Goal: Task Accomplishment & Management: Complete application form

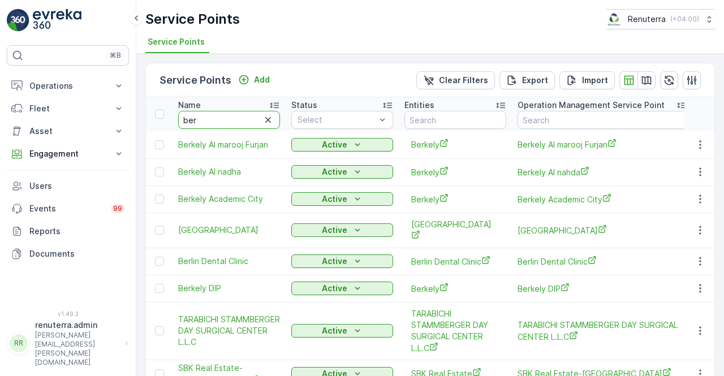
click at [200, 111] on input "ber" at bounding box center [229, 120] width 102 height 18
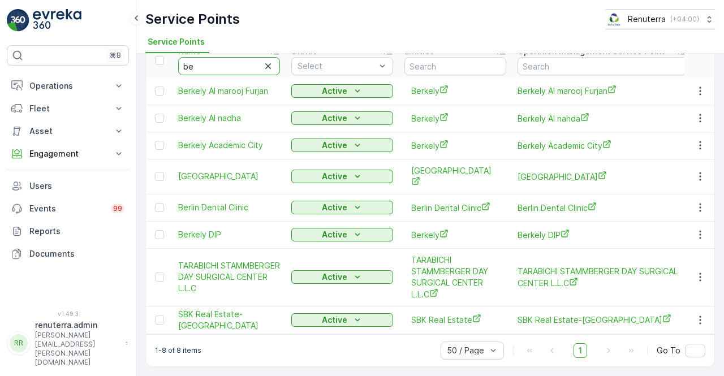
type input "b"
type input "mouj"
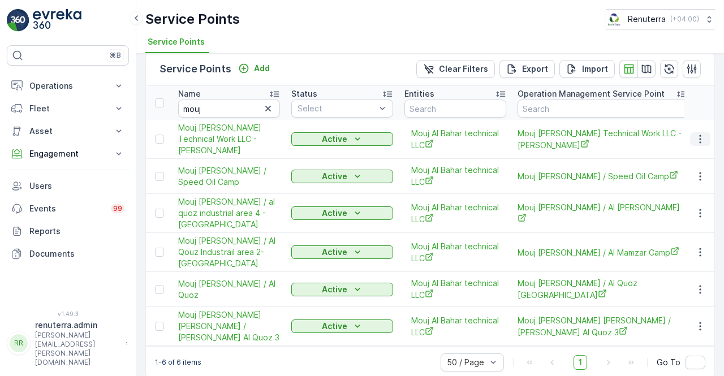
click at [694, 138] on icon "button" at bounding box center [699, 138] width 11 height 11
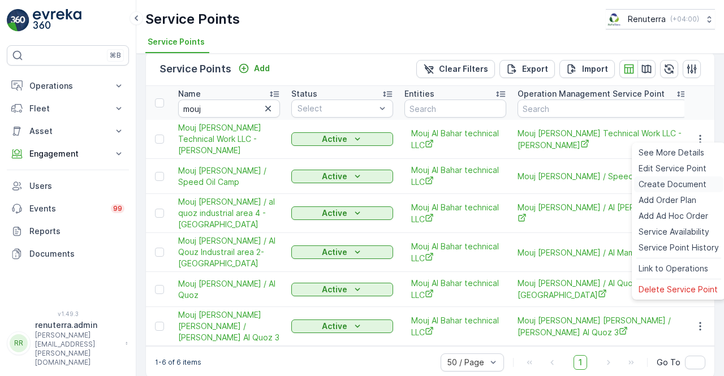
click at [673, 184] on span "Create Document" at bounding box center [673, 184] width 68 height 11
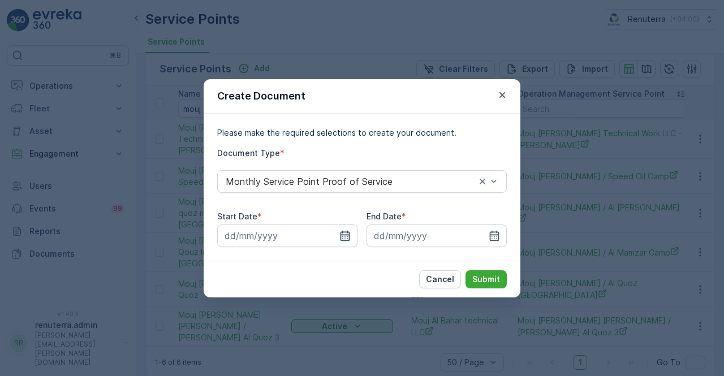
click at [350, 235] on icon "button" at bounding box center [344, 235] width 11 height 11
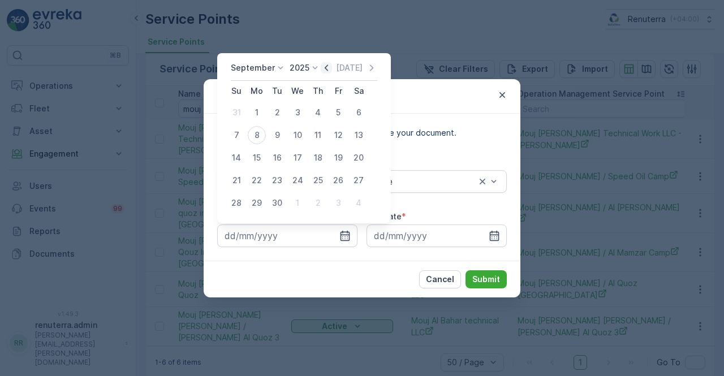
click at [327, 71] on icon "button" at bounding box center [326, 67] width 11 height 11
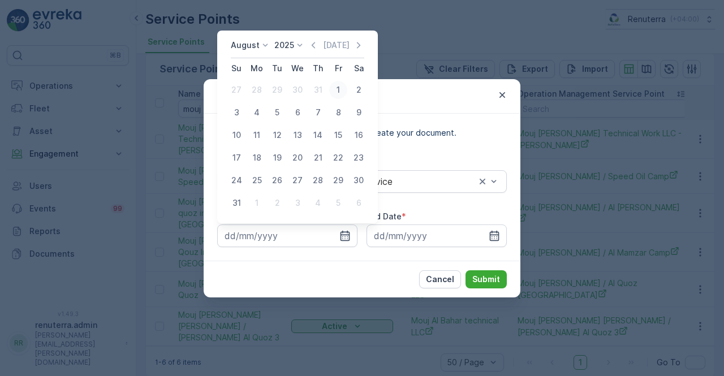
click at [341, 88] on div "1" at bounding box center [338, 90] width 18 height 18
type input "01.08.2025"
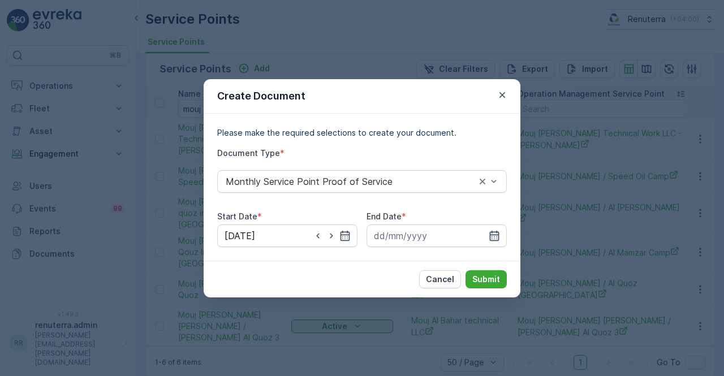
click at [499, 234] on icon "button" at bounding box center [494, 235] width 11 height 11
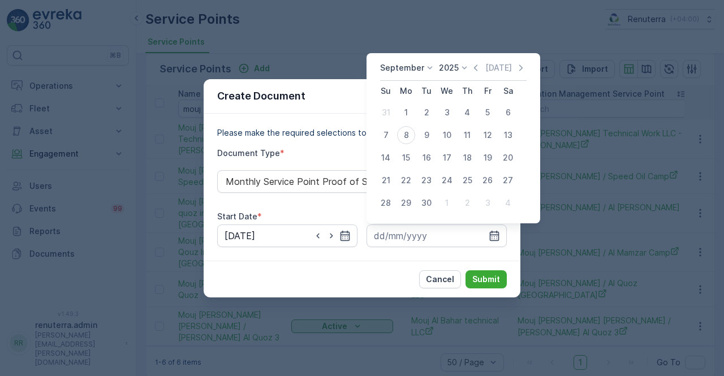
click at [472, 75] on div "September 2025 Today" at bounding box center [453, 71] width 146 height 19
click at [471, 69] on icon "button" at bounding box center [475, 67] width 11 height 11
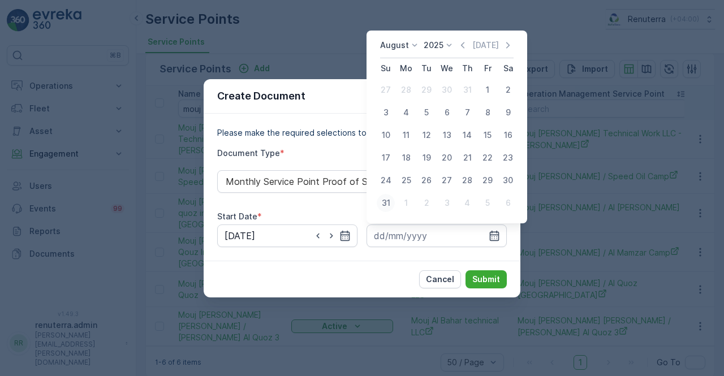
drag, startPoint x: 386, startPoint y: 199, endPoint x: 390, endPoint y: 204, distance: 7.2
click at [386, 200] on div "31" at bounding box center [386, 203] width 18 height 18
type input "31.08.2025"
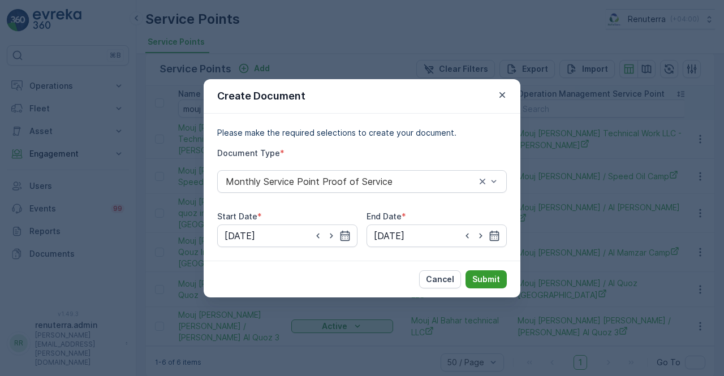
click at [485, 277] on p "Submit" at bounding box center [486, 279] width 28 height 11
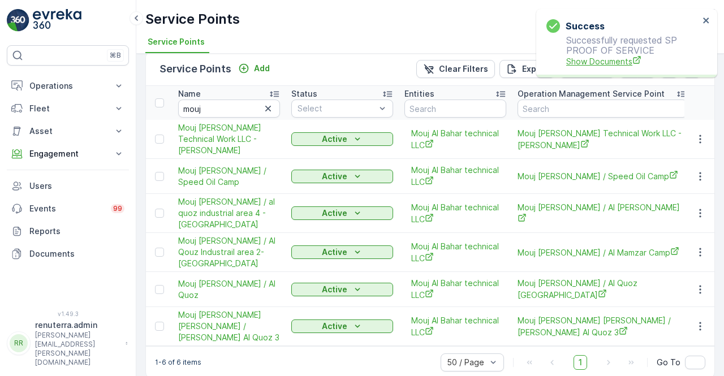
click at [602, 62] on span "Show Documents" at bounding box center [632, 61] width 133 height 12
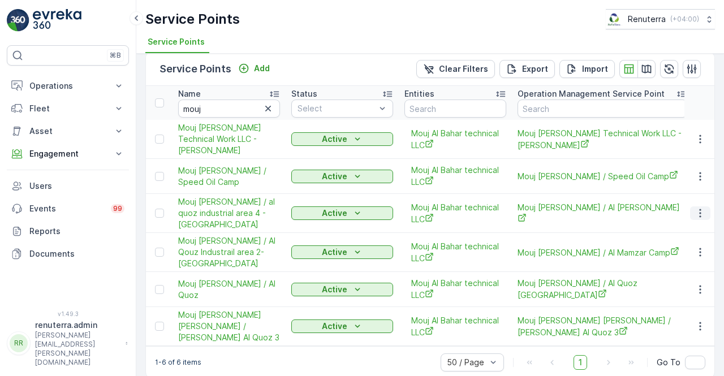
click at [696, 208] on icon "button" at bounding box center [699, 213] width 11 height 11
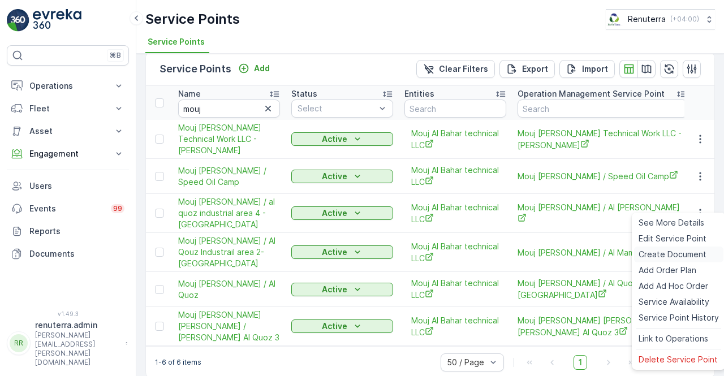
click at [665, 251] on span "Create Document" at bounding box center [673, 254] width 68 height 11
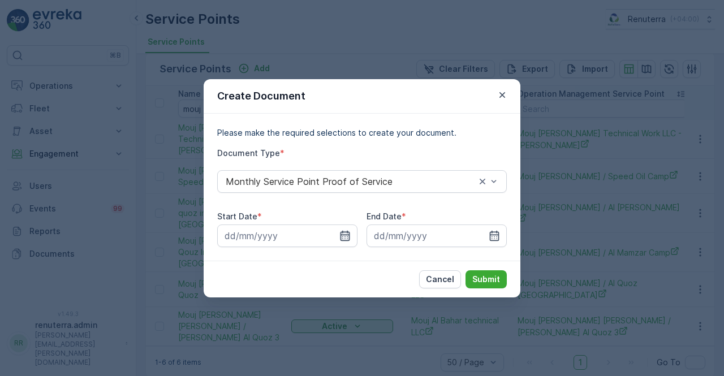
click at [348, 237] on icon "button" at bounding box center [345, 235] width 10 height 10
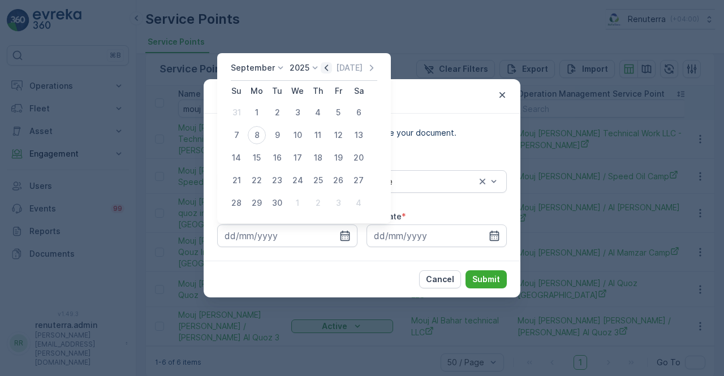
click at [326, 67] on icon "button" at bounding box center [326, 67] width 11 height 11
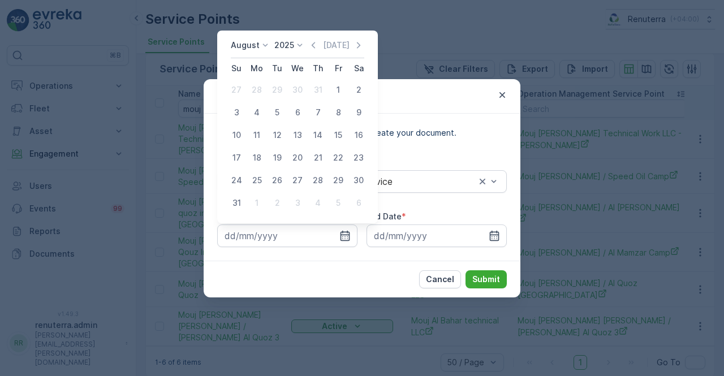
click at [337, 95] on div "1" at bounding box center [338, 90] width 18 height 18
type input "01.08.2025"
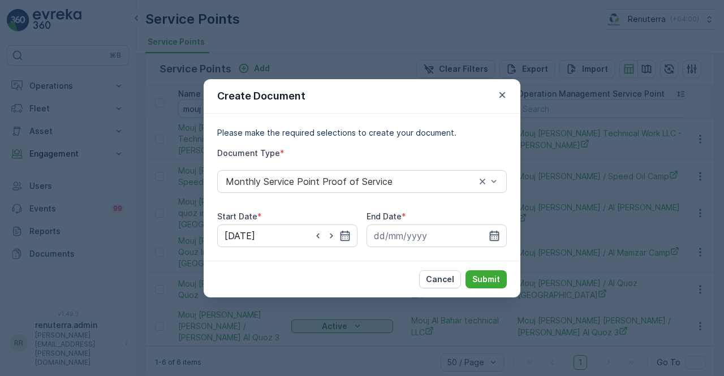
click at [493, 238] on icon "button" at bounding box center [494, 235] width 11 height 11
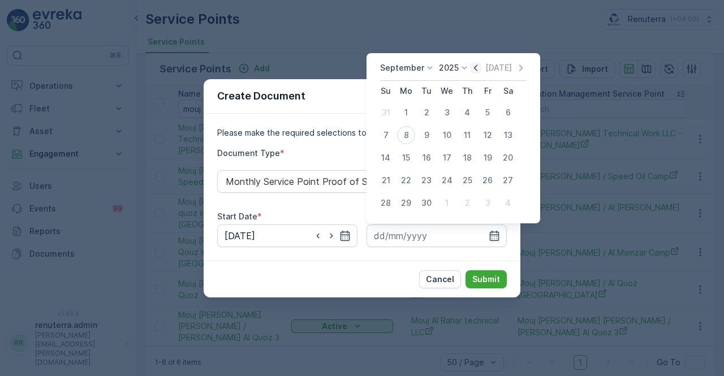
click at [471, 66] on icon "button" at bounding box center [475, 67] width 11 height 11
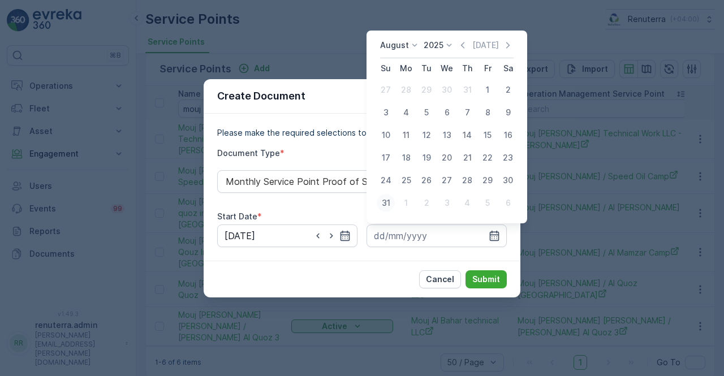
click at [385, 203] on div "31" at bounding box center [386, 203] width 18 height 18
type input "31.08.2025"
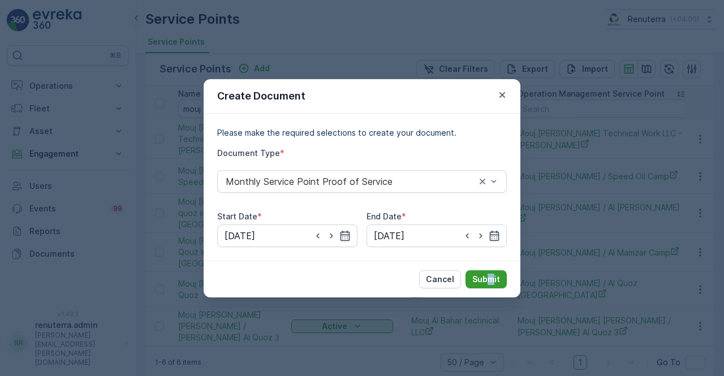
click at [491, 269] on div "Cancel Submit" at bounding box center [362, 279] width 317 height 37
click at [492, 274] on p "Submit" at bounding box center [486, 279] width 28 height 11
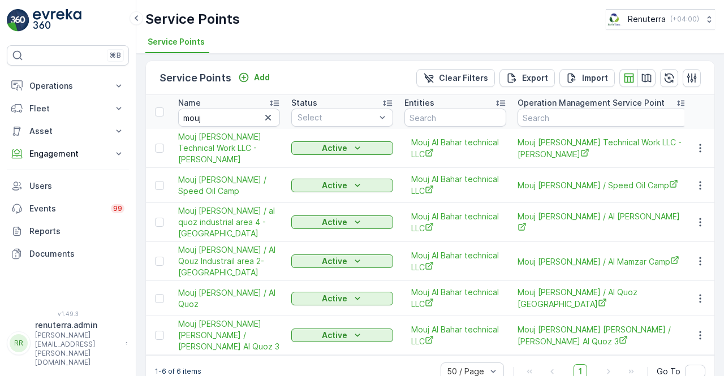
scroll to position [0, 0]
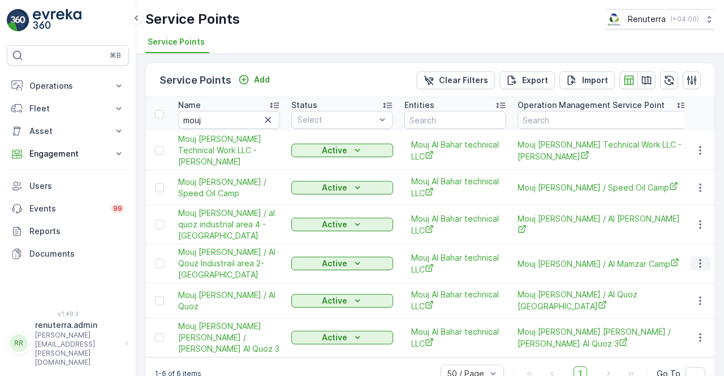
click at [701, 258] on icon "button" at bounding box center [699, 263] width 11 height 11
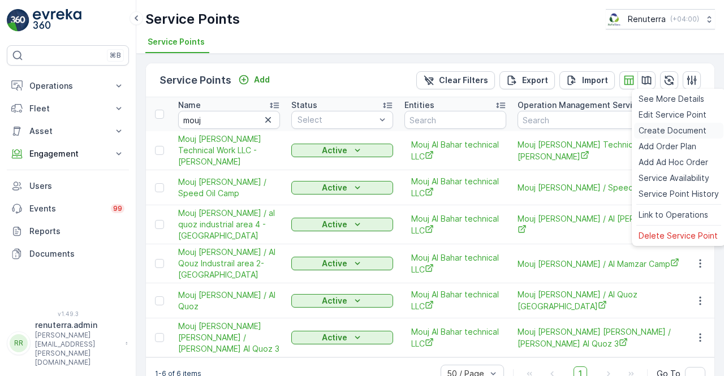
click at [653, 127] on span "Create Document" at bounding box center [673, 130] width 68 height 11
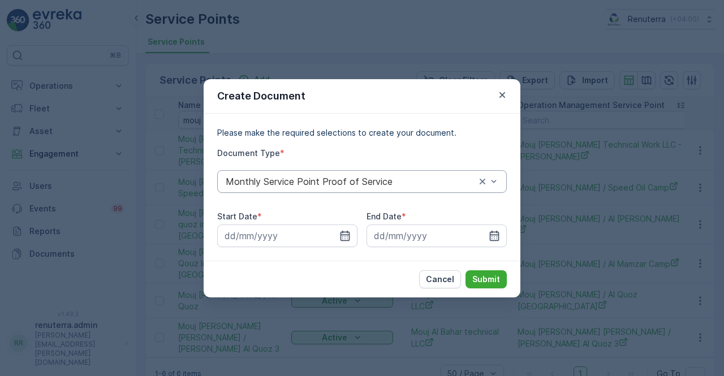
drag, startPoint x: 348, startPoint y: 236, endPoint x: 340, endPoint y: 191, distance: 45.9
click at [345, 229] on div at bounding box center [287, 236] width 140 height 23
drag, startPoint x: 347, startPoint y: 235, endPoint x: 343, endPoint y: 226, distance: 9.1
click at [345, 234] on icon "button" at bounding box center [344, 235] width 11 height 11
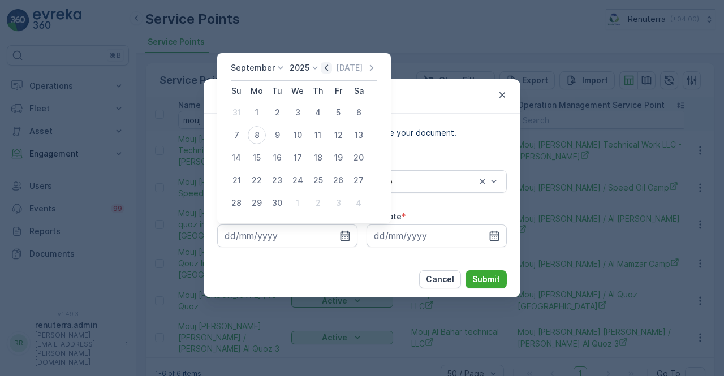
click at [326, 68] on icon "button" at bounding box center [326, 67] width 11 height 11
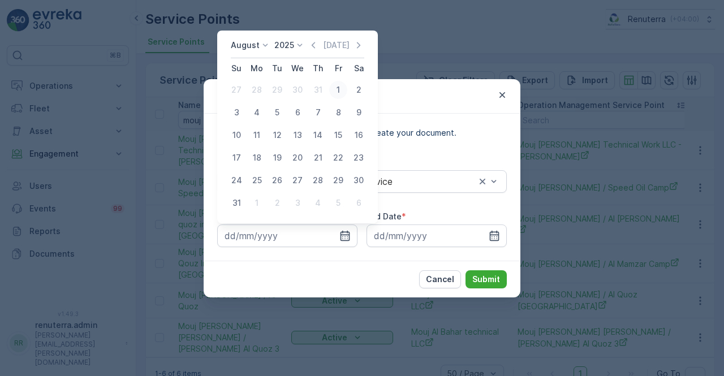
click at [335, 93] on div "1" at bounding box center [338, 90] width 18 height 18
type input "01.08.2025"
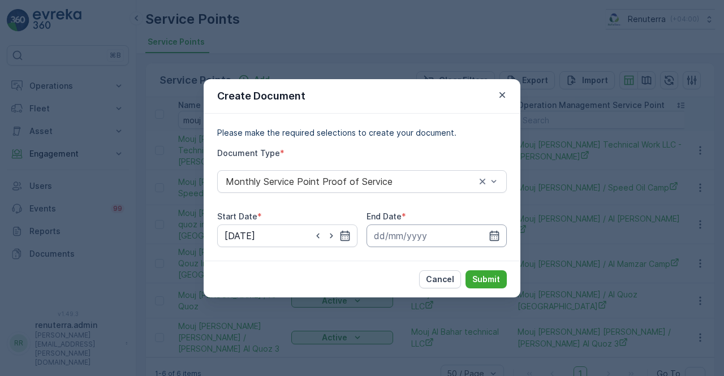
click at [486, 238] on input at bounding box center [436, 236] width 140 height 23
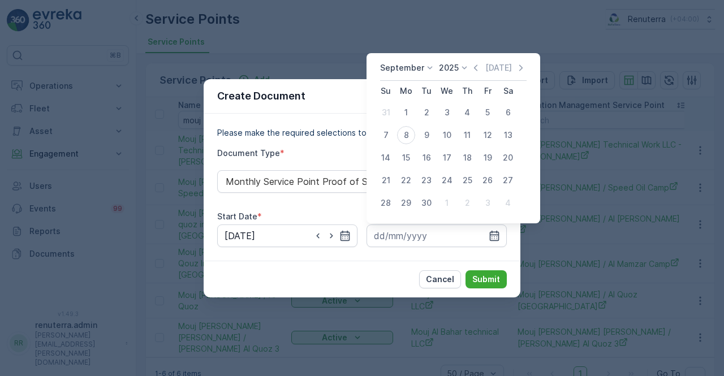
drag, startPoint x: 473, startPoint y: 66, endPoint x: 474, endPoint y: 74, distance: 8.6
click at [473, 66] on icon "button" at bounding box center [475, 67] width 11 height 11
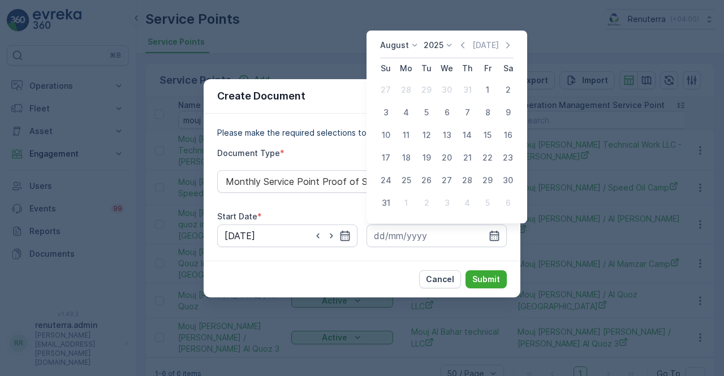
drag, startPoint x: 381, startPoint y: 203, endPoint x: 386, endPoint y: 211, distance: 9.1
click at [382, 205] on div "31" at bounding box center [386, 203] width 18 height 18
type input "31.08.2025"
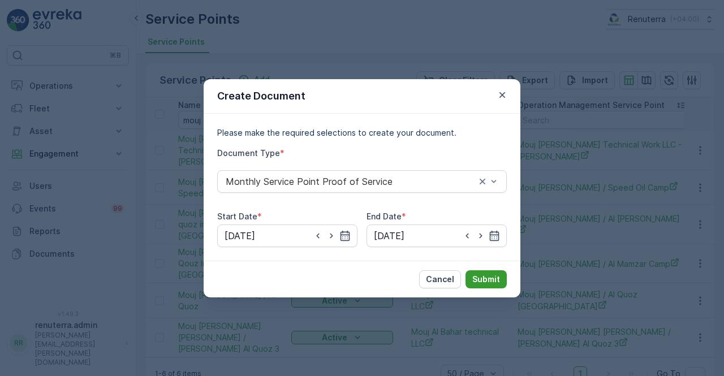
click at [487, 279] on p "Submit" at bounding box center [486, 279] width 28 height 11
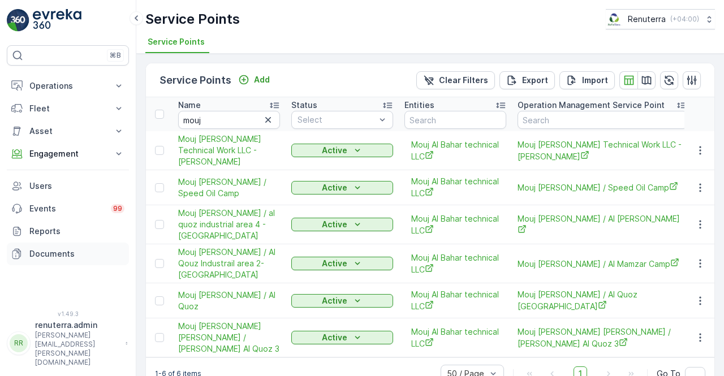
click at [62, 249] on p "Documents" at bounding box center [76, 253] width 95 height 11
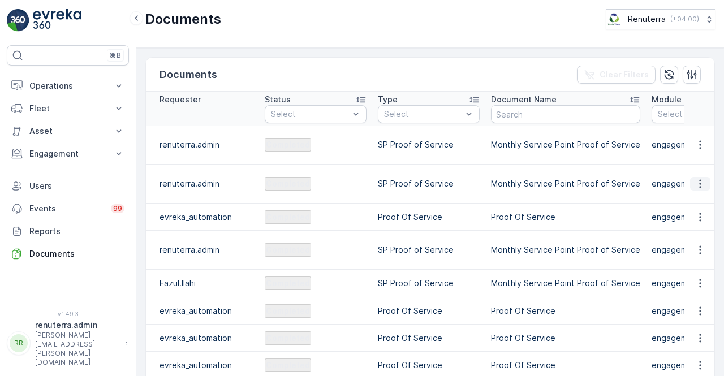
click at [700, 178] on icon "button" at bounding box center [699, 183] width 11 height 11
click at [694, 178] on icon "button" at bounding box center [699, 183] width 11 height 11
click at [695, 184] on span "See Details" at bounding box center [697, 182] width 44 height 11
click at [68, 143] on button "Engagement" at bounding box center [68, 154] width 122 height 23
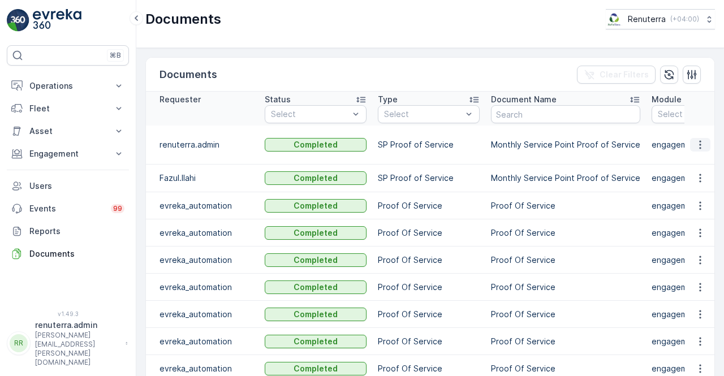
click at [699, 141] on icon "button" at bounding box center [700, 145] width 2 height 8
click at [693, 148] on div "See Details" at bounding box center [697, 155] width 53 height 16
click at [620, 197] on td "Proof Of Service" at bounding box center [565, 205] width 161 height 27
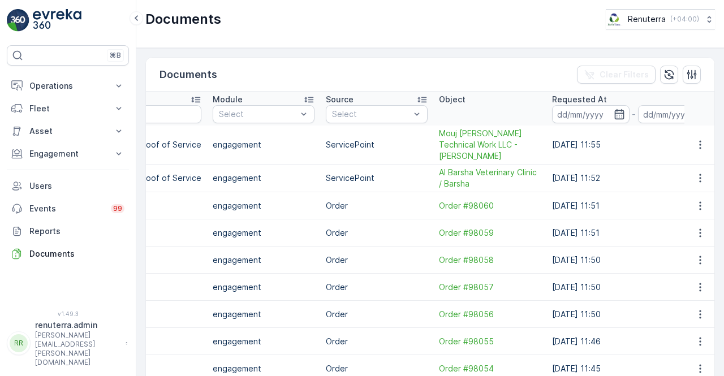
scroll to position [0, 473]
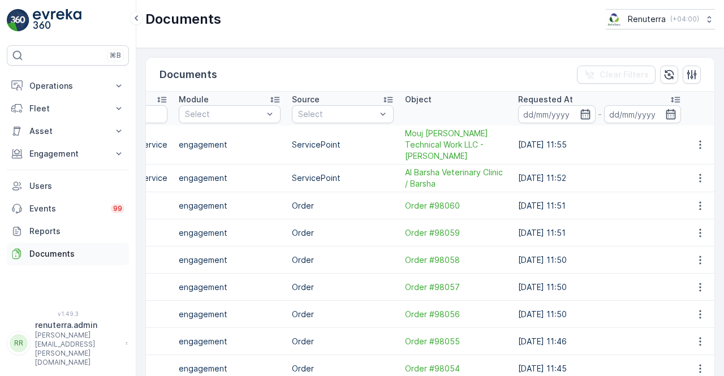
click at [59, 256] on p "Documents" at bounding box center [76, 253] width 95 height 11
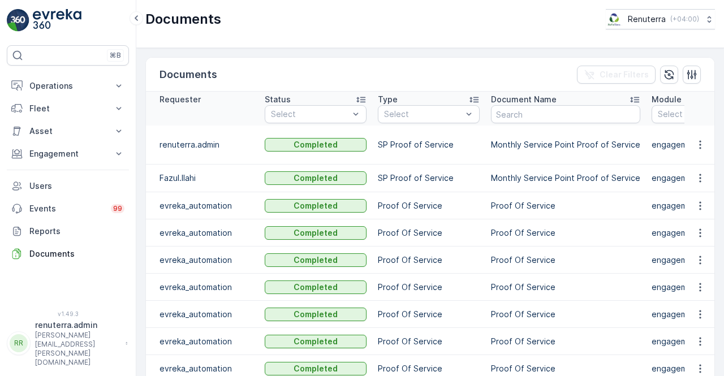
click at [601, 195] on td "Proof Of Service" at bounding box center [565, 205] width 161 height 27
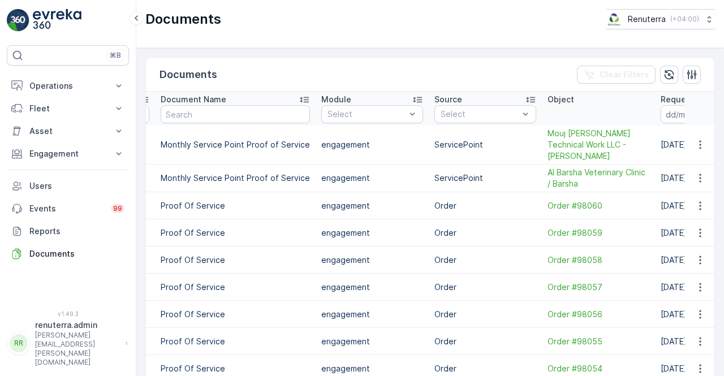
scroll to position [0, 473]
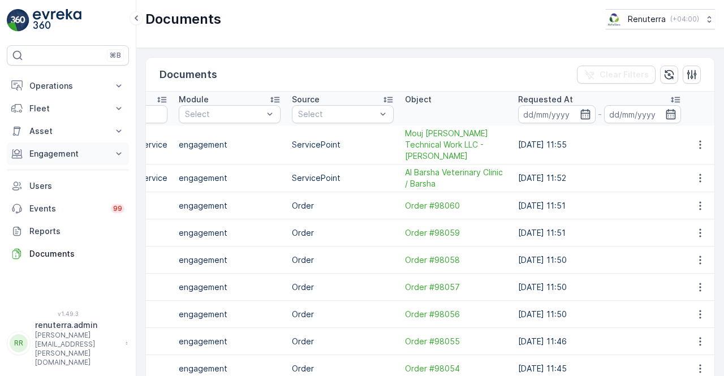
click at [51, 152] on p "Engagement" at bounding box center [67, 153] width 77 height 11
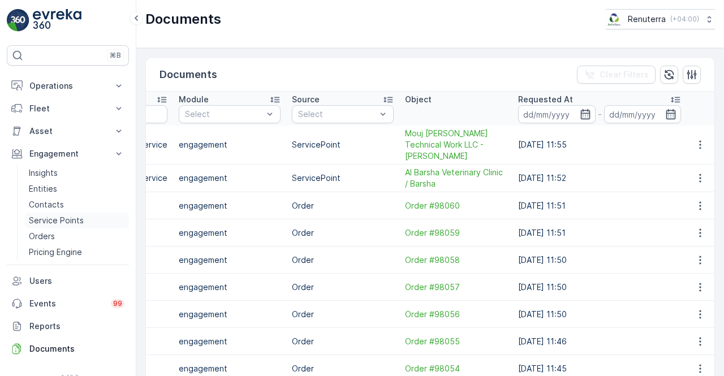
click at [62, 223] on p "Service Points" at bounding box center [56, 220] width 55 height 11
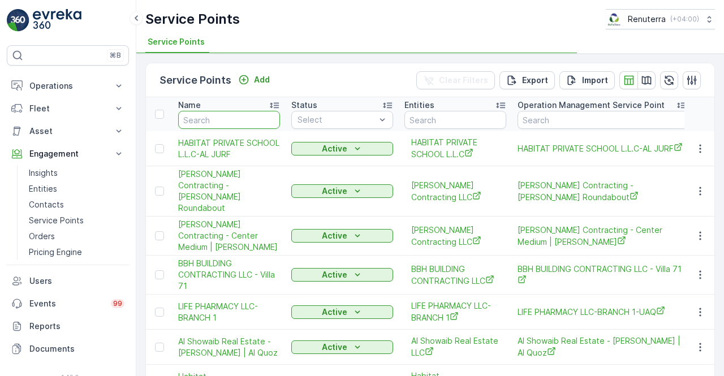
click at [204, 124] on input "text" at bounding box center [229, 120] width 102 height 18
click at [217, 117] on input "text" at bounding box center [229, 120] width 102 height 18
type input "mouj"
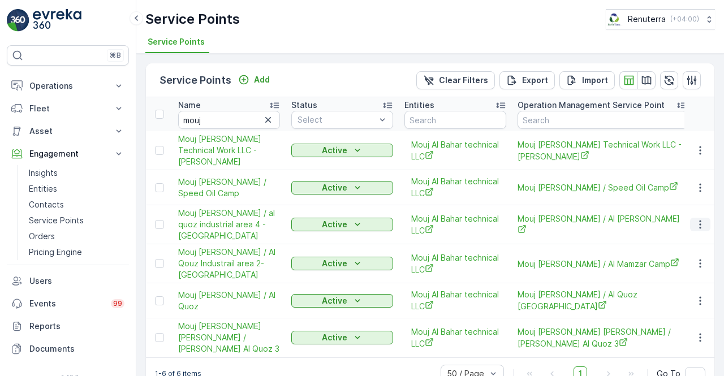
click at [701, 222] on icon "button" at bounding box center [699, 224] width 11 height 11
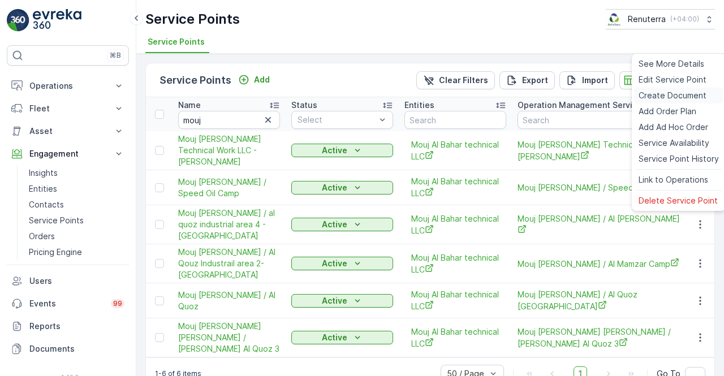
click at [652, 102] on div "Create Document" at bounding box center [678, 96] width 89 height 16
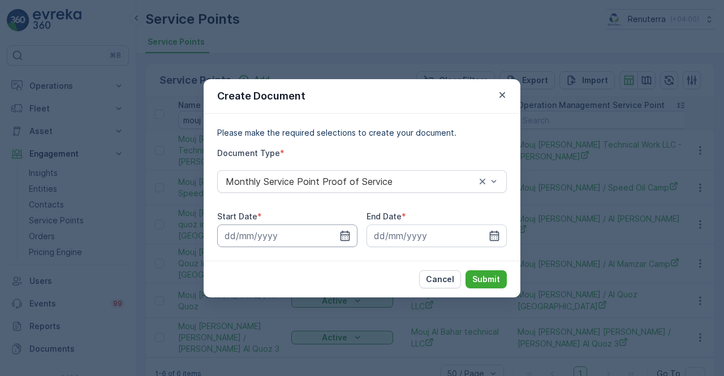
drag, startPoint x: 344, startPoint y: 241, endPoint x: 339, endPoint y: 227, distance: 14.8
click at [344, 239] on icon "button" at bounding box center [344, 235] width 11 height 11
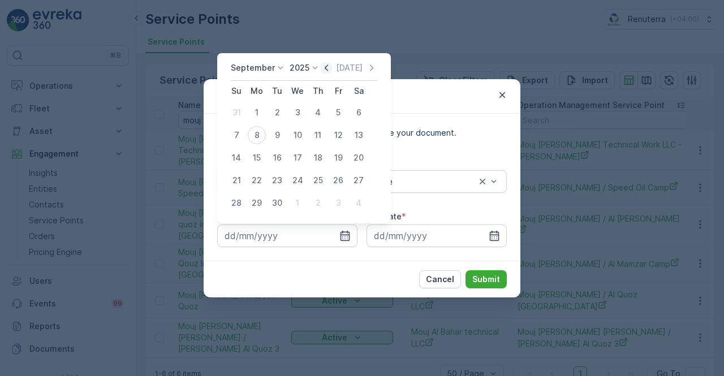
click at [325, 68] on icon "button" at bounding box center [326, 67] width 11 height 11
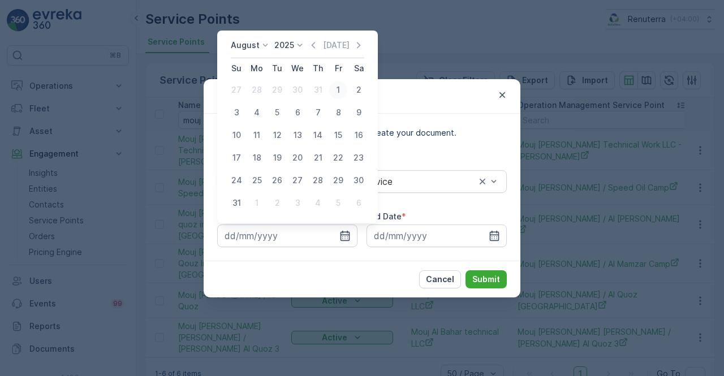
click at [337, 92] on div "1" at bounding box center [338, 90] width 18 height 18
type input "01.08.2025"
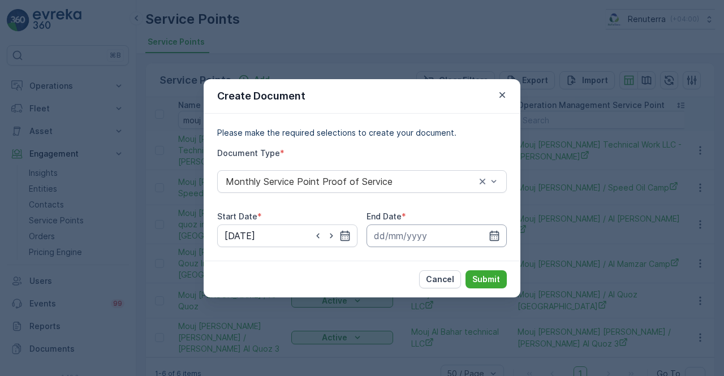
click at [487, 234] on input at bounding box center [436, 236] width 140 height 23
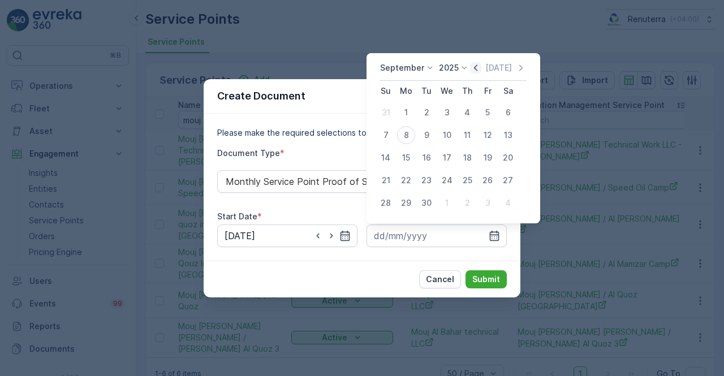
click at [474, 66] on icon "button" at bounding box center [475, 67] width 3 height 6
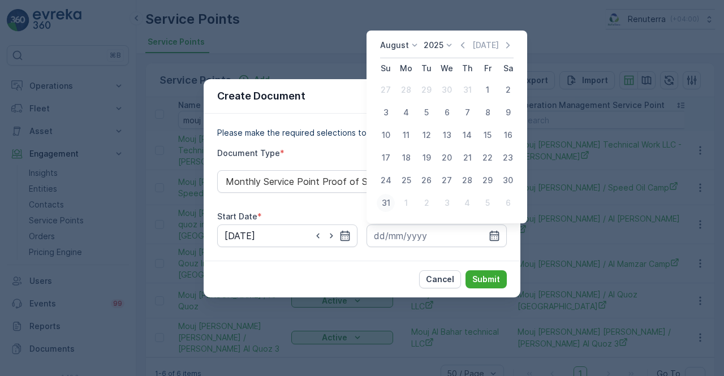
click at [389, 201] on div "31" at bounding box center [386, 203] width 18 height 18
type input "31.08.2025"
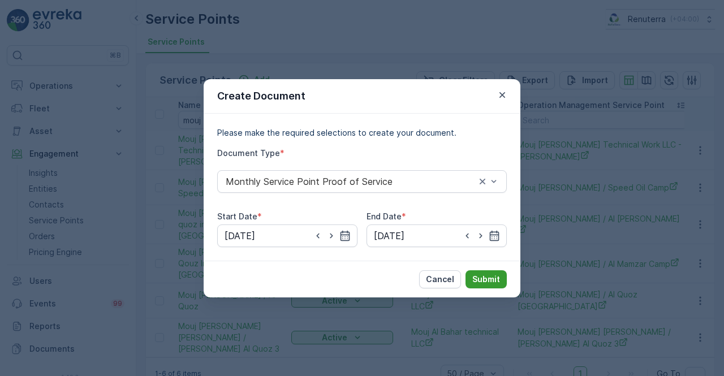
click at [480, 276] on p "Submit" at bounding box center [486, 279] width 28 height 11
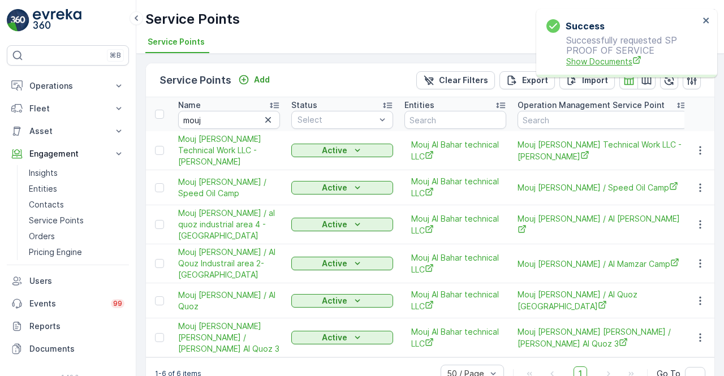
click at [567, 66] on span "Show Documents" at bounding box center [632, 61] width 133 height 12
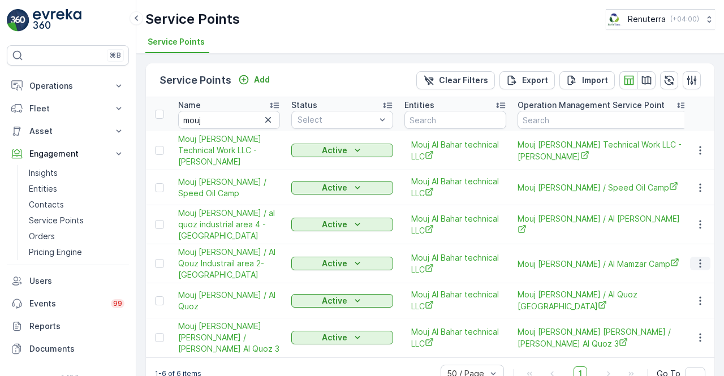
click at [699, 260] on icon "button" at bounding box center [700, 264] width 2 height 8
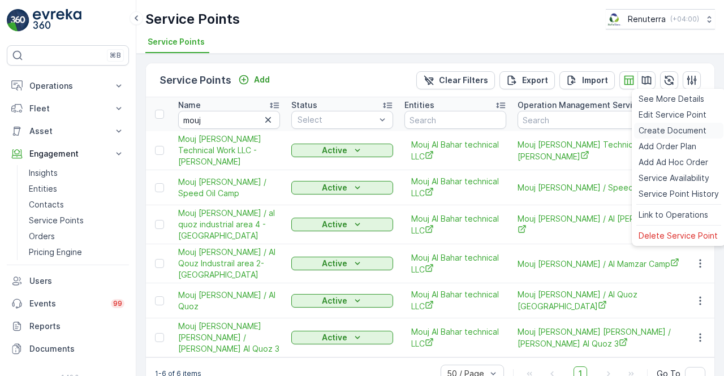
click at [665, 130] on span "Create Document" at bounding box center [673, 130] width 68 height 11
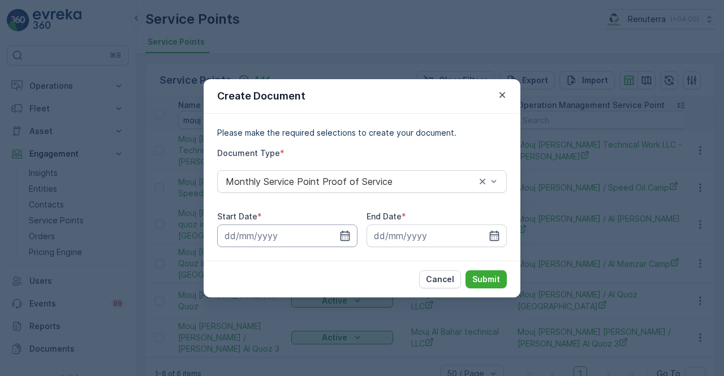
click at [351, 235] on input at bounding box center [287, 236] width 140 height 23
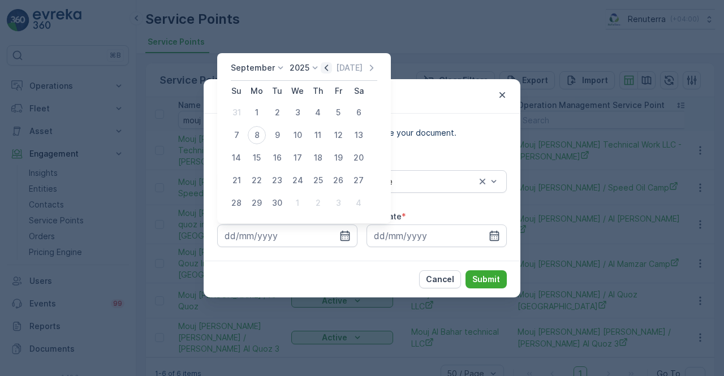
click at [326, 71] on icon "button" at bounding box center [326, 67] width 11 height 11
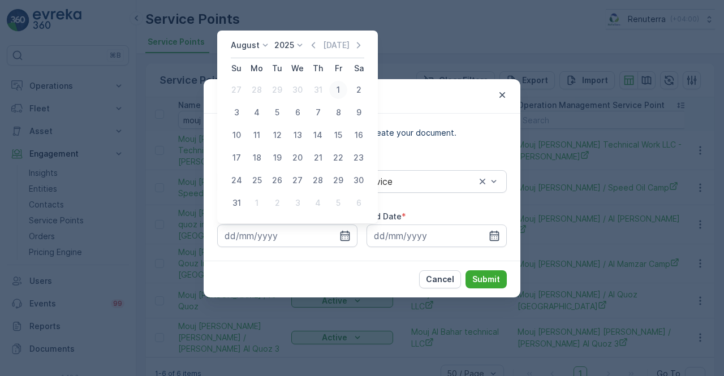
click at [334, 90] on div "1" at bounding box center [338, 90] width 18 height 18
type input "01.08.2025"
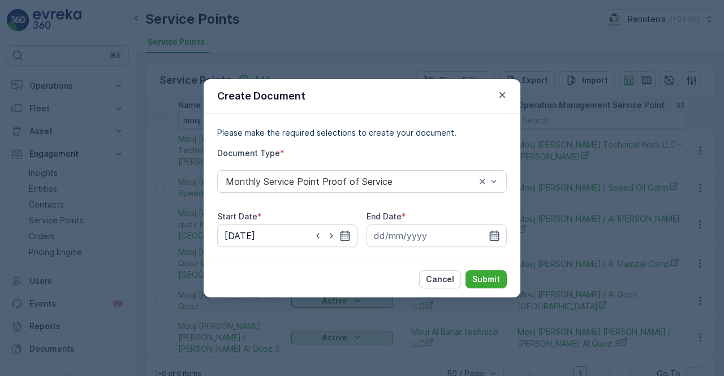
click at [498, 236] on icon "button" at bounding box center [495, 235] width 10 height 10
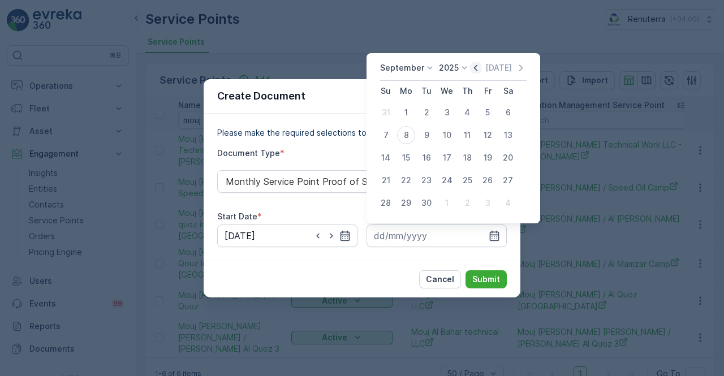
click at [474, 70] on icon "button" at bounding box center [475, 67] width 3 height 6
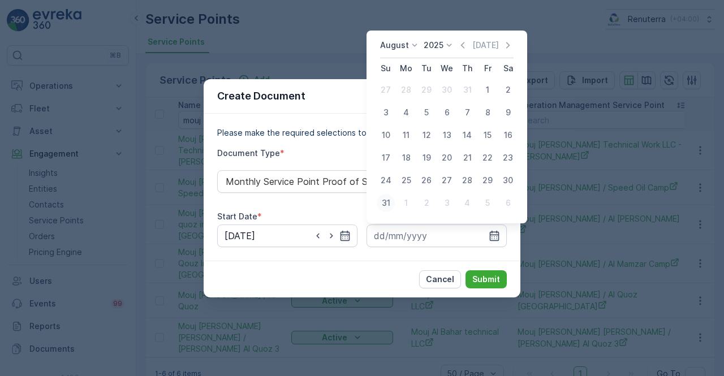
click at [388, 199] on div "31" at bounding box center [386, 203] width 18 height 18
type input "31.08.2025"
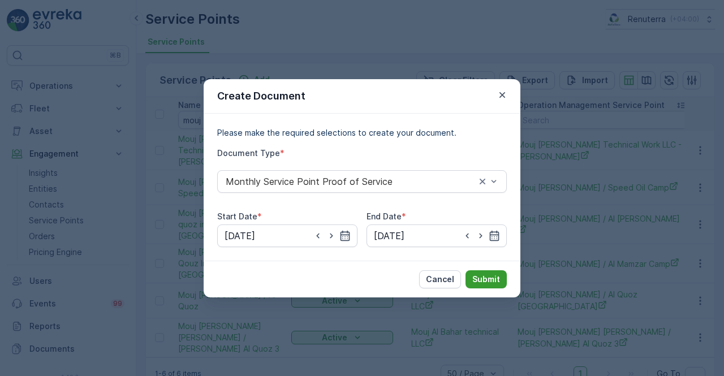
click at [482, 278] on p "Submit" at bounding box center [486, 279] width 28 height 11
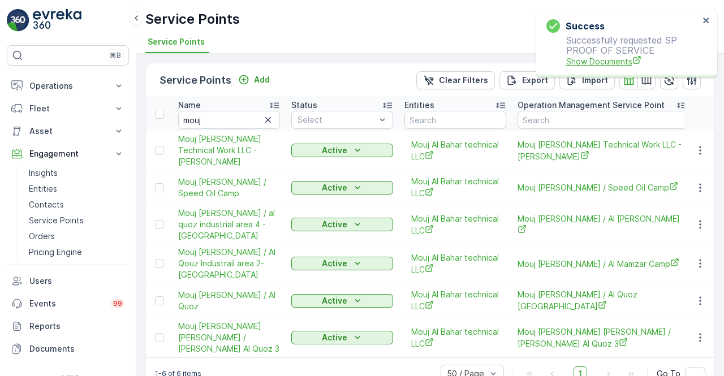
click at [604, 66] on span "Show Documents" at bounding box center [632, 61] width 133 height 12
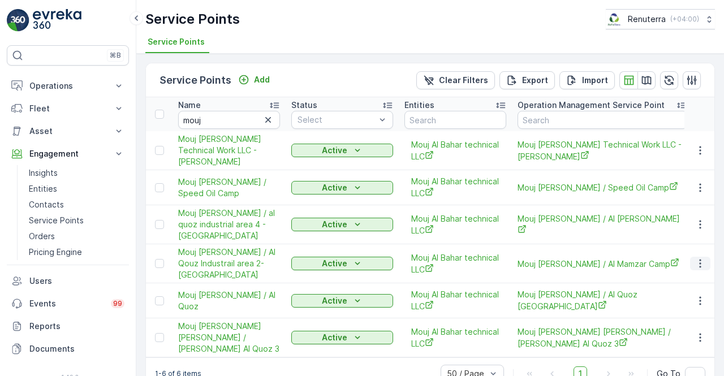
click at [698, 258] on icon "button" at bounding box center [699, 263] width 11 height 11
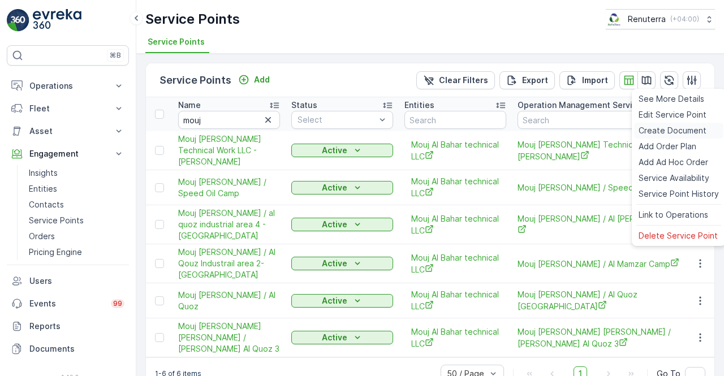
click at [668, 133] on span "Create Document" at bounding box center [673, 130] width 68 height 11
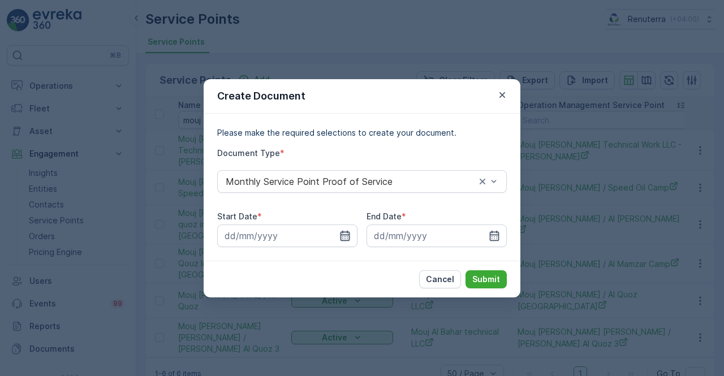
click at [348, 234] on icon "button" at bounding box center [344, 235] width 11 height 11
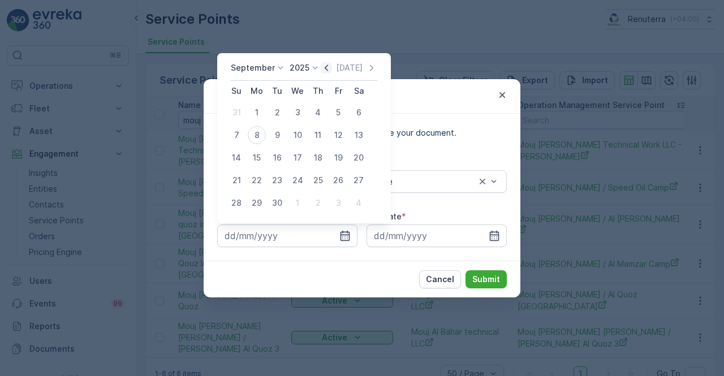
click at [322, 68] on icon "button" at bounding box center [326, 67] width 11 height 11
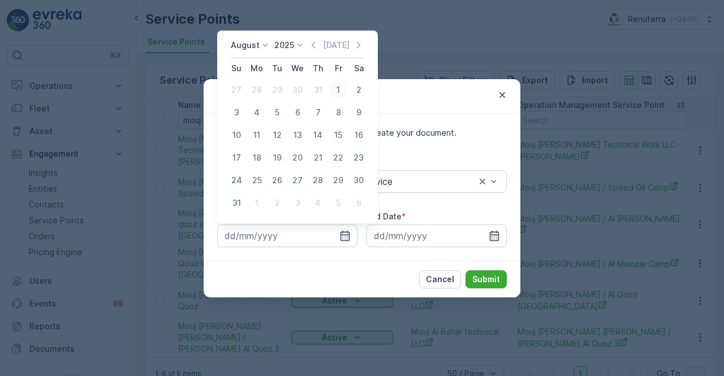
click at [339, 98] on div "1" at bounding box center [338, 90] width 18 height 18
type input "01.08.2025"
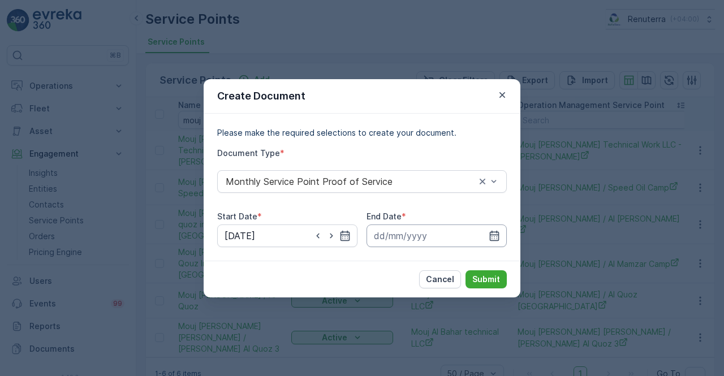
drag, startPoint x: 498, startPoint y: 234, endPoint x: 495, endPoint y: 225, distance: 9.9
click at [498, 231] on icon "button" at bounding box center [494, 235] width 11 height 11
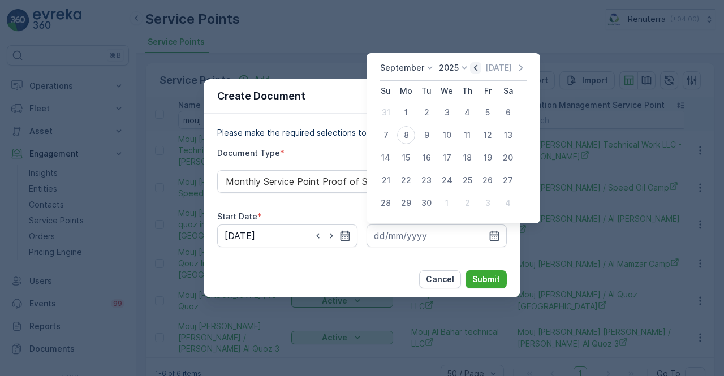
click at [475, 68] on icon "button" at bounding box center [475, 67] width 11 height 11
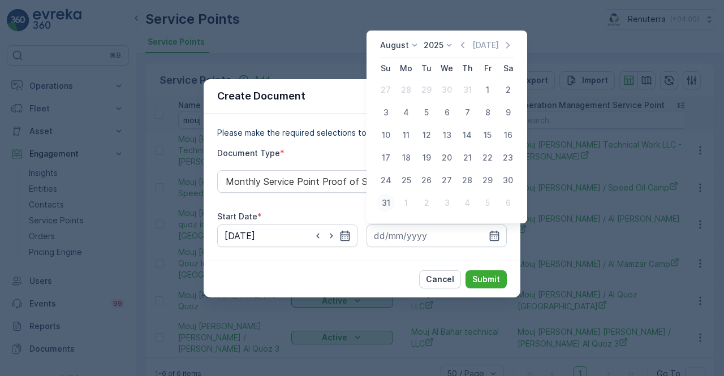
click at [386, 202] on div "31" at bounding box center [386, 203] width 18 height 18
type input "31.08.2025"
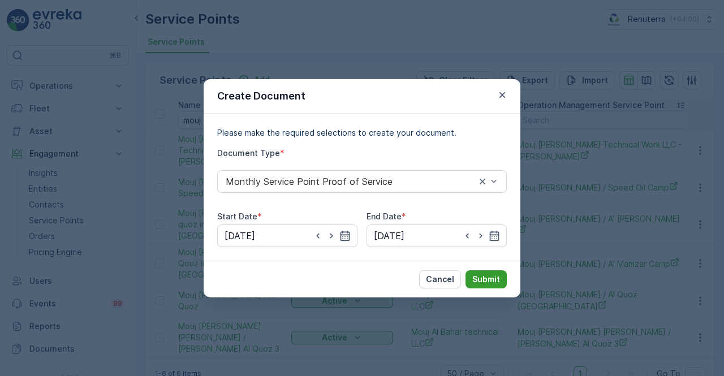
click at [497, 281] on p "Submit" at bounding box center [486, 279] width 28 height 11
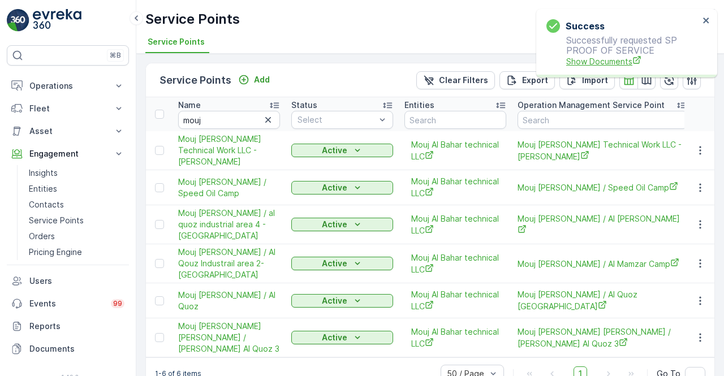
click at [620, 58] on span "Show Documents" at bounding box center [632, 61] width 133 height 12
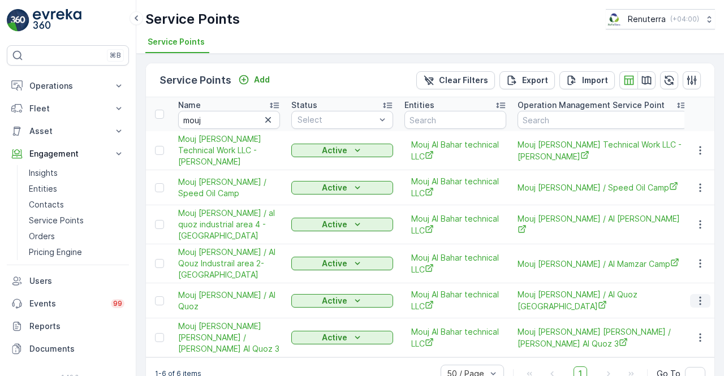
click at [699, 295] on icon "button" at bounding box center [699, 300] width 11 height 11
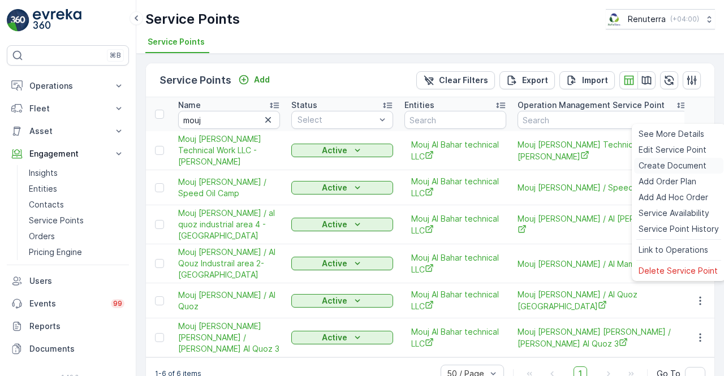
click at [668, 165] on span "Create Document" at bounding box center [673, 165] width 68 height 11
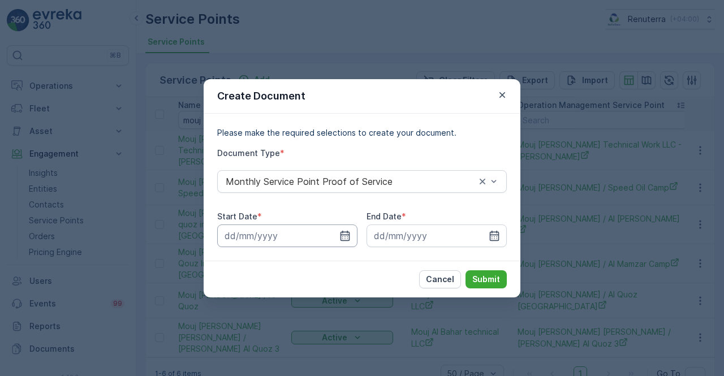
click at [351, 230] on input at bounding box center [287, 236] width 140 height 23
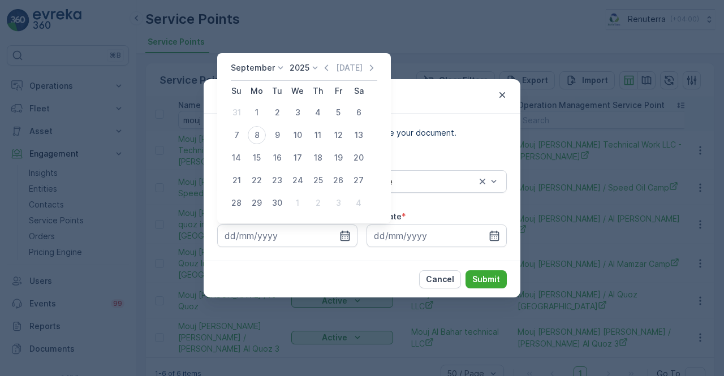
drag, startPoint x: 320, startPoint y: 66, endPoint x: 320, endPoint y: 74, distance: 8.5
click at [321, 66] on icon "button" at bounding box center [326, 67] width 11 height 11
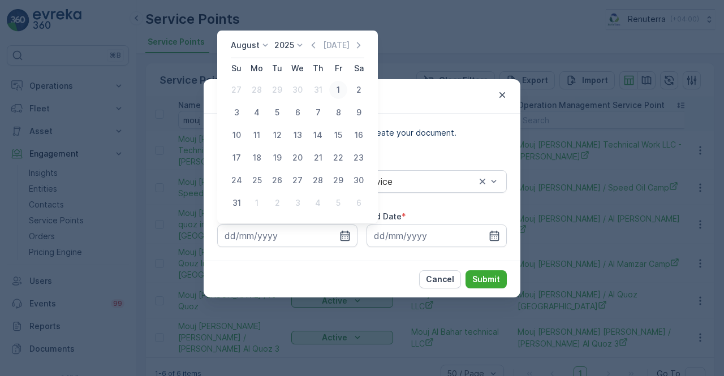
click at [337, 97] on div "1" at bounding box center [338, 90] width 18 height 18
type input "01.08.2025"
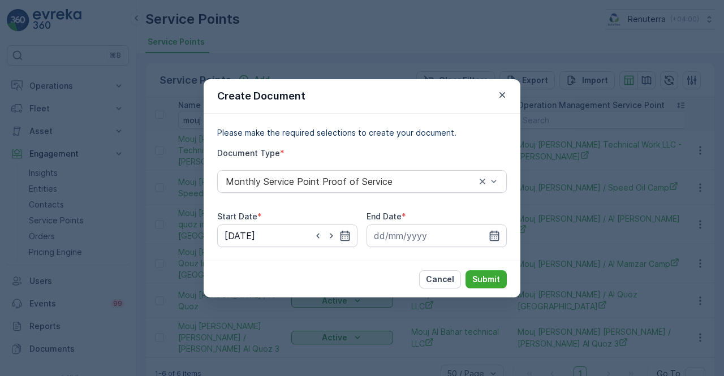
click at [497, 236] on icon "button" at bounding box center [494, 235] width 11 height 11
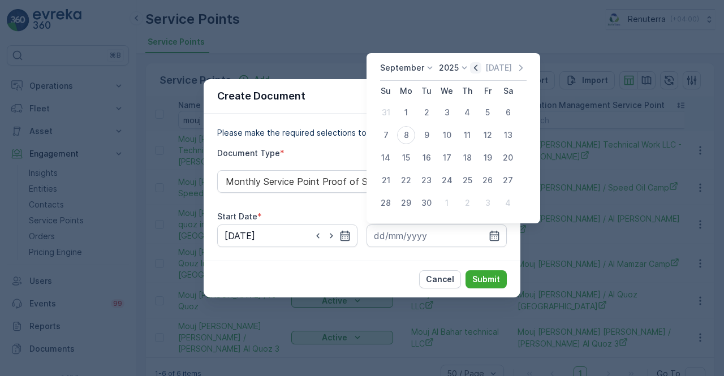
click at [477, 66] on icon "button" at bounding box center [475, 67] width 11 height 11
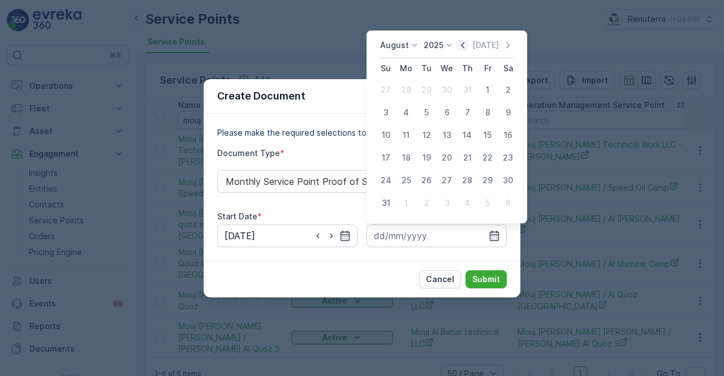
click at [464, 45] on icon "button" at bounding box center [462, 45] width 3 height 6
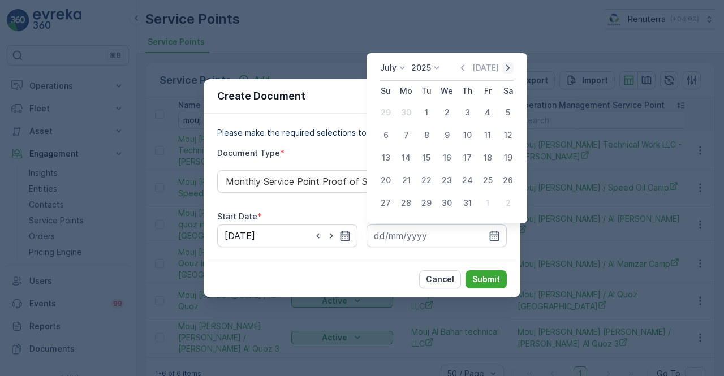
click at [503, 66] on icon "button" at bounding box center [507, 67] width 11 height 11
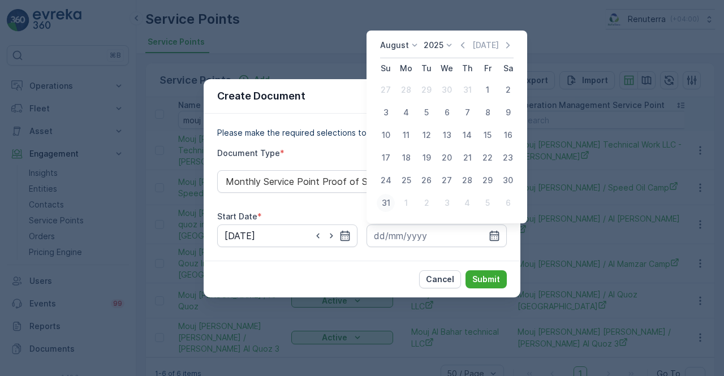
click at [390, 203] on div "31" at bounding box center [386, 203] width 18 height 18
type input "31.08.2025"
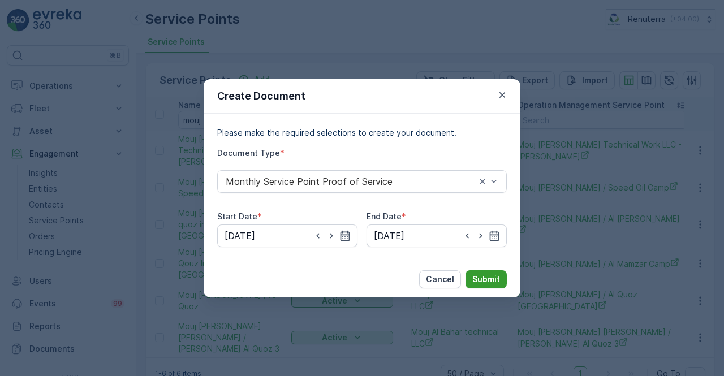
click at [481, 281] on p "Submit" at bounding box center [486, 279] width 28 height 11
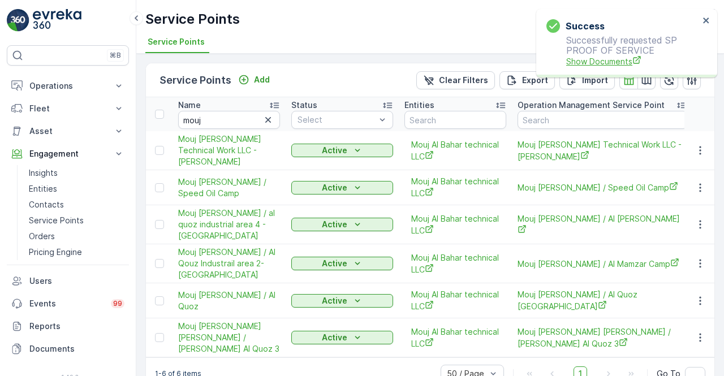
click at [598, 66] on span "Show Documents" at bounding box center [632, 61] width 133 height 12
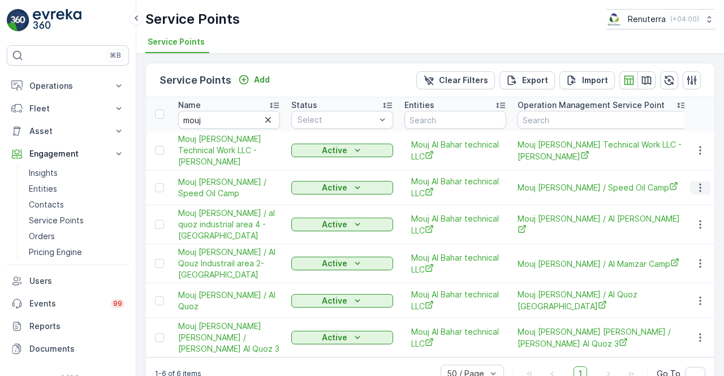
click at [697, 187] on icon "button" at bounding box center [699, 187] width 11 height 11
click at [694, 183] on icon "button" at bounding box center [699, 187] width 11 height 11
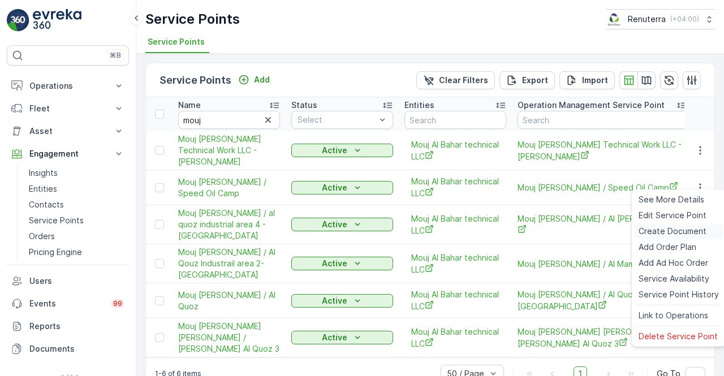
click at [659, 231] on span "Create Document" at bounding box center [673, 231] width 68 height 11
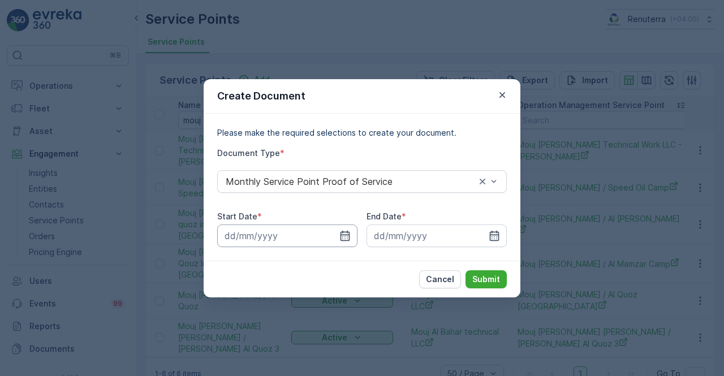
click at [338, 241] on input at bounding box center [287, 236] width 140 height 23
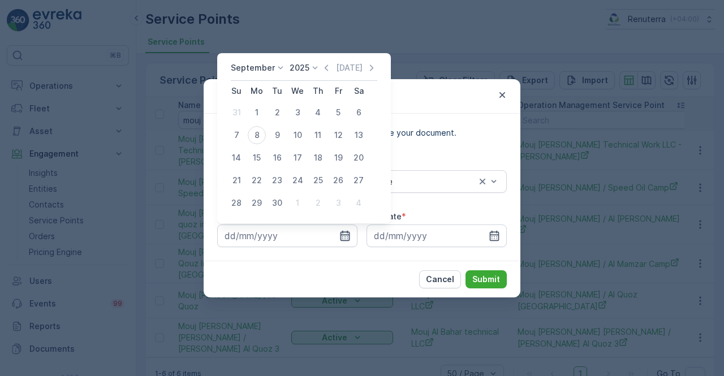
click at [342, 235] on icon "button" at bounding box center [345, 235] width 10 height 10
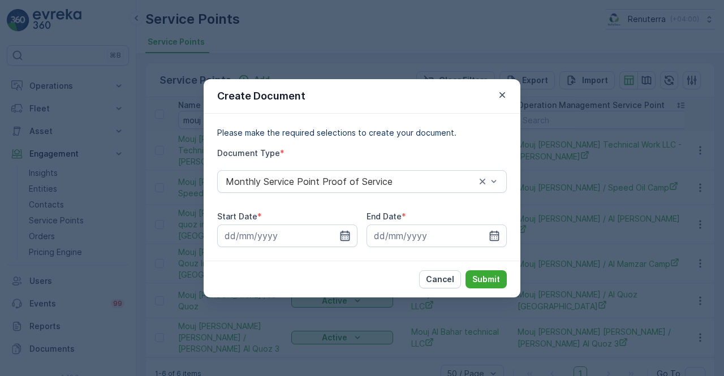
click at [340, 235] on icon "button" at bounding box center [345, 235] width 10 height 10
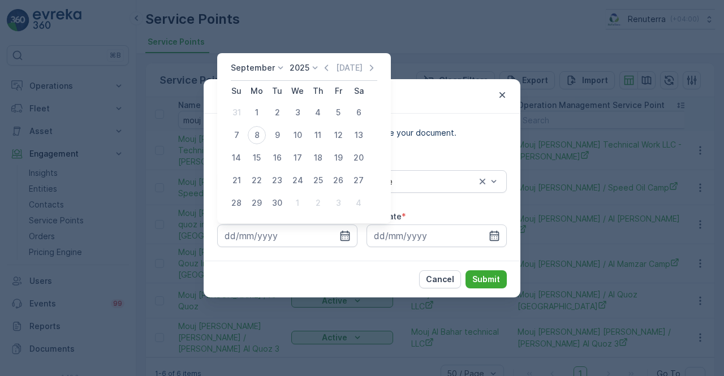
drag, startPoint x: 325, startPoint y: 68, endPoint x: 324, endPoint y: 76, distance: 8.5
click at [324, 68] on icon "button" at bounding box center [326, 67] width 11 height 11
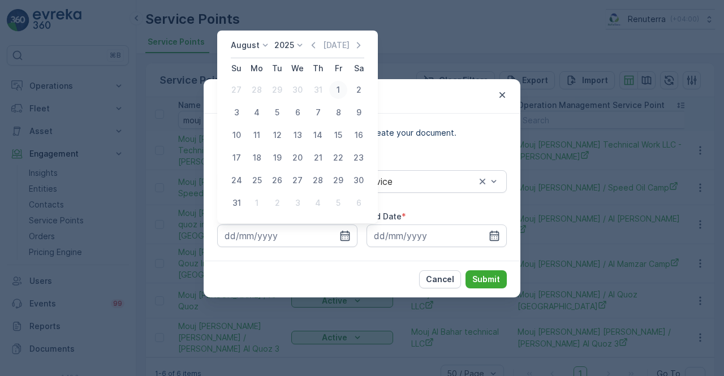
click at [337, 92] on div "1" at bounding box center [338, 90] width 18 height 18
type input "01.08.2025"
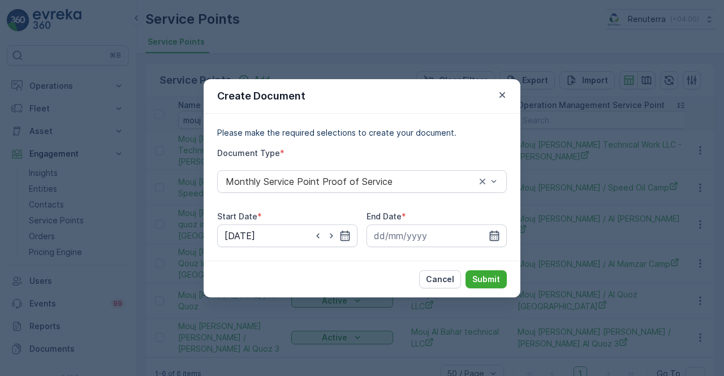
click at [496, 237] on icon "button" at bounding box center [494, 235] width 11 height 11
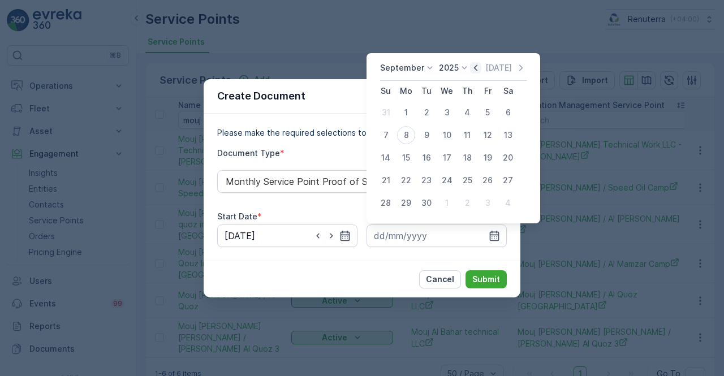
click at [476, 71] on icon "button" at bounding box center [475, 67] width 11 height 11
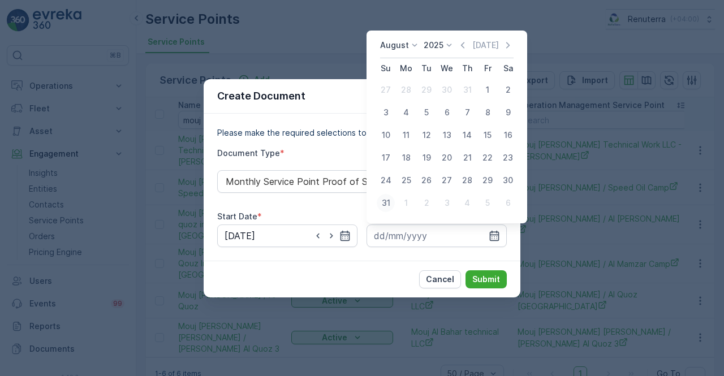
click at [387, 209] on div "31" at bounding box center [386, 203] width 18 height 18
type input "31.08.2025"
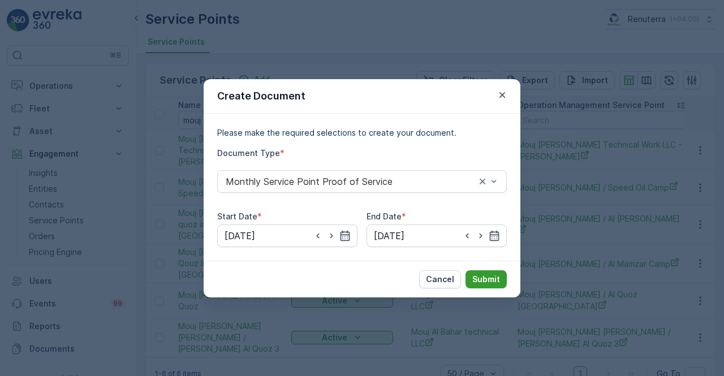
click at [477, 276] on p "Submit" at bounding box center [486, 279] width 28 height 11
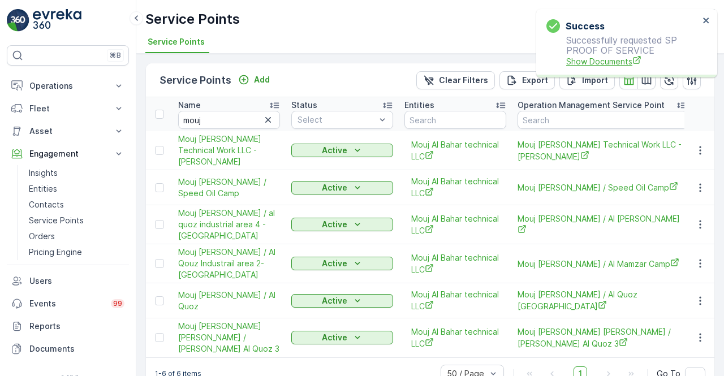
click at [599, 63] on span "Show Documents" at bounding box center [632, 61] width 133 height 12
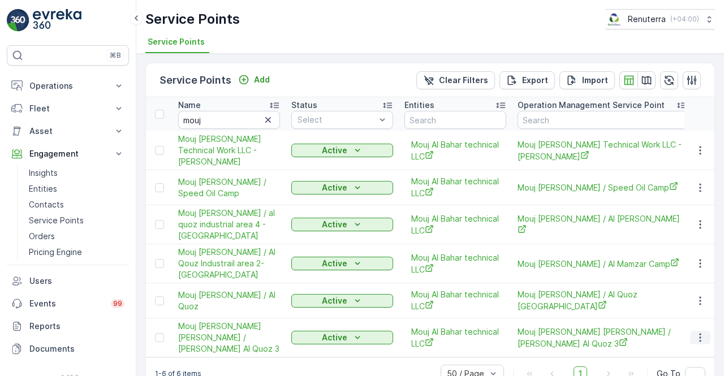
click at [700, 332] on icon "button" at bounding box center [699, 337] width 11 height 11
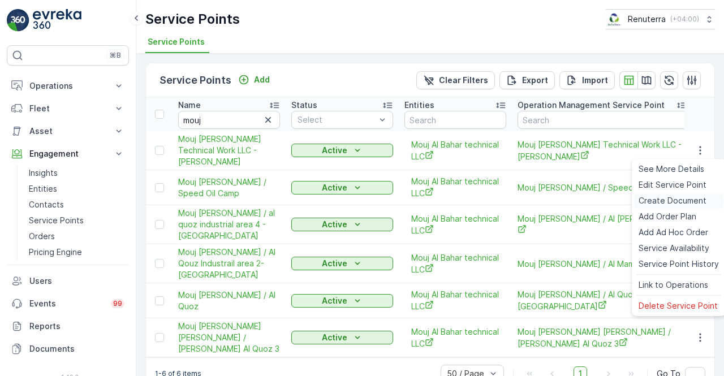
click at [655, 193] on div "Create Document" at bounding box center [678, 201] width 89 height 16
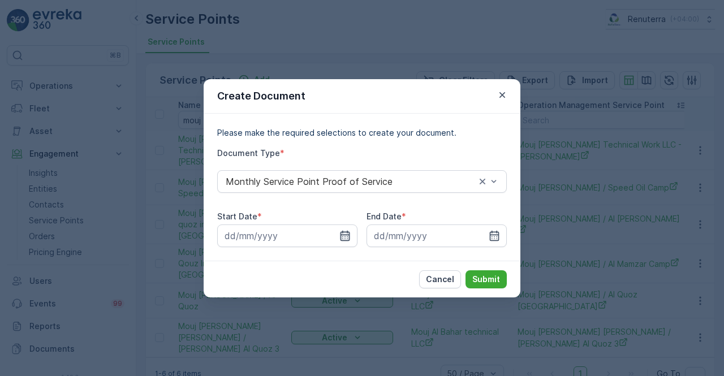
click at [341, 235] on icon "button" at bounding box center [345, 235] width 10 height 10
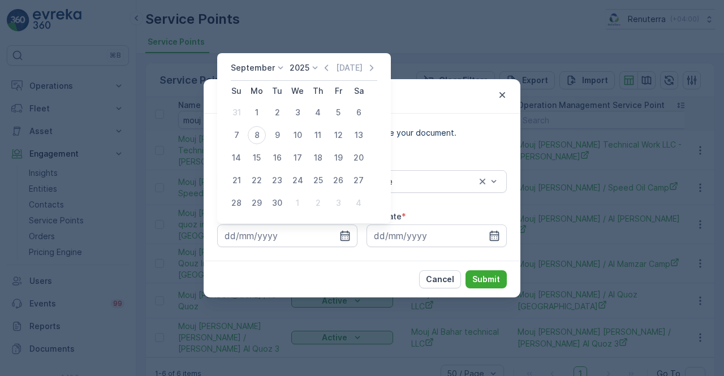
click at [327, 67] on icon "button" at bounding box center [326, 67] width 11 height 11
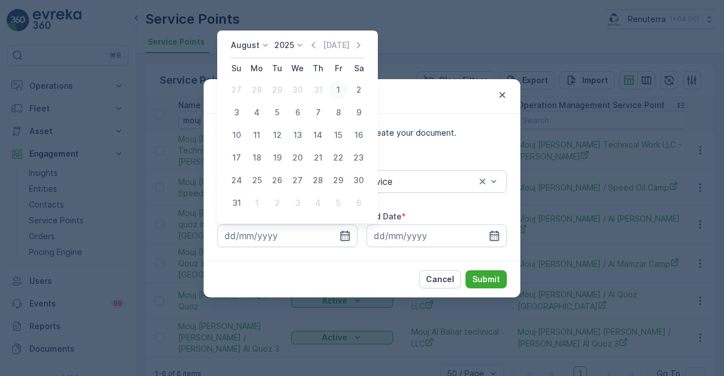
click at [337, 94] on div "1" at bounding box center [338, 90] width 18 height 18
type input "01.08.2025"
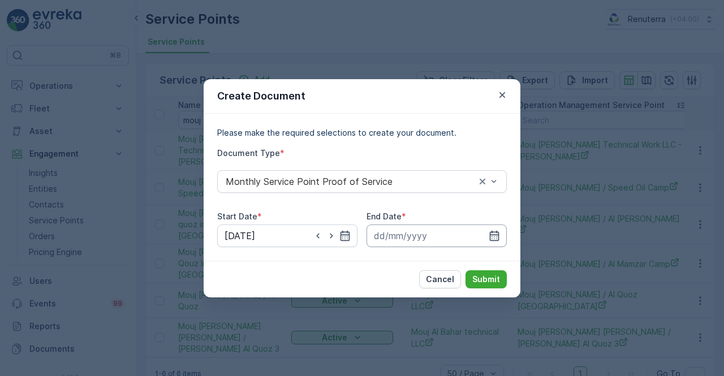
click at [491, 228] on div at bounding box center [436, 236] width 140 height 23
click at [502, 243] on input at bounding box center [436, 236] width 140 height 23
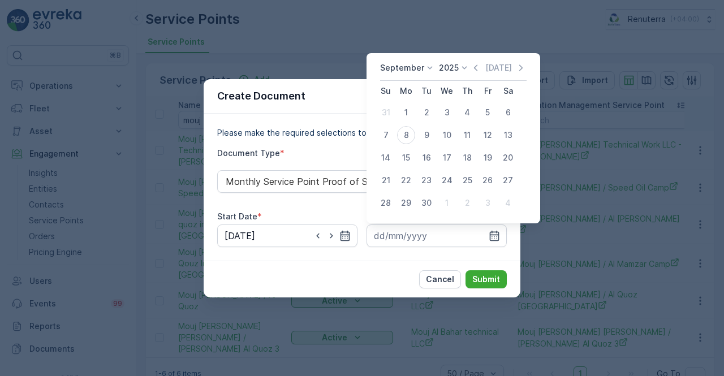
drag, startPoint x: 473, startPoint y: 65, endPoint x: 469, endPoint y: 75, distance: 10.2
click at [473, 70] on icon "button" at bounding box center [475, 67] width 11 height 11
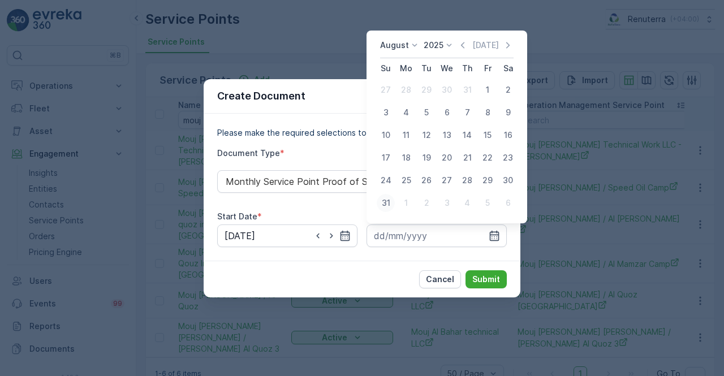
click at [384, 201] on div "31" at bounding box center [386, 203] width 18 height 18
type input "31.08.2025"
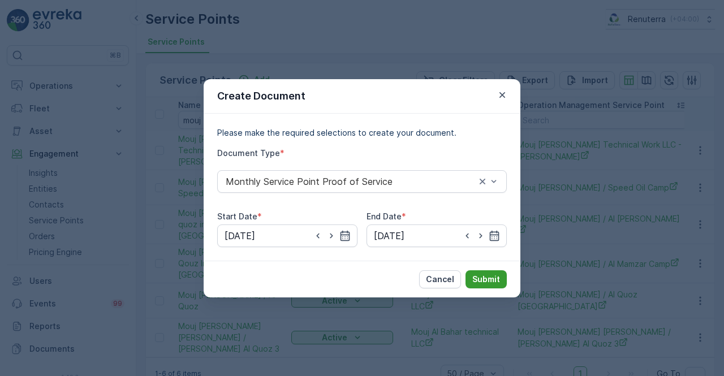
click at [480, 270] on button "Submit" at bounding box center [485, 279] width 41 height 18
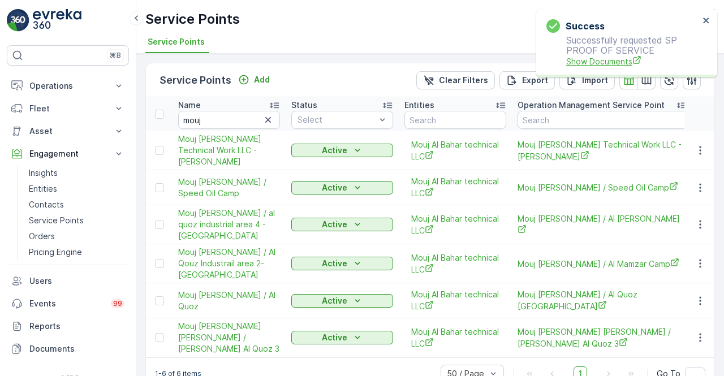
click at [611, 61] on span "Show Documents" at bounding box center [632, 61] width 133 height 12
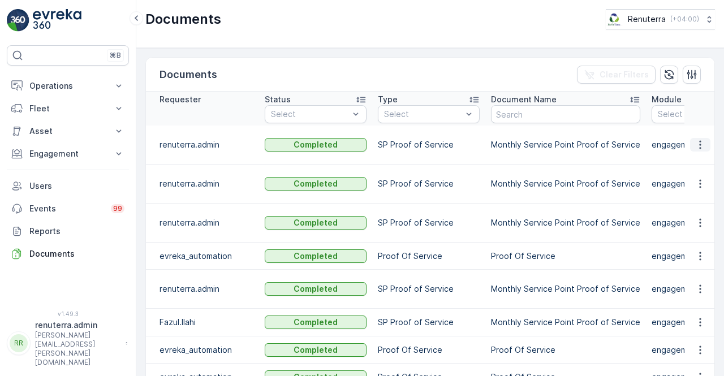
click at [696, 143] on icon "button" at bounding box center [699, 144] width 11 height 11
click at [696, 151] on span "See Details" at bounding box center [697, 154] width 44 height 11
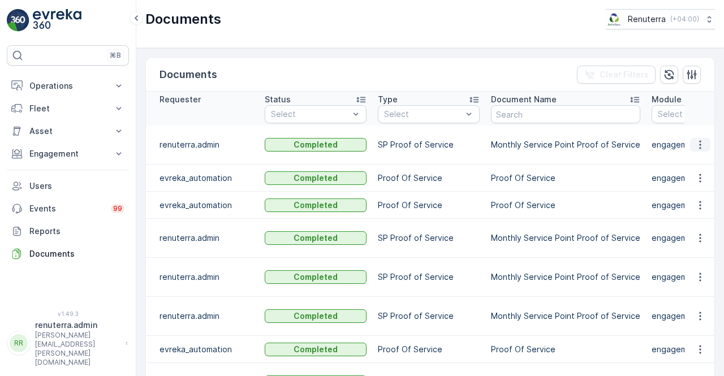
click at [694, 140] on icon "button" at bounding box center [699, 144] width 11 height 11
click at [683, 158] on span "See Details" at bounding box center [697, 154] width 44 height 11
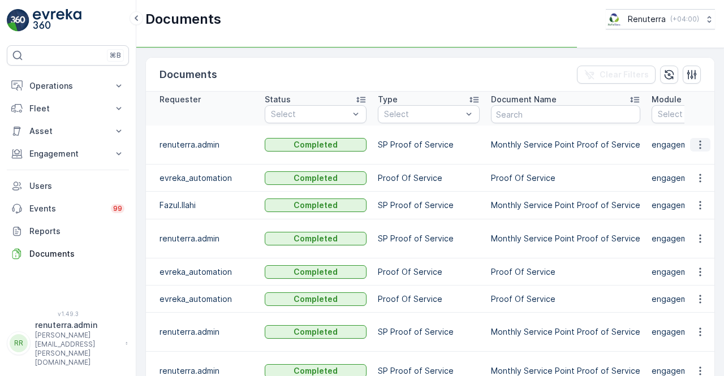
click at [700, 144] on icon "button" at bounding box center [699, 144] width 11 height 11
click at [697, 159] on span "See Details" at bounding box center [697, 154] width 44 height 11
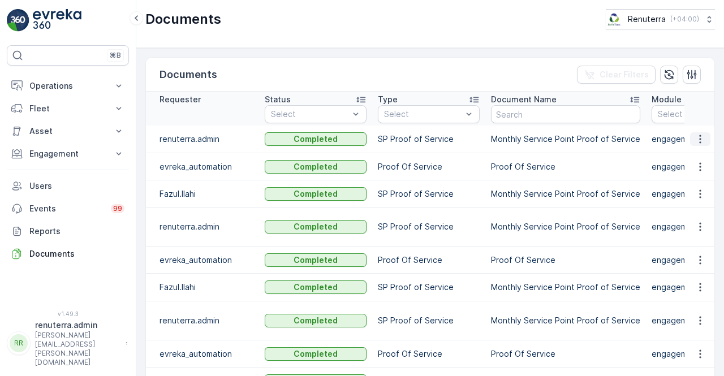
click at [698, 141] on icon "button" at bounding box center [699, 138] width 11 height 11
drag, startPoint x: 698, startPoint y: 143, endPoint x: 701, endPoint y: 158, distance: 15.5
click at [701, 158] on span "See Details" at bounding box center [697, 154] width 44 height 11
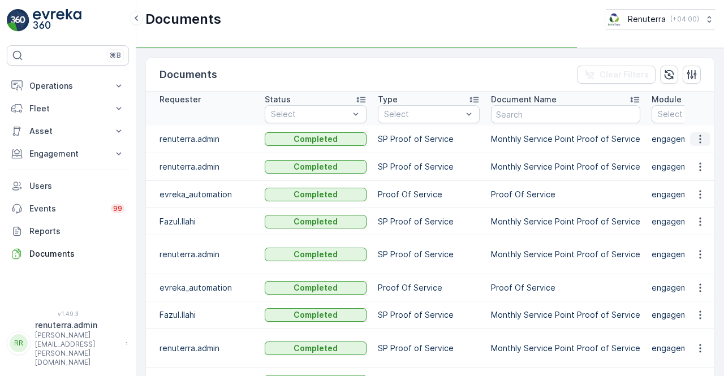
click at [701, 137] on icon "button" at bounding box center [699, 138] width 11 height 11
click at [702, 148] on div "See Details" at bounding box center [697, 155] width 53 height 16
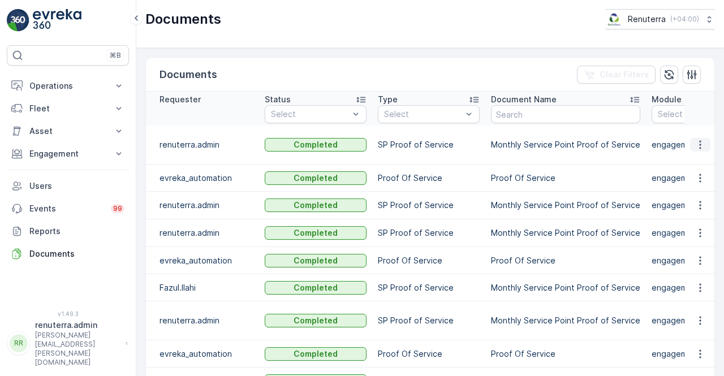
click at [694, 141] on icon "button" at bounding box center [699, 144] width 11 height 11
click at [700, 153] on span "See Details" at bounding box center [697, 154] width 44 height 11
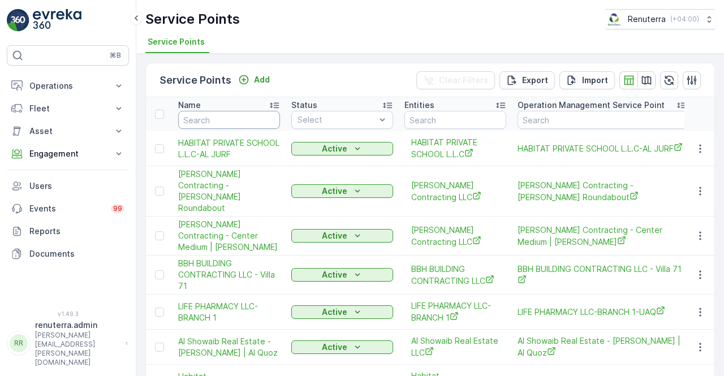
click at [212, 113] on input "text" at bounding box center [229, 120] width 102 height 18
type input "mario"
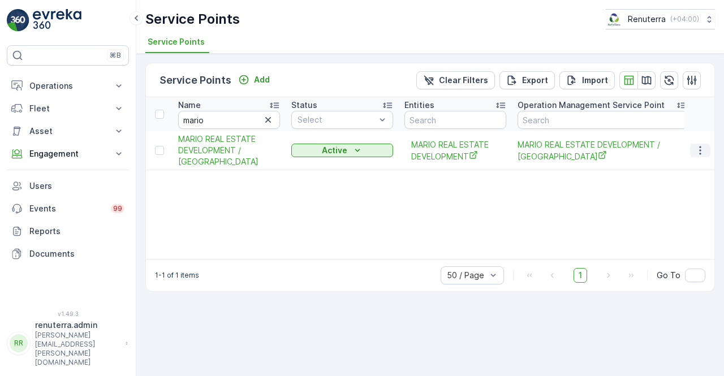
drag, startPoint x: 705, startPoint y: 145, endPoint x: 699, endPoint y: 151, distance: 8.4
click at [705, 145] on icon "button" at bounding box center [699, 150] width 11 height 11
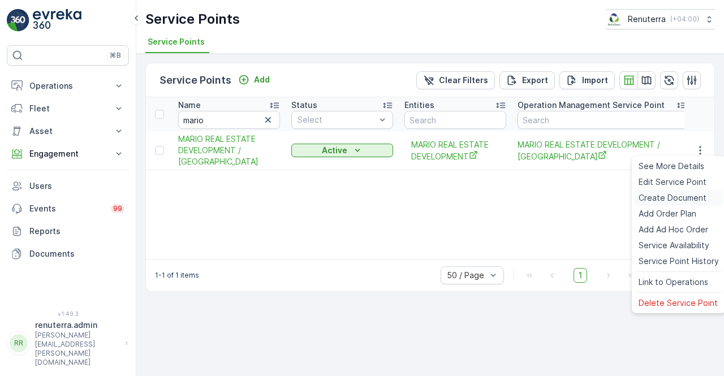
drag, startPoint x: 665, startPoint y: 195, endPoint x: 655, endPoint y: 197, distance: 9.8
click at [655, 197] on span "Create Document" at bounding box center [673, 197] width 68 height 11
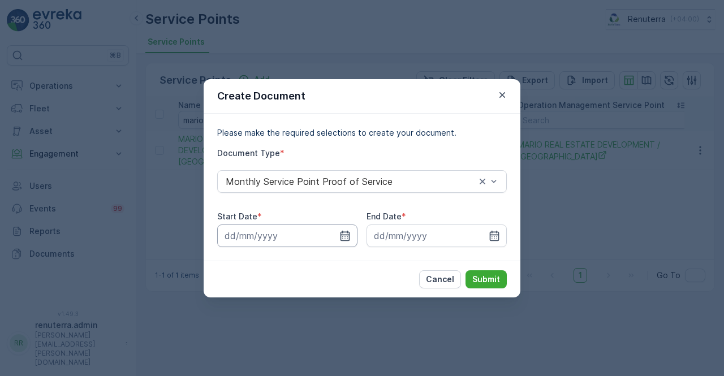
click at [339, 235] on div at bounding box center [287, 236] width 140 height 23
click at [340, 241] on div at bounding box center [287, 236] width 140 height 23
click at [346, 237] on icon "button" at bounding box center [344, 235] width 11 height 11
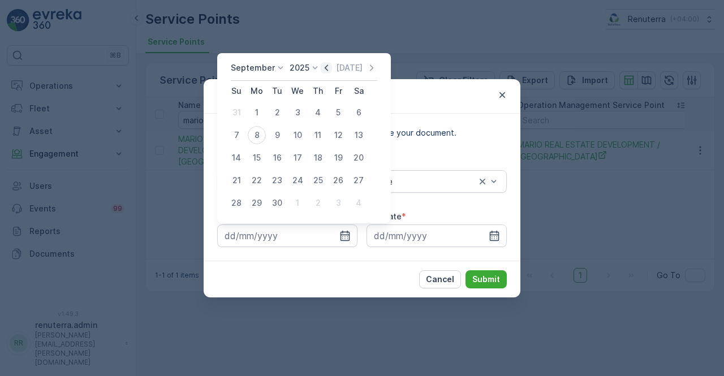
click at [327, 72] on icon "button" at bounding box center [326, 67] width 11 height 11
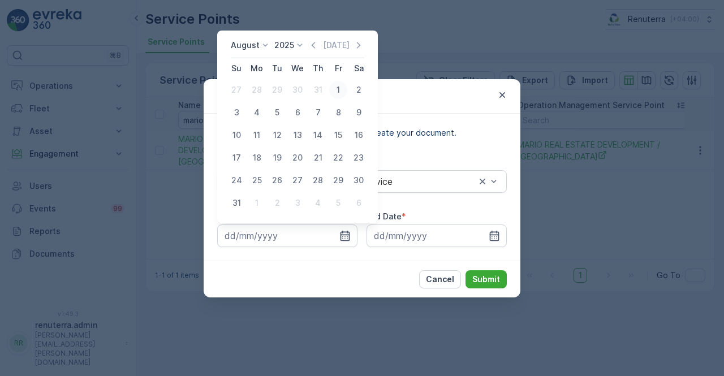
drag, startPoint x: 337, startPoint y: 82, endPoint x: 344, endPoint y: 96, distance: 15.2
click at [337, 82] on div "1" at bounding box center [338, 90] width 18 height 18
type input "01.08.2025"
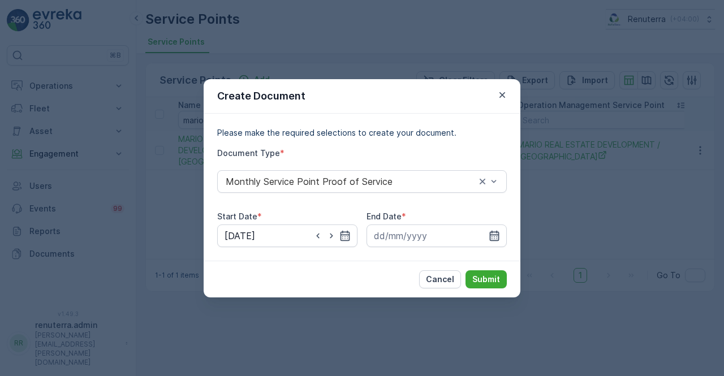
click at [495, 237] on icon "button" at bounding box center [494, 235] width 11 height 11
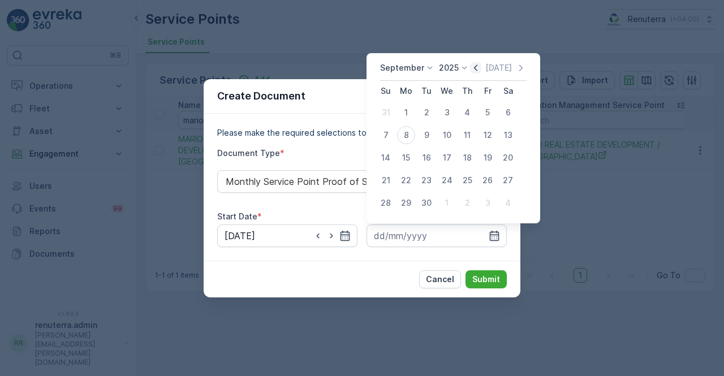
click at [472, 66] on icon "button" at bounding box center [475, 67] width 11 height 11
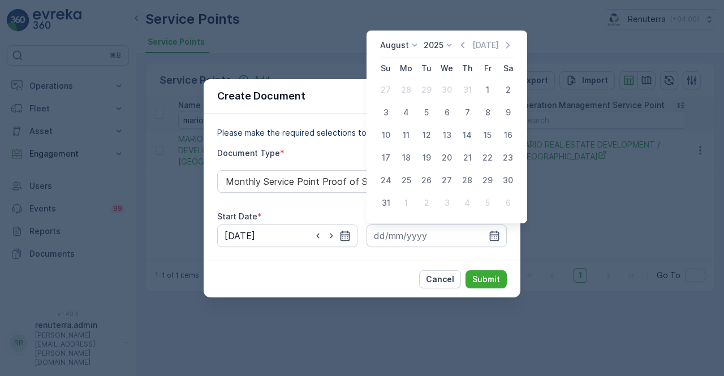
click at [390, 201] on div "31" at bounding box center [386, 203] width 18 height 18
type input "31.08.2025"
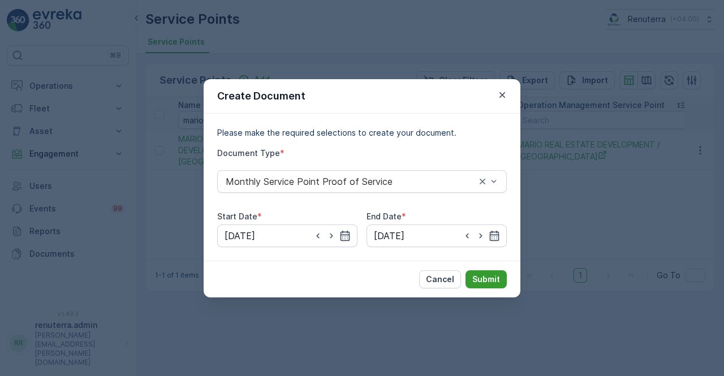
click at [485, 279] on p "Submit" at bounding box center [486, 279] width 28 height 11
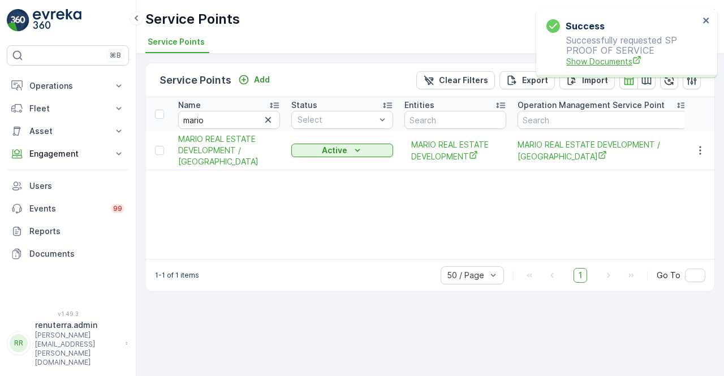
click at [616, 61] on span "Show Documents" at bounding box center [632, 61] width 133 height 12
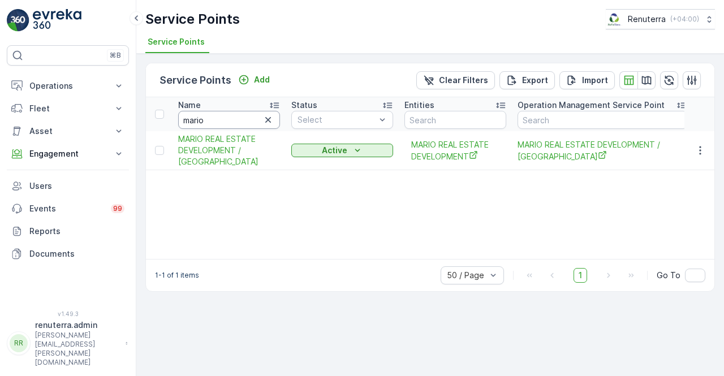
click at [232, 126] on input "mario" at bounding box center [229, 120] width 102 height 18
type input "m"
type input "italian"
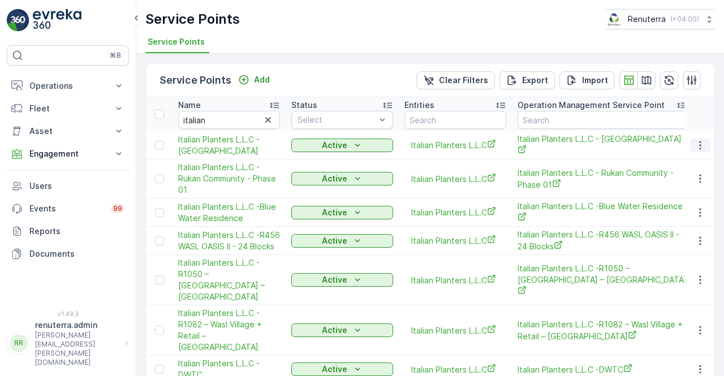
click at [695, 150] on icon "button" at bounding box center [699, 145] width 11 height 11
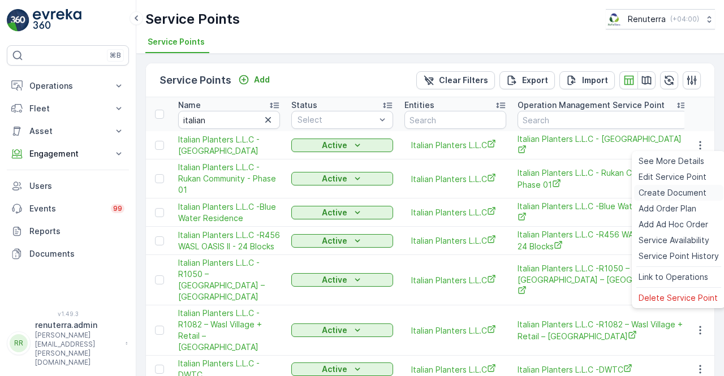
click at [668, 191] on span "Create Document" at bounding box center [673, 192] width 68 height 11
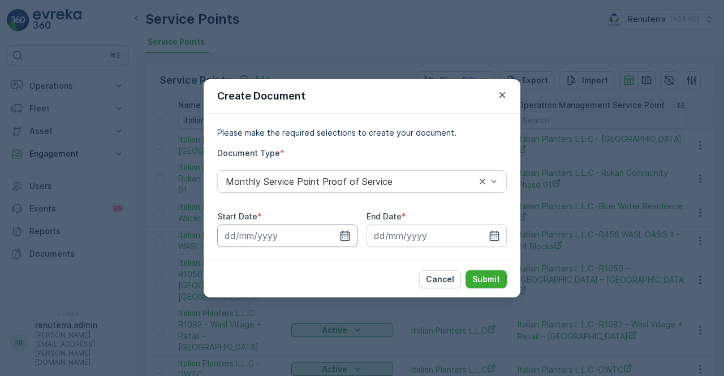
drag, startPoint x: 344, startPoint y: 238, endPoint x: 339, endPoint y: 234, distance: 6.8
click at [343, 236] on icon "button" at bounding box center [344, 235] width 11 height 11
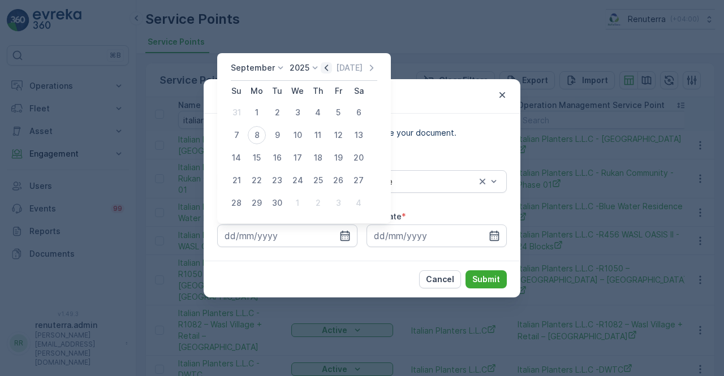
click at [321, 72] on icon "button" at bounding box center [326, 67] width 11 height 11
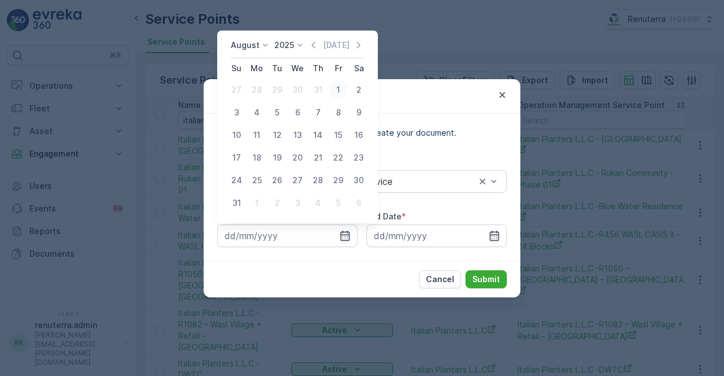
click at [343, 90] on div "1" at bounding box center [338, 90] width 18 height 18
type input "01.08.2025"
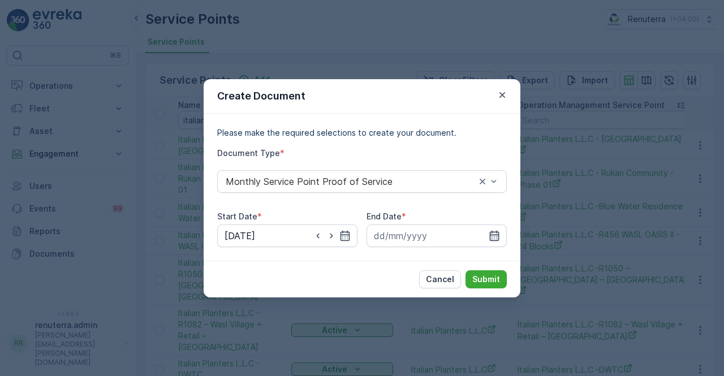
click at [495, 236] on icon "button" at bounding box center [494, 235] width 11 height 11
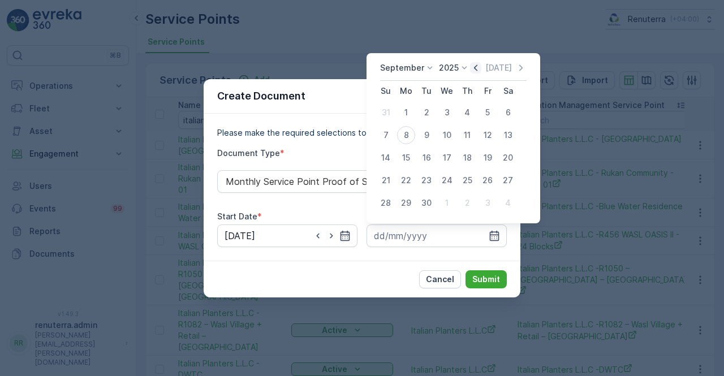
drag, startPoint x: 472, startPoint y: 63, endPoint x: 473, endPoint y: 78, distance: 15.3
click at [473, 63] on icon "button" at bounding box center [475, 67] width 11 height 11
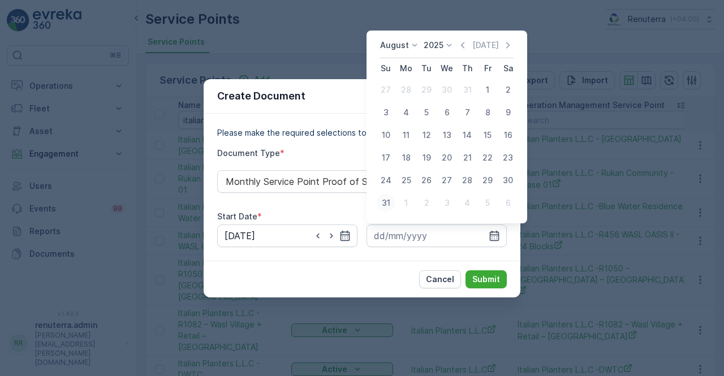
click at [383, 204] on div "31" at bounding box center [386, 203] width 18 height 18
type input "31.08.2025"
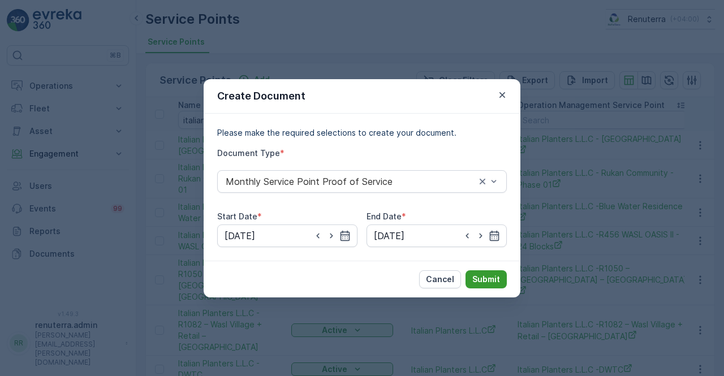
click at [492, 282] on p "Submit" at bounding box center [486, 279] width 28 height 11
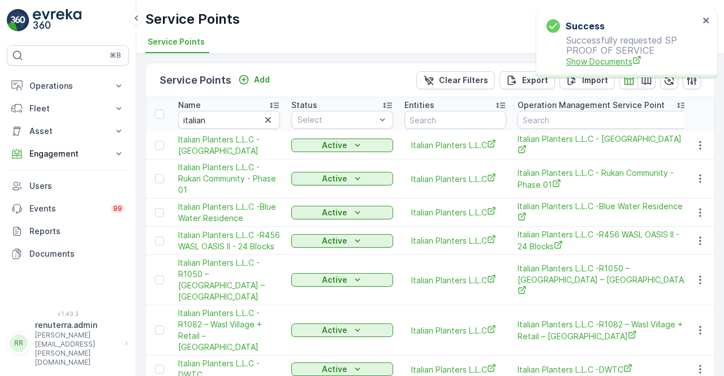
click at [585, 58] on span "Show Documents" at bounding box center [632, 61] width 133 height 12
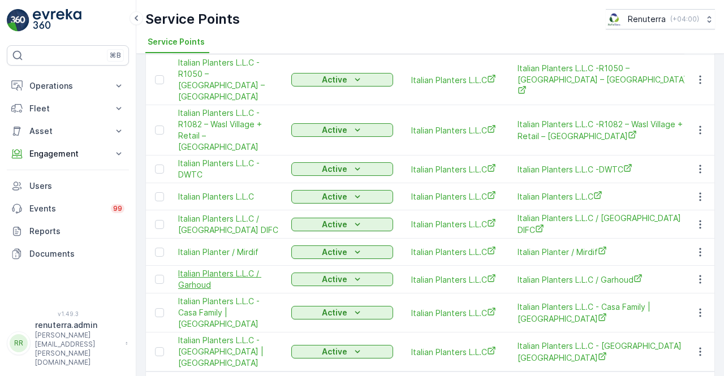
scroll to position [218, 0]
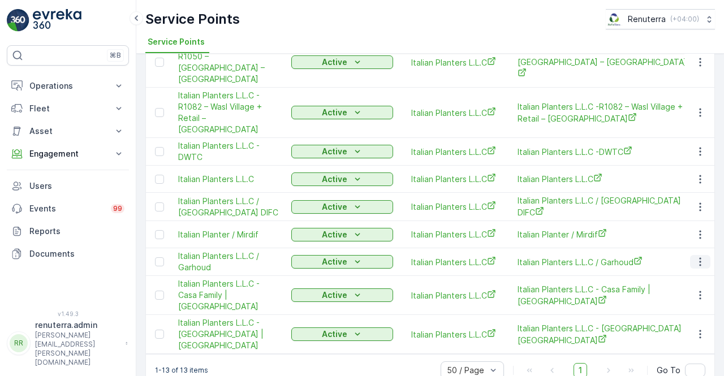
click at [700, 256] on icon "button" at bounding box center [699, 261] width 11 height 11
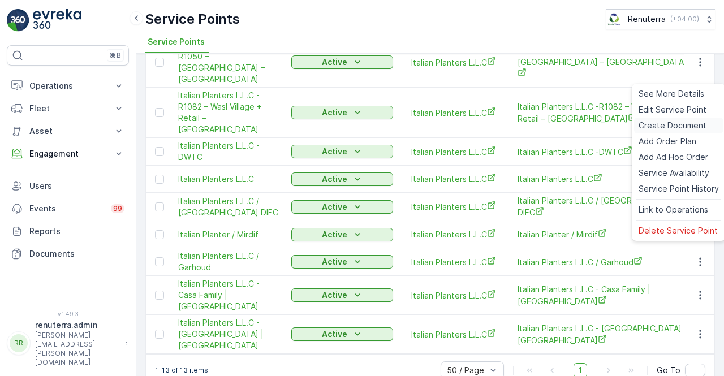
click at [658, 122] on span "Create Document" at bounding box center [673, 125] width 68 height 11
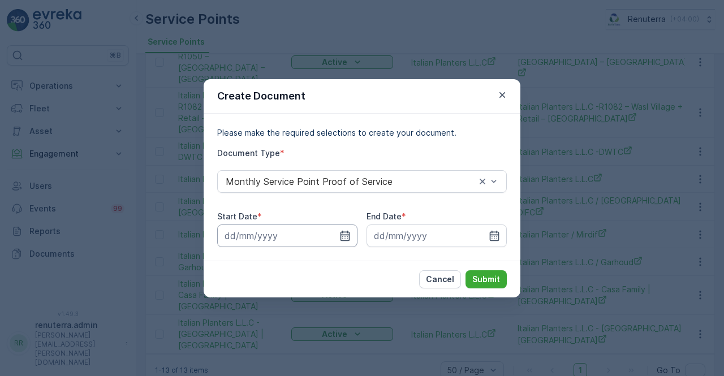
drag, startPoint x: 342, startPoint y: 239, endPoint x: 340, endPoint y: 226, distance: 13.1
click at [342, 237] on icon "button" at bounding box center [344, 235] width 11 height 11
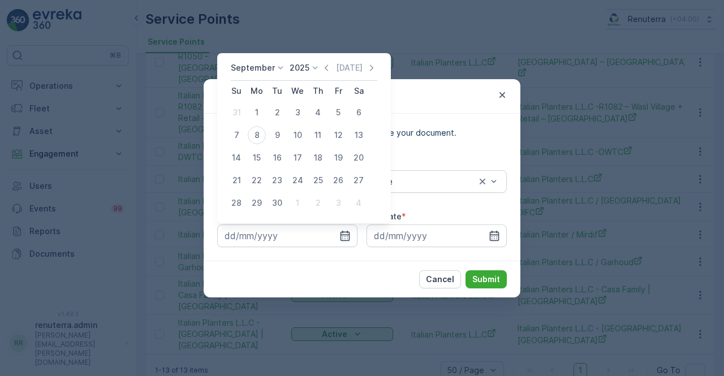
drag, startPoint x: 328, startPoint y: 68, endPoint x: 322, endPoint y: 77, distance: 10.2
click at [327, 68] on icon "button" at bounding box center [326, 67] width 11 height 11
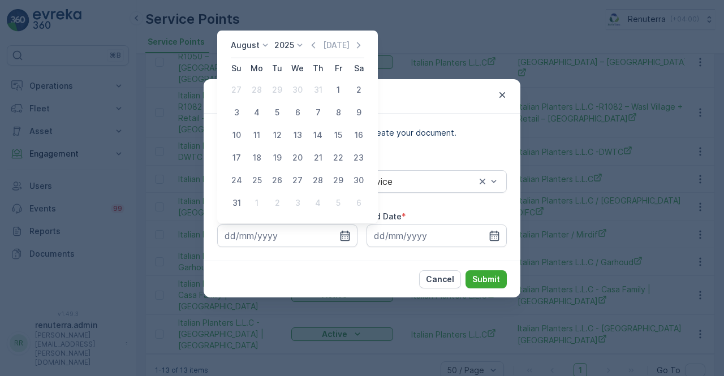
drag, startPoint x: 338, startPoint y: 93, endPoint x: 399, endPoint y: 210, distance: 131.8
click at [337, 93] on div "1" at bounding box center [338, 90] width 18 height 18
type input "01.08.2025"
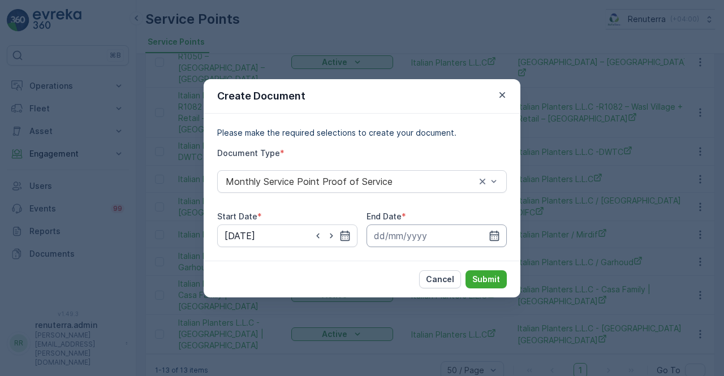
click at [500, 235] on input at bounding box center [436, 236] width 140 height 23
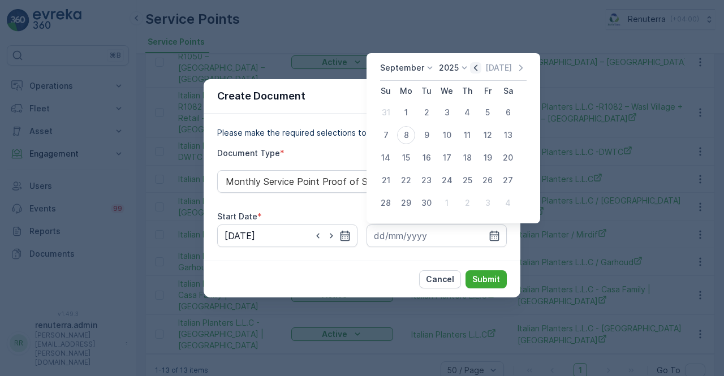
click at [474, 68] on icon "button" at bounding box center [475, 67] width 3 height 6
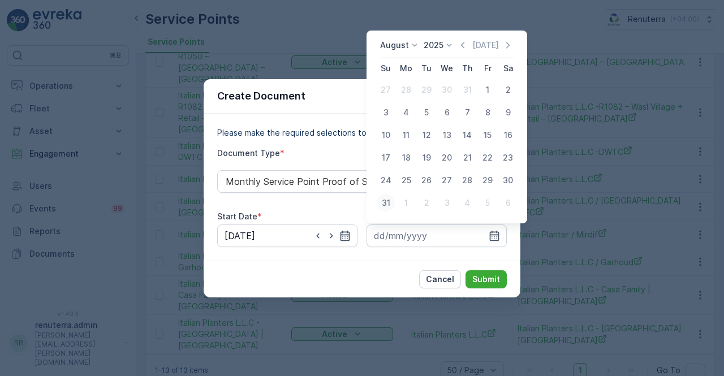
click at [390, 202] on div "31" at bounding box center [386, 203] width 18 height 18
type input "31.08.2025"
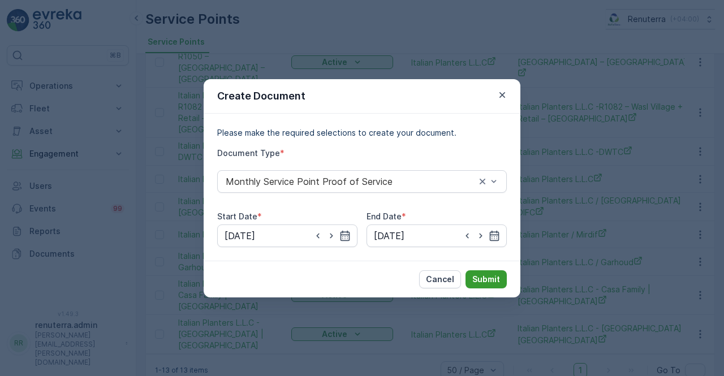
click at [495, 278] on p "Submit" at bounding box center [486, 279] width 28 height 11
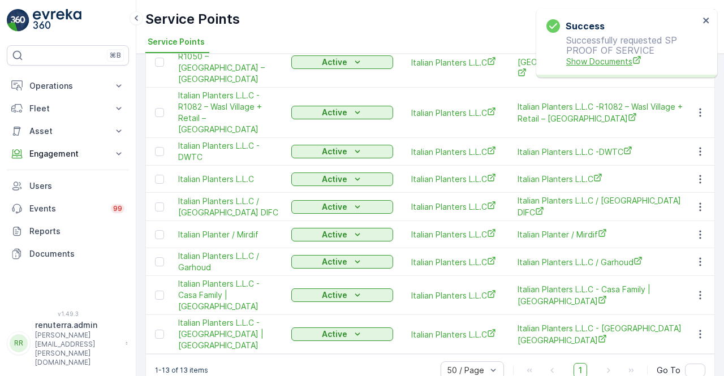
click at [627, 59] on span "Show Documents" at bounding box center [632, 61] width 133 height 12
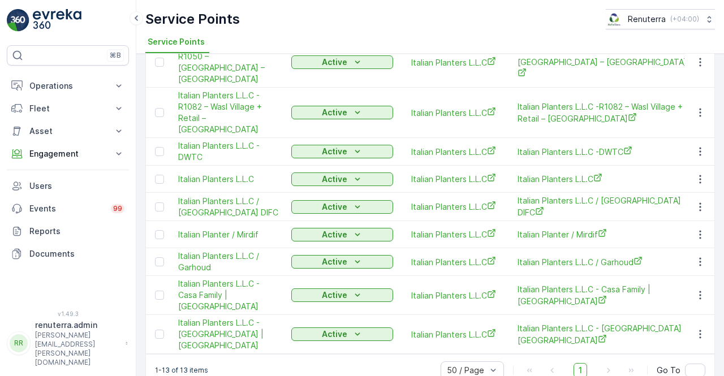
drag, startPoint x: 698, startPoint y: 189, endPoint x: 710, endPoint y: 201, distance: 16.4
click at [710, 201] on td at bounding box center [699, 207] width 31 height 28
click at [699, 202] on icon "button" at bounding box center [700, 206] width 2 height 8
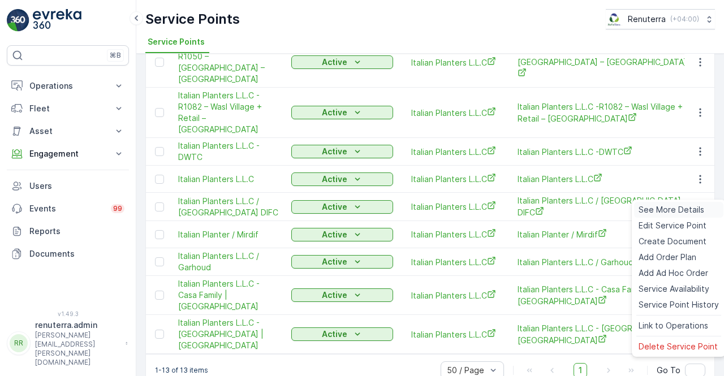
click at [672, 209] on span "See More Details" at bounding box center [672, 209] width 66 height 11
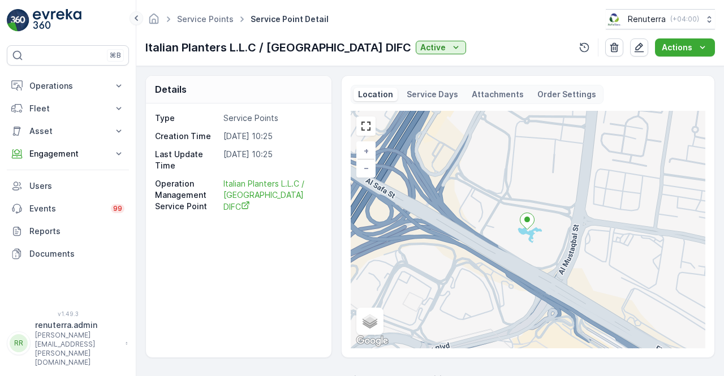
click at [136, 19] on icon at bounding box center [136, 18] width 12 height 14
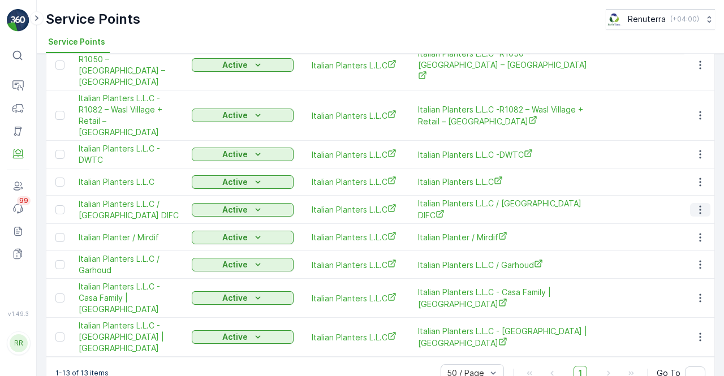
scroll to position [218, 0]
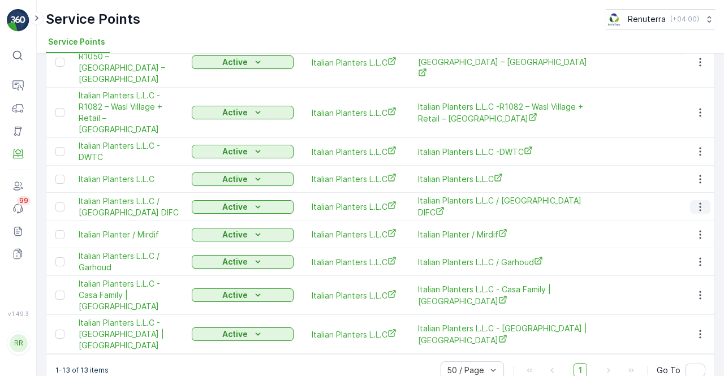
click at [699, 202] on icon "button" at bounding box center [700, 206] width 2 height 8
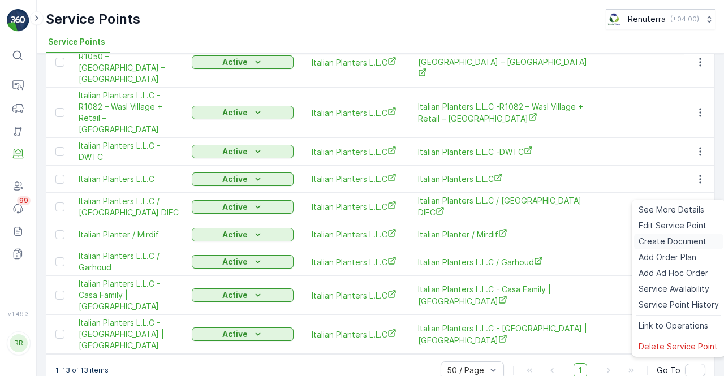
click at [668, 241] on span "Create Document" at bounding box center [673, 241] width 68 height 11
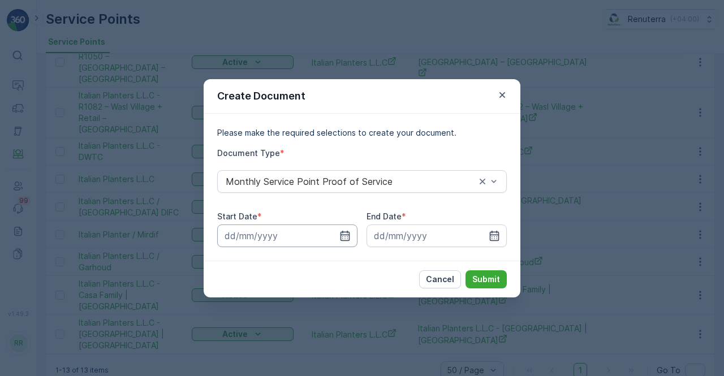
click at [351, 230] on input at bounding box center [287, 236] width 140 height 23
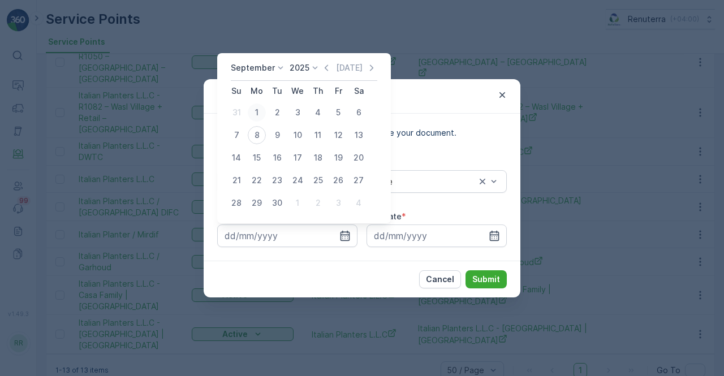
click at [253, 112] on div "1" at bounding box center [257, 112] width 18 height 18
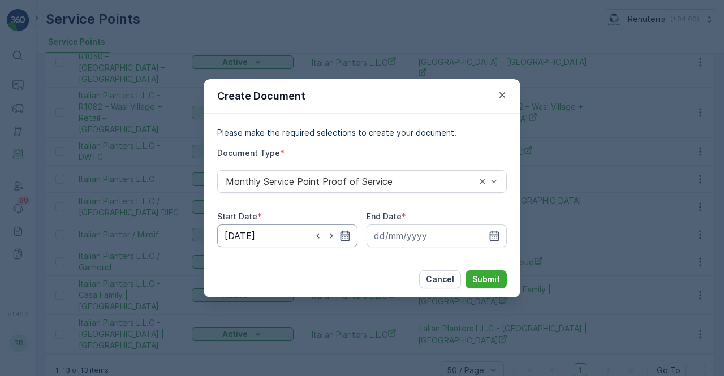
click at [346, 247] on input "01.09.2025" at bounding box center [287, 236] width 140 height 23
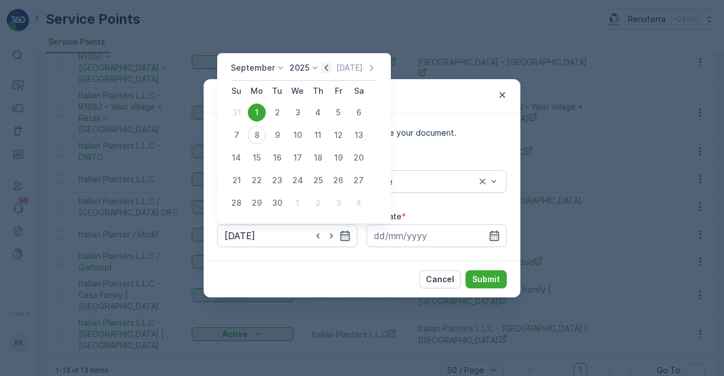
click at [322, 66] on icon "button" at bounding box center [326, 67] width 11 height 11
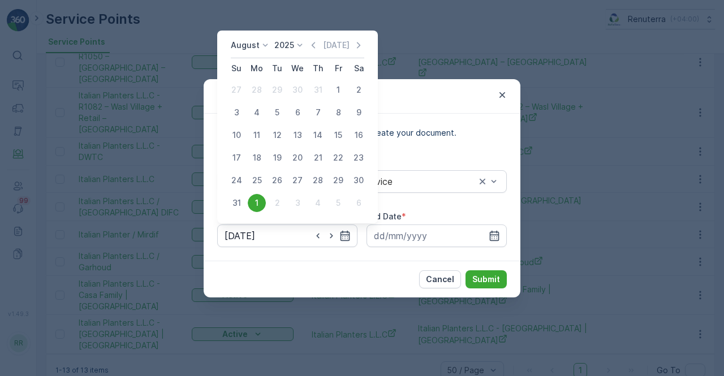
click at [254, 201] on div "1" at bounding box center [257, 203] width 18 height 18
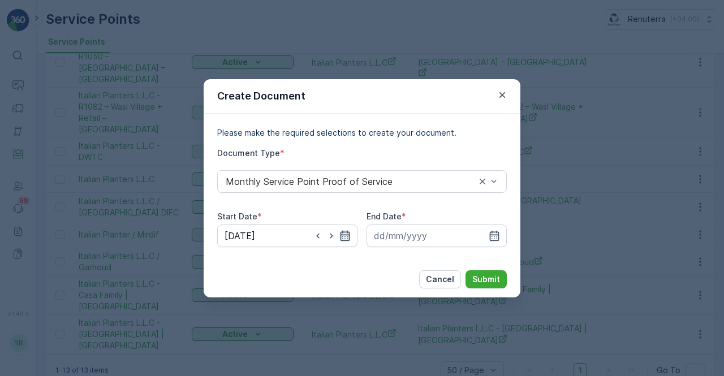
click at [341, 238] on icon "button" at bounding box center [345, 235] width 10 height 10
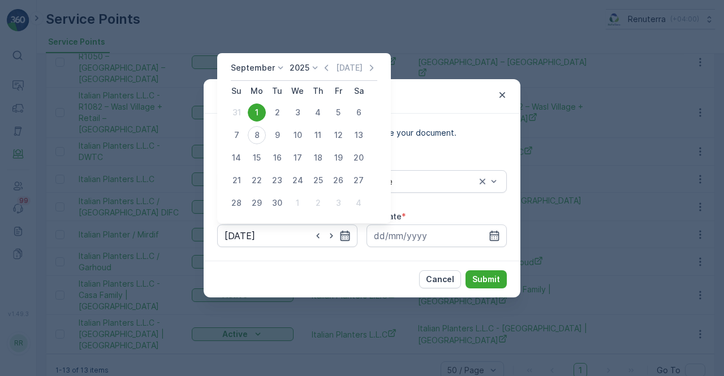
click at [341, 238] on icon "button" at bounding box center [345, 235] width 10 height 10
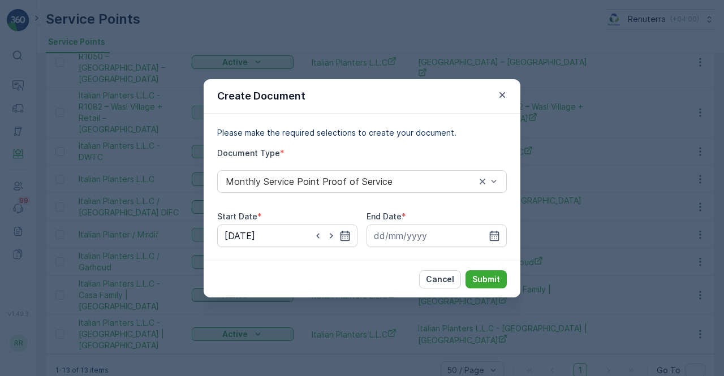
click at [325, 237] on div at bounding box center [331, 235] width 38 height 11
click at [336, 236] on icon "button" at bounding box center [331, 235] width 11 height 11
click at [344, 233] on icon "button" at bounding box center [344, 235] width 11 height 11
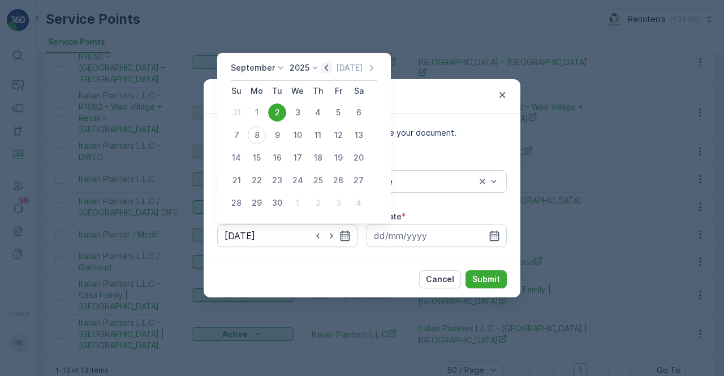
click at [329, 65] on icon "button" at bounding box center [326, 67] width 11 height 11
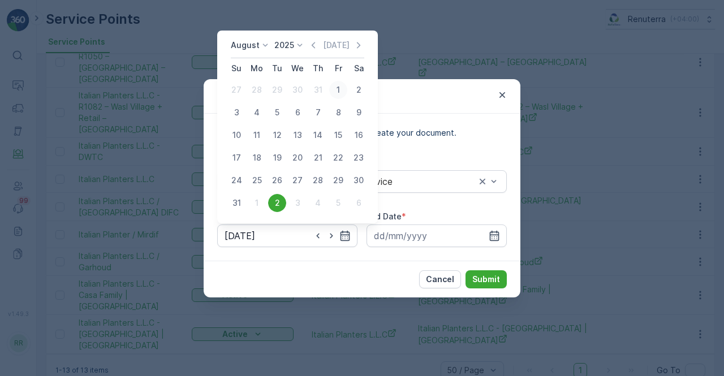
click at [336, 95] on div "1" at bounding box center [338, 90] width 18 height 18
type input "01.08.2025"
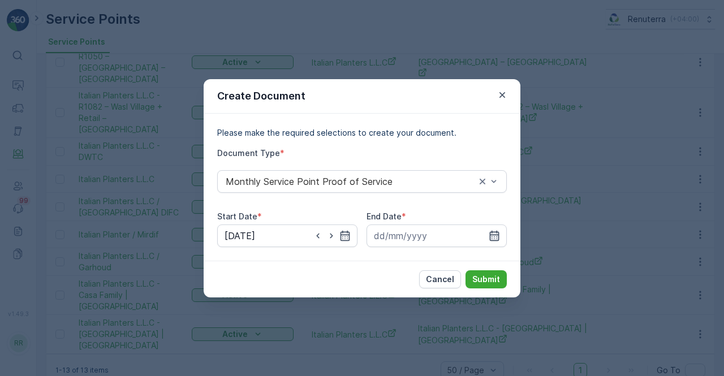
click at [495, 236] on icon "button" at bounding box center [494, 235] width 11 height 11
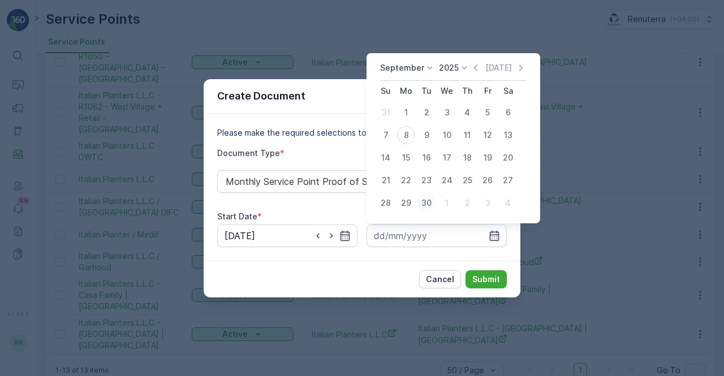
click at [423, 206] on div "30" at bounding box center [426, 203] width 18 height 18
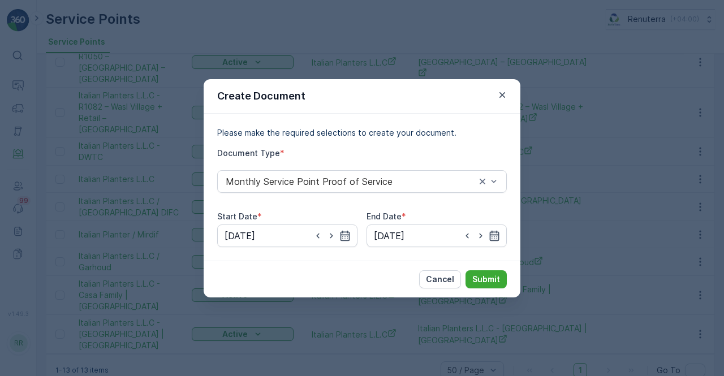
click at [493, 232] on icon "button" at bounding box center [494, 235] width 11 height 11
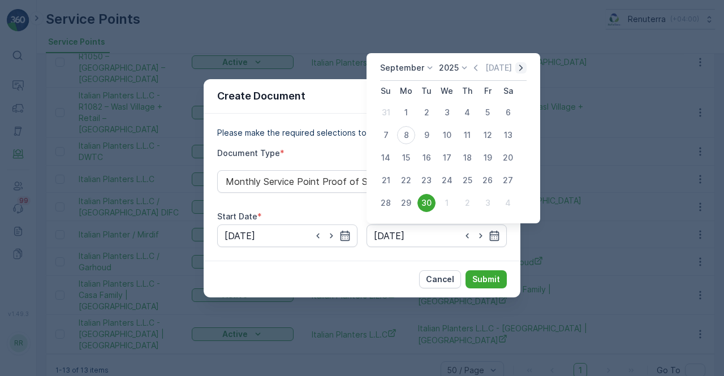
click at [520, 73] on icon "button" at bounding box center [520, 67] width 11 height 11
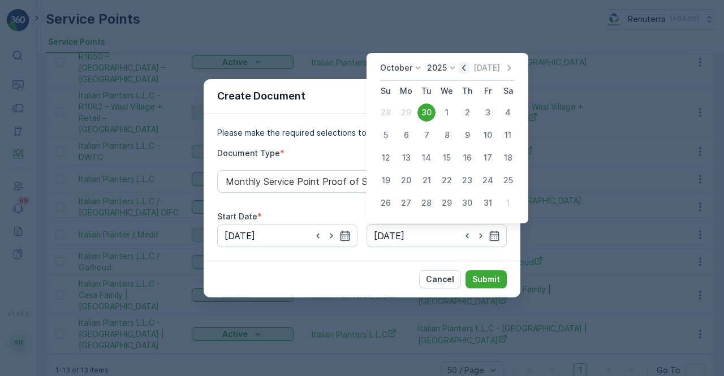
click at [463, 64] on icon "button" at bounding box center [463, 67] width 11 height 11
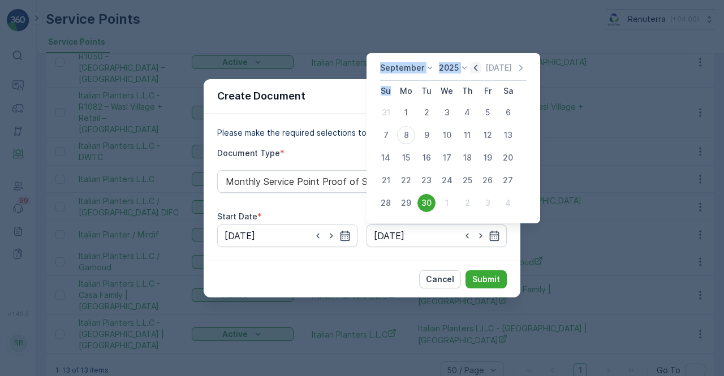
click at [463, 64] on icon at bounding box center [464, 67] width 11 height 11
click at [472, 66] on icon "button" at bounding box center [475, 67] width 11 height 11
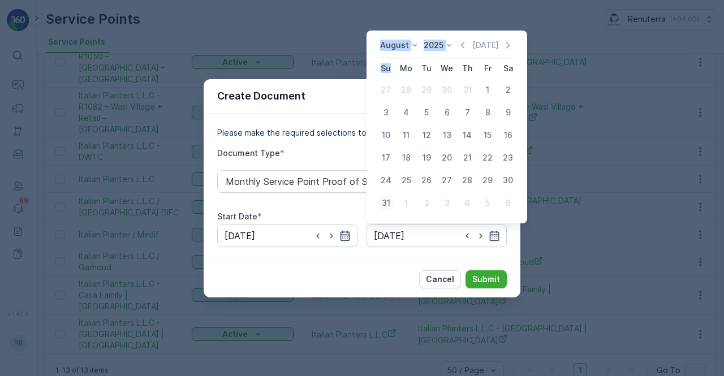
click at [392, 201] on div "31" at bounding box center [386, 203] width 18 height 18
type input "31.08.2025"
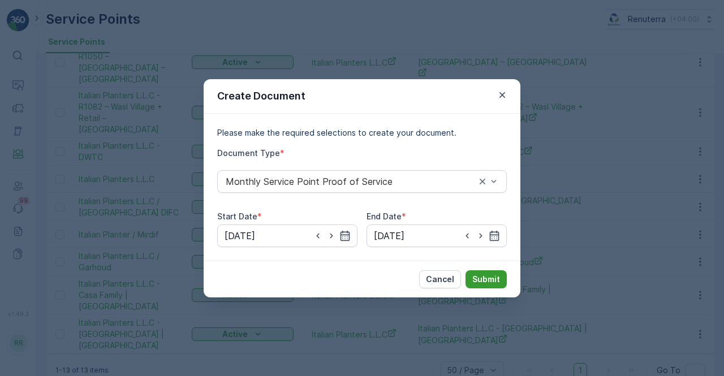
click at [486, 280] on p "Submit" at bounding box center [486, 279] width 28 height 11
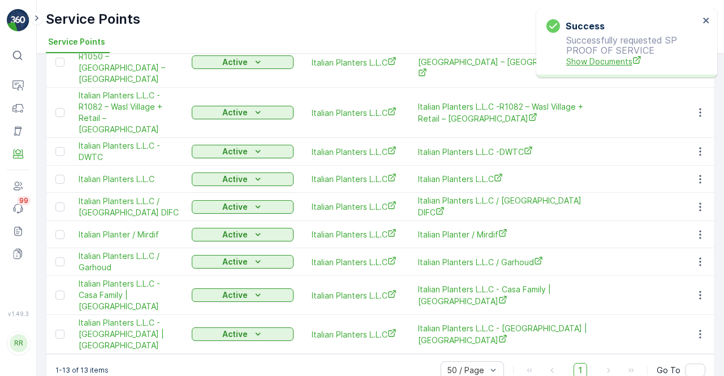
click at [573, 58] on span "Show Documents" at bounding box center [632, 61] width 133 height 12
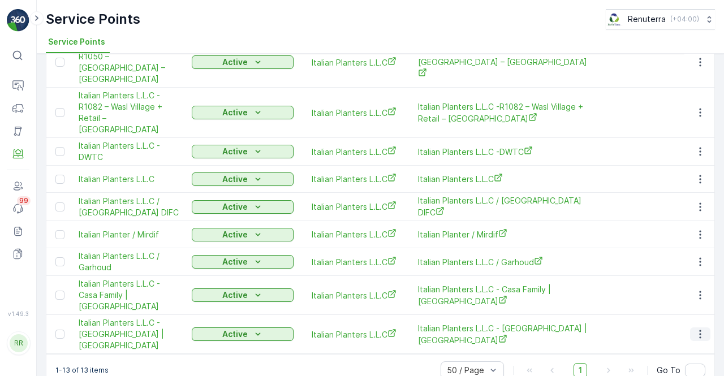
click at [697, 329] on icon "button" at bounding box center [699, 334] width 11 height 11
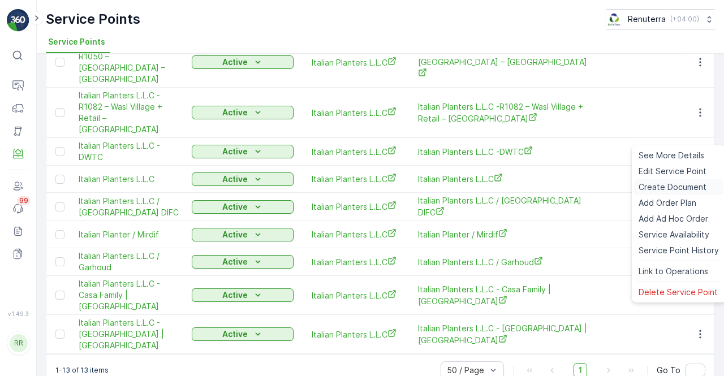
click at [658, 187] on span "Create Document" at bounding box center [673, 187] width 68 height 11
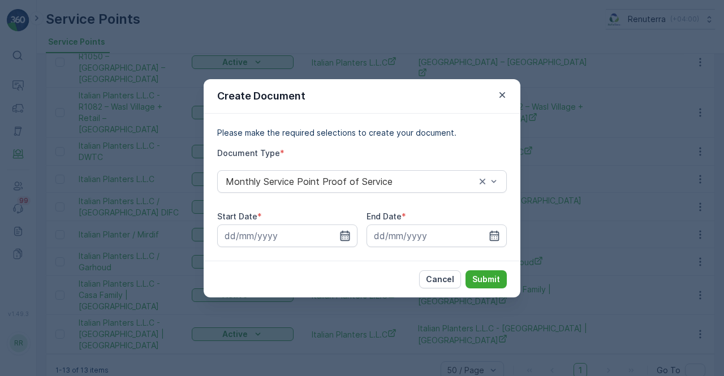
click at [347, 238] on icon "button" at bounding box center [345, 235] width 10 height 10
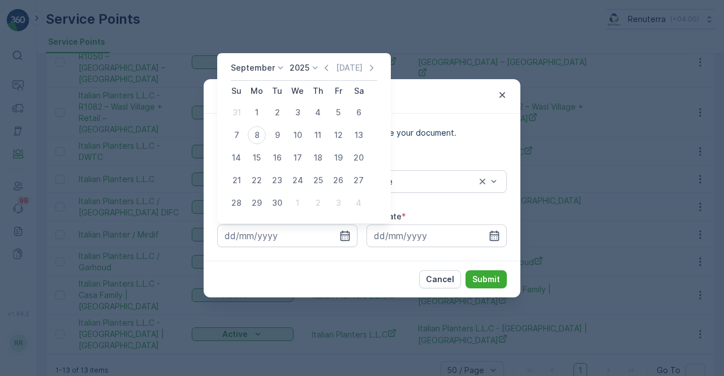
drag, startPoint x: 325, startPoint y: 65, endPoint x: 313, endPoint y: 76, distance: 16.0
click at [325, 65] on icon "button" at bounding box center [326, 67] width 11 height 11
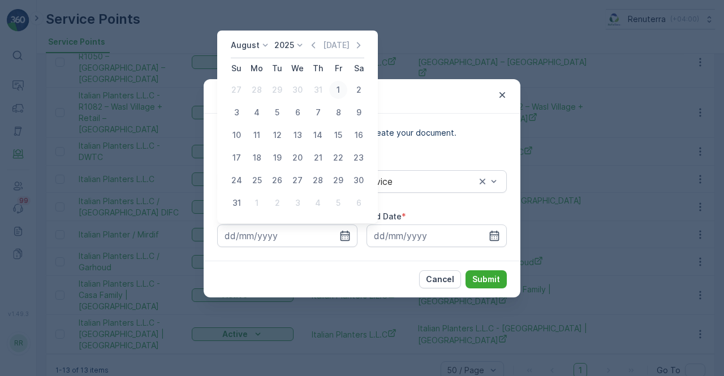
click at [334, 92] on div "1" at bounding box center [338, 90] width 18 height 18
type input "01.08.2025"
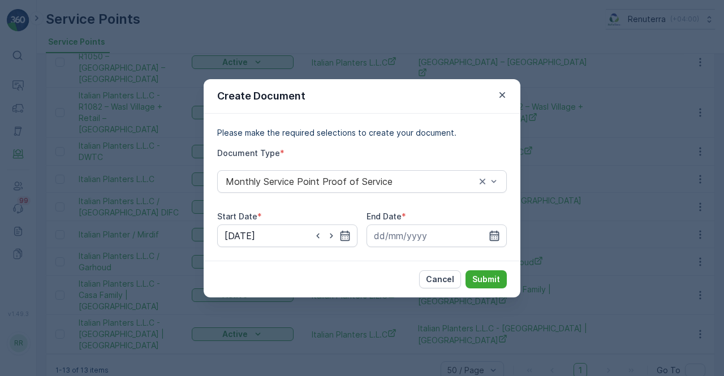
click at [495, 232] on icon "button" at bounding box center [494, 235] width 11 height 11
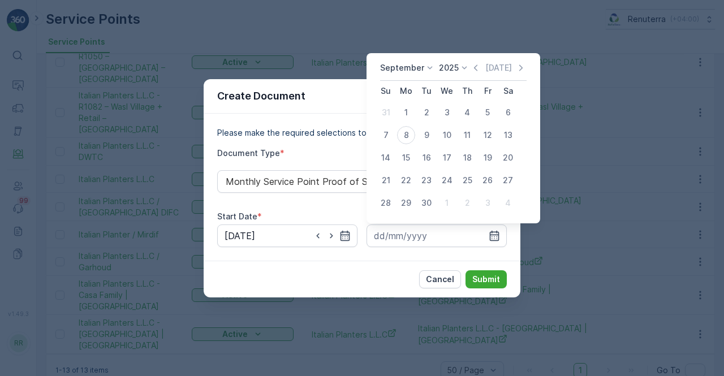
drag, startPoint x: 471, startPoint y: 65, endPoint x: 465, endPoint y: 66, distance: 6.3
click at [471, 65] on icon "button" at bounding box center [475, 67] width 11 height 11
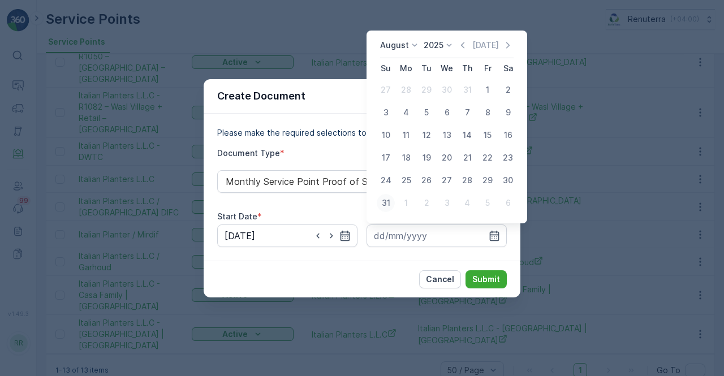
click at [385, 197] on div "31" at bounding box center [386, 203] width 18 height 18
type input "31.08.2025"
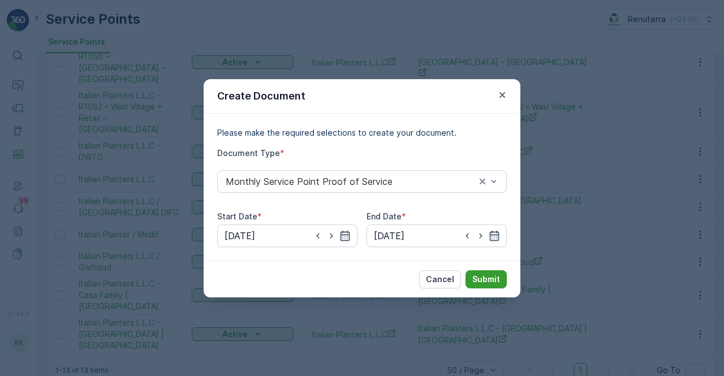
click at [493, 273] on button "Submit" at bounding box center [485, 279] width 41 height 18
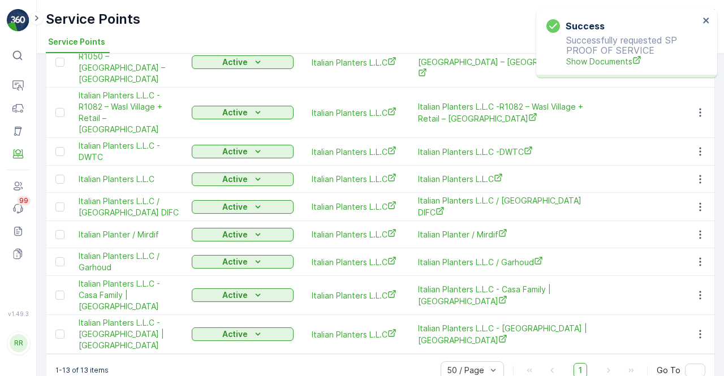
click at [577, 52] on p "Successfully requested SP PROOF OF SERVICE Show Documents" at bounding box center [622, 51] width 153 height 32
click at [579, 55] on p "Successfully requested SP PROOF OF SERVICE Show Documents" at bounding box center [622, 51] width 153 height 32
click at [583, 65] on span "Show Documents" at bounding box center [632, 61] width 133 height 12
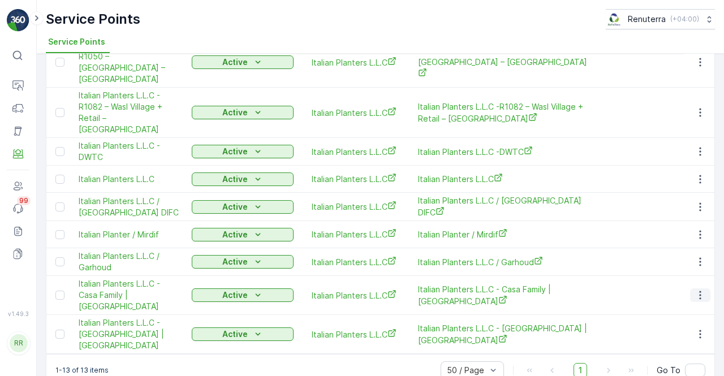
click at [697, 290] on icon "button" at bounding box center [699, 295] width 11 height 11
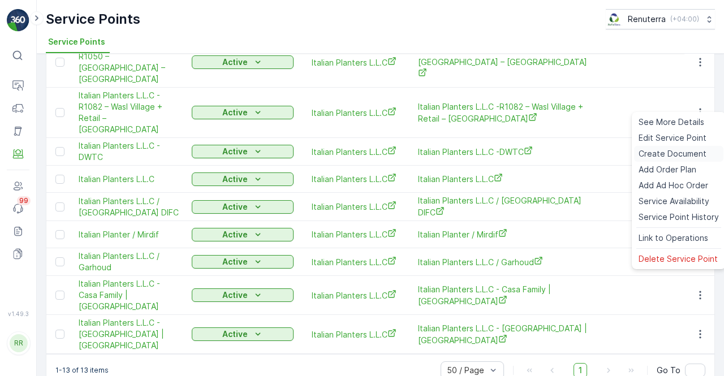
click at [655, 151] on span "Create Document" at bounding box center [673, 153] width 68 height 11
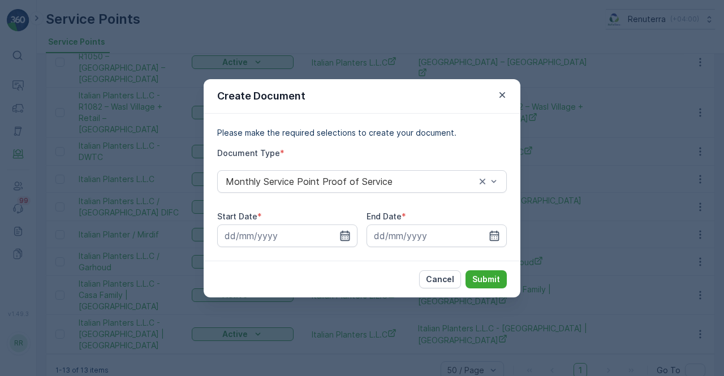
click at [340, 239] on icon "button" at bounding box center [345, 235] width 10 height 10
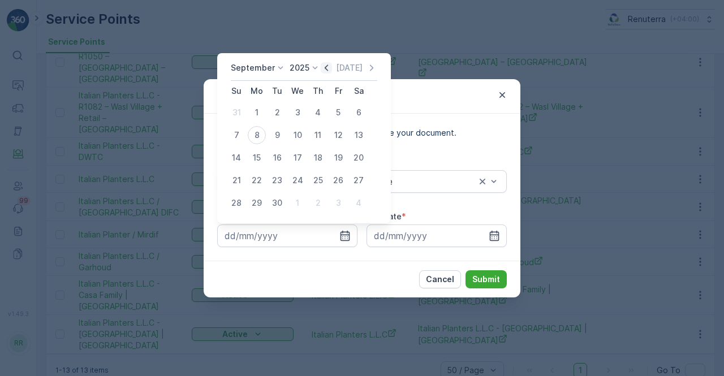
click at [323, 67] on icon "button" at bounding box center [326, 67] width 11 height 11
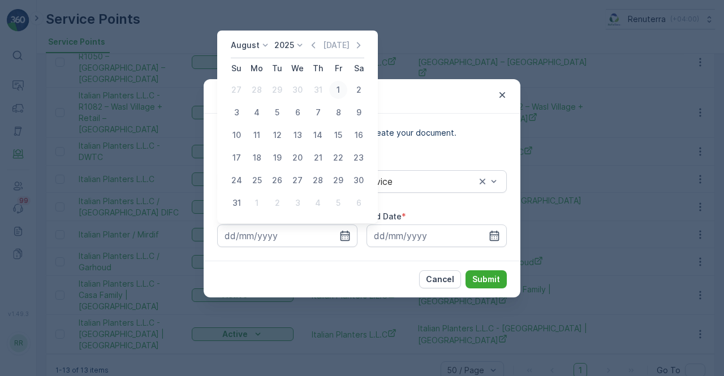
click at [340, 94] on div "1" at bounding box center [338, 90] width 18 height 18
type input "01.08.2025"
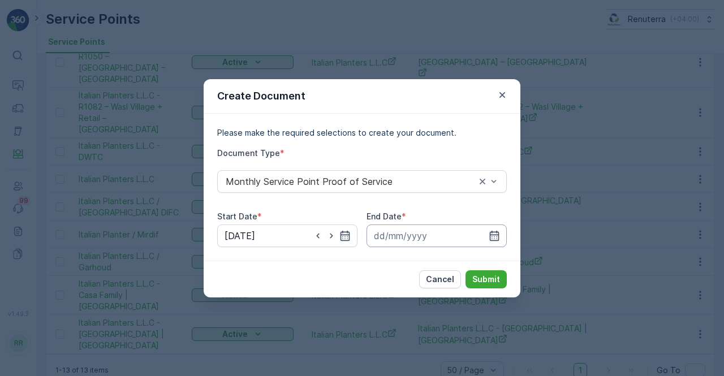
drag, startPoint x: 492, startPoint y: 232, endPoint x: 491, endPoint y: 226, distance: 6.9
click at [492, 231] on icon "button" at bounding box center [495, 235] width 10 height 10
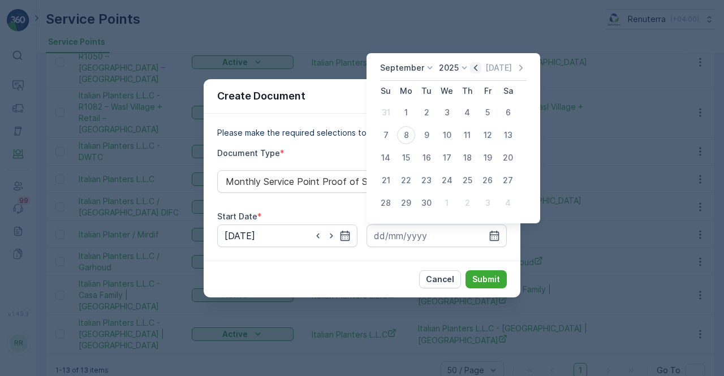
click at [474, 68] on icon "button" at bounding box center [475, 67] width 11 height 11
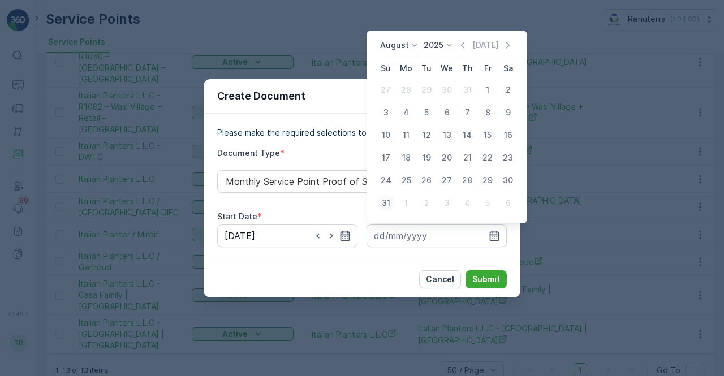
click at [391, 202] on div "31" at bounding box center [386, 203] width 18 height 18
type input "31.08.2025"
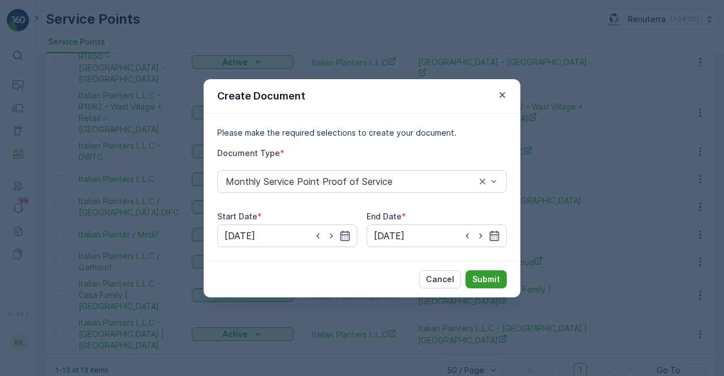
click at [498, 277] on p "Submit" at bounding box center [486, 279] width 28 height 11
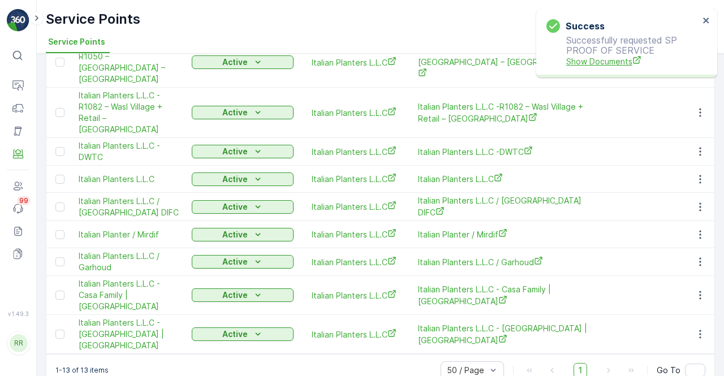
click at [588, 63] on span "Show Documents" at bounding box center [632, 61] width 133 height 12
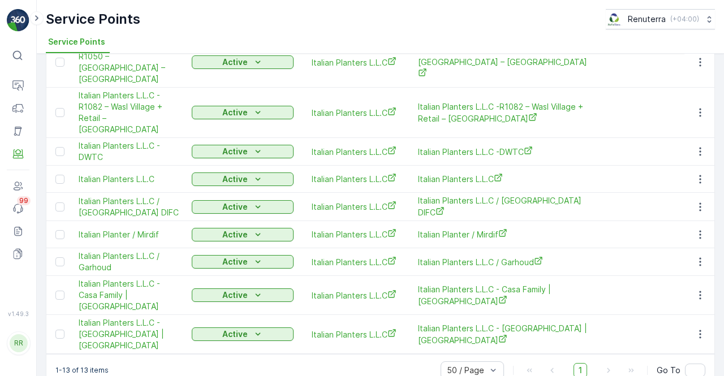
click at [701, 227] on td at bounding box center [699, 234] width 31 height 27
click at [700, 229] on icon "button" at bounding box center [699, 234] width 11 height 11
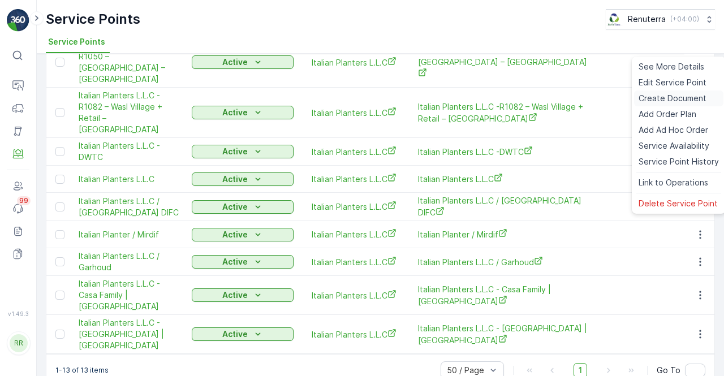
click at [656, 94] on span "Create Document" at bounding box center [673, 98] width 68 height 11
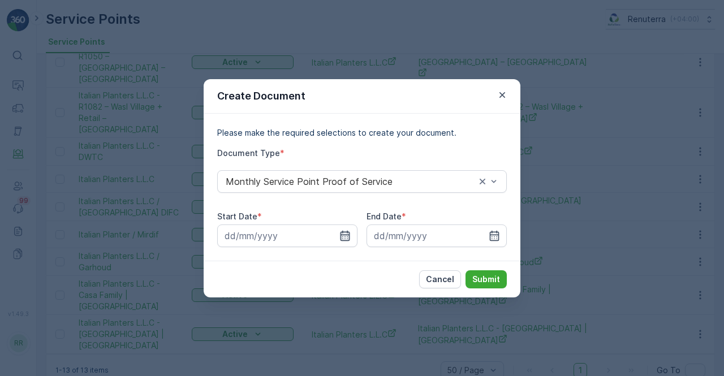
click at [339, 237] on icon "button" at bounding box center [344, 235] width 11 height 11
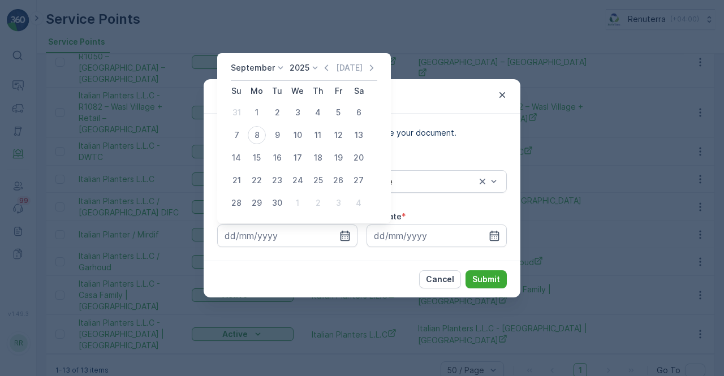
click at [326, 68] on icon "button" at bounding box center [326, 67] width 11 height 11
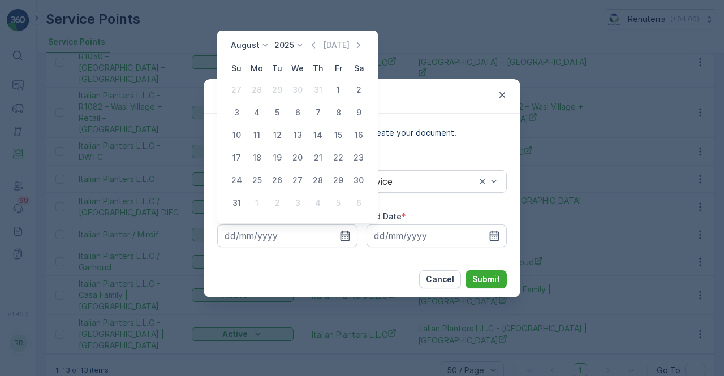
drag, startPoint x: 337, startPoint y: 89, endPoint x: 344, endPoint y: 103, distance: 15.7
click at [338, 92] on div "1" at bounding box center [338, 90] width 18 height 18
type input "01.08.2025"
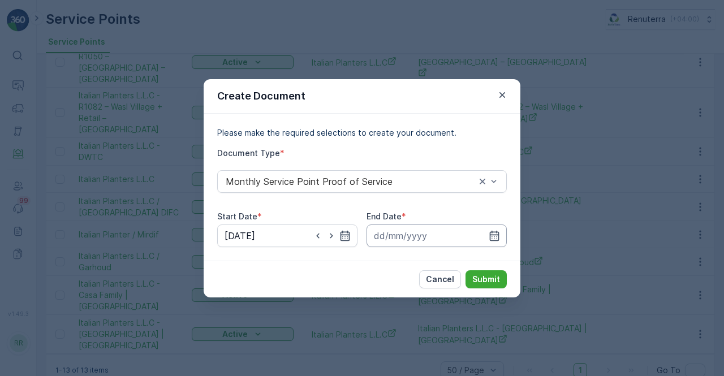
click at [501, 238] on input at bounding box center [436, 236] width 140 height 23
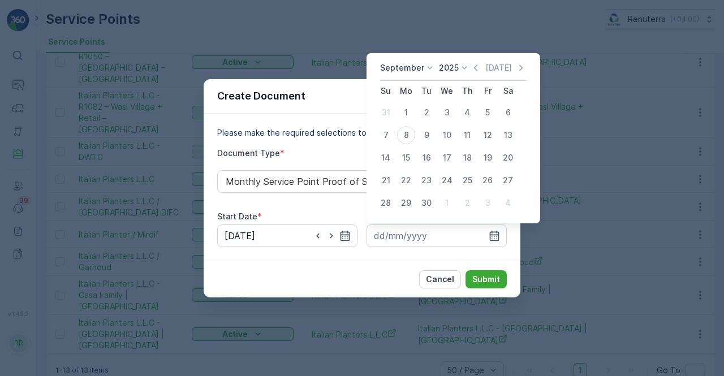
drag, startPoint x: 471, startPoint y: 67, endPoint x: 474, endPoint y: 76, distance: 9.1
click at [473, 67] on icon "button" at bounding box center [475, 67] width 11 height 11
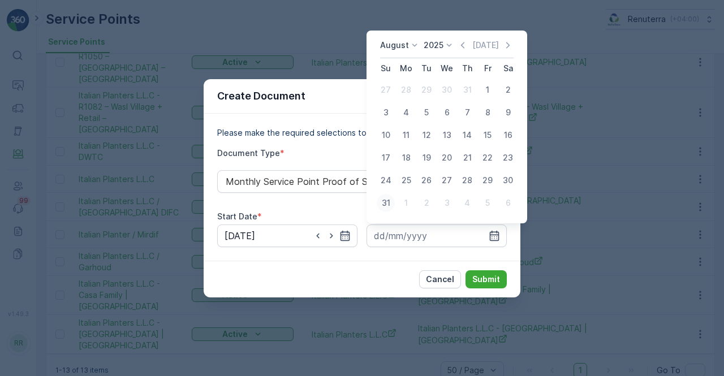
click at [389, 201] on div "31" at bounding box center [386, 203] width 18 height 18
type input "31.08.2025"
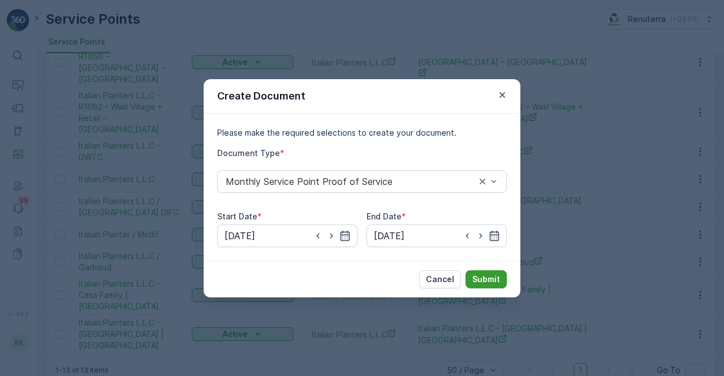
click at [486, 277] on p "Submit" at bounding box center [486, 279] width 28 height 11
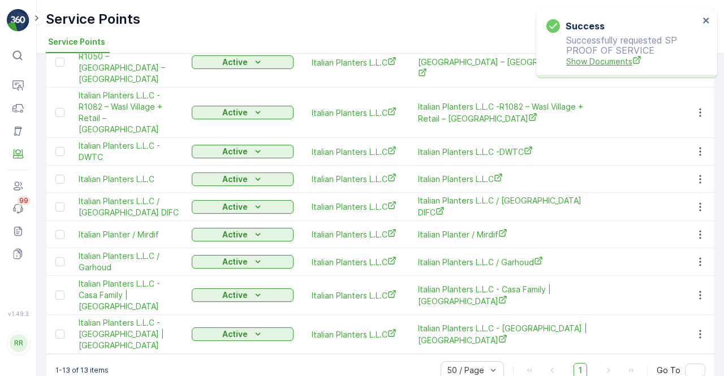
click at [594, 59] on span "Show Documents" at bounding box center [632, 61] width 133 height 12
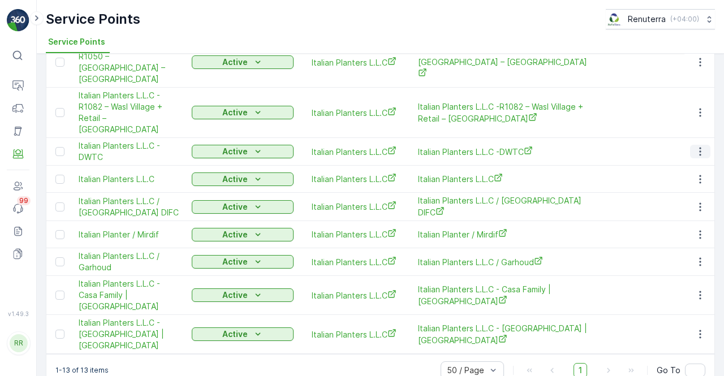
click at [694, 146] on icon "button" at bounding box center [699, 151] width 11 height 11
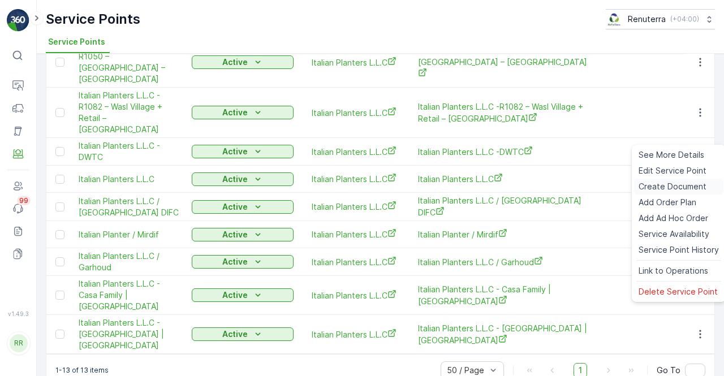
click at [659, 187] on span "Create Document" at bounding box center [673, 186] width 68 height 11
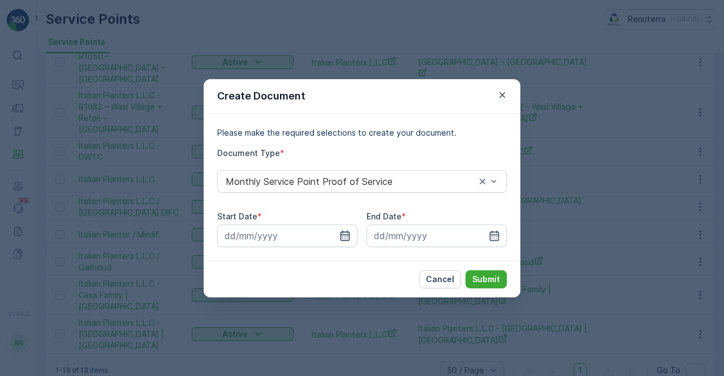
drag, startPoint x: 356, startPoint y: 230, endPoint x: 347, endPoint y: 232, distance: 9.2
click at [354, 232] on input at bounding box center [287, 236] width 140 height 23
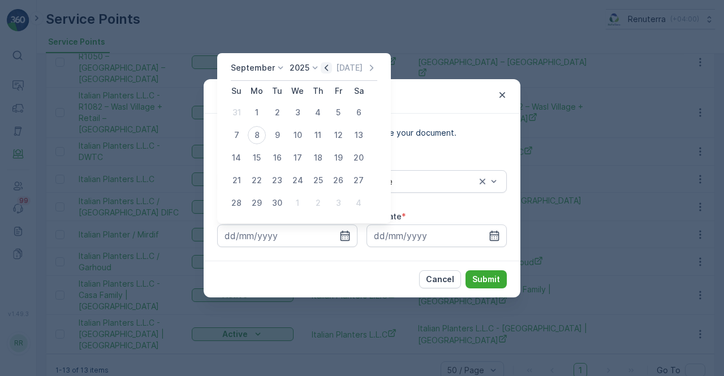
click at [326, 72] on icon "button" at bounding box center [326, 67] width 11 height 11
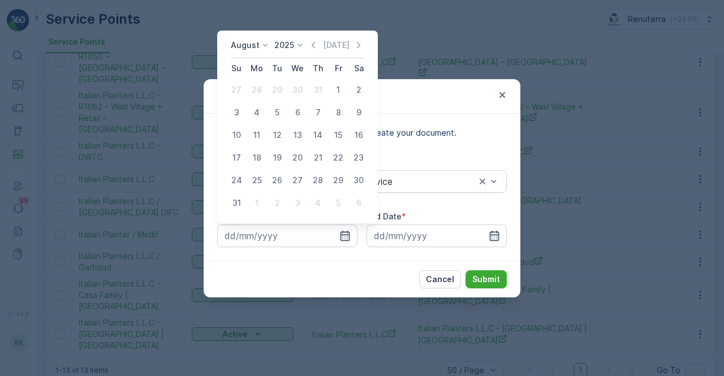
click at [339, 90] on div "1" at bounding box center [338, 90] width 18 height 18
type input "01.08.2025"
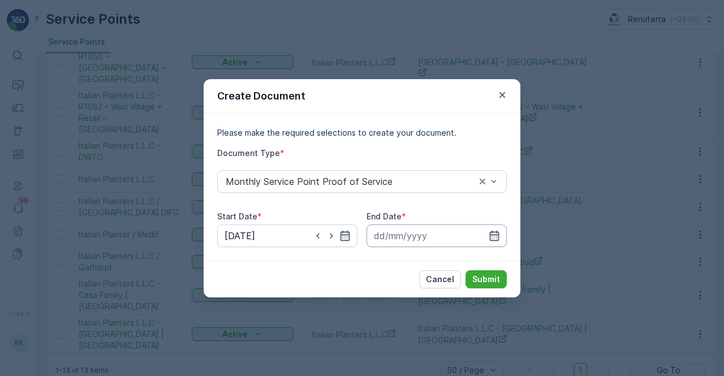
drag, startPoint x: 498, startPoint y: 236, endPoint x: 495, endPoint y: 226, distance: 10.4
click at [497, 234] on icon "button" at bounding box center [495, 235] width 10 height 10
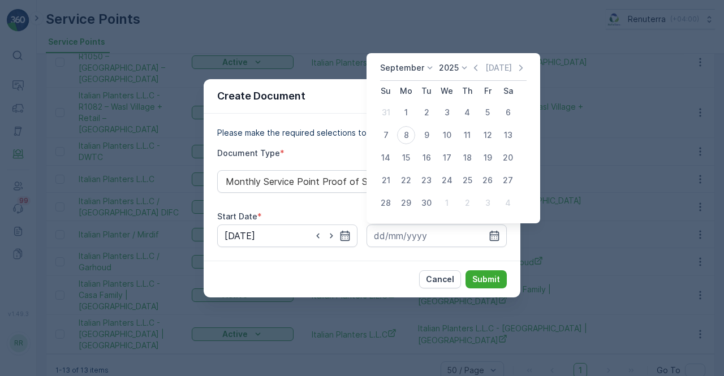
click at [474, 70] on icon "button" at bounding box center [475, 67] width 11 height 11
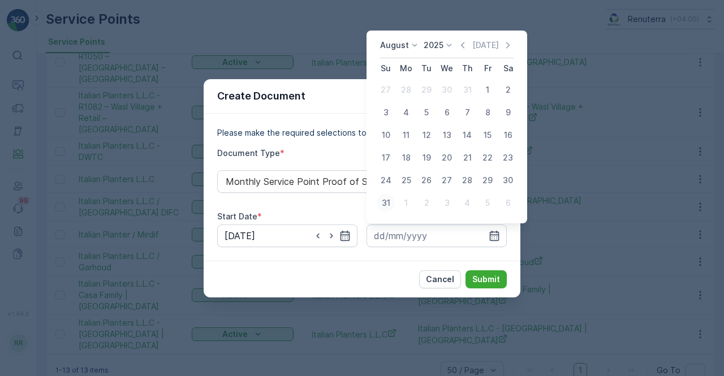
click at [381, 202] on div "31" at bounding box center [386, 203] width 18 height 18
type input "31.08.2025"
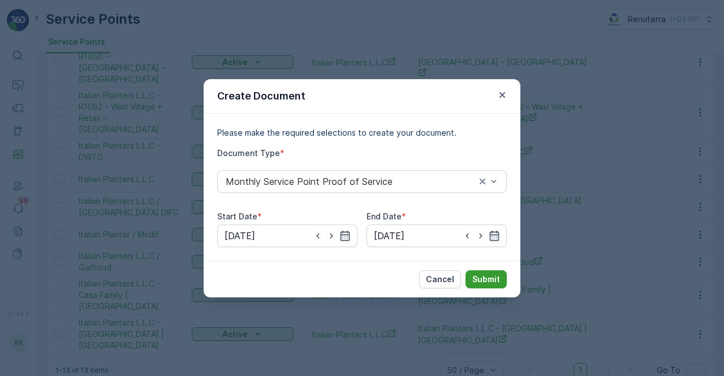
click at [483, 270] on div "Cancel Submit" at bounding box center [362, 279] width 317 height 37
click at [486, 274] on p "Submit" at bounding box center [486, 279] width 28 height 11
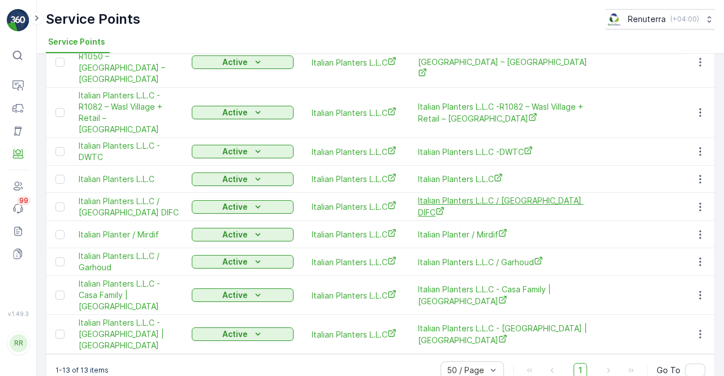
scroll to position [161, 0]
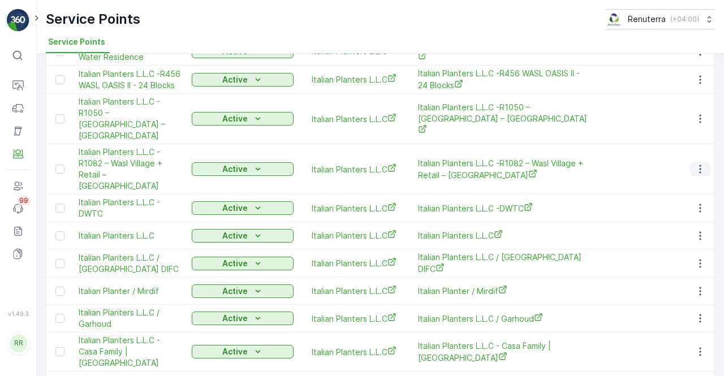
click at [694, 163] on icon "button" at bounding box center [699, 168] width 11 height 11
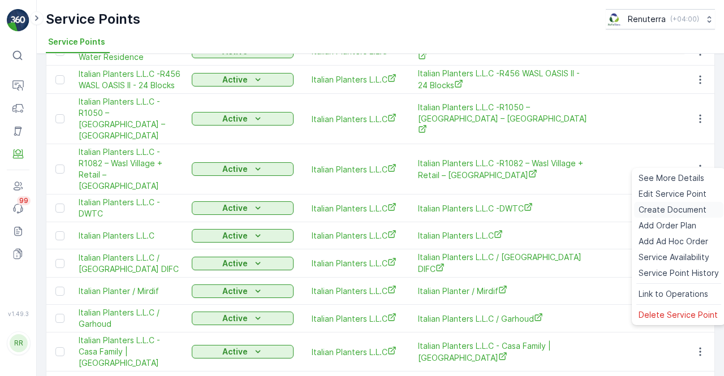
click at [665, 210] on span "Create Document" at bounding box center [673, 209] width 68 height 11
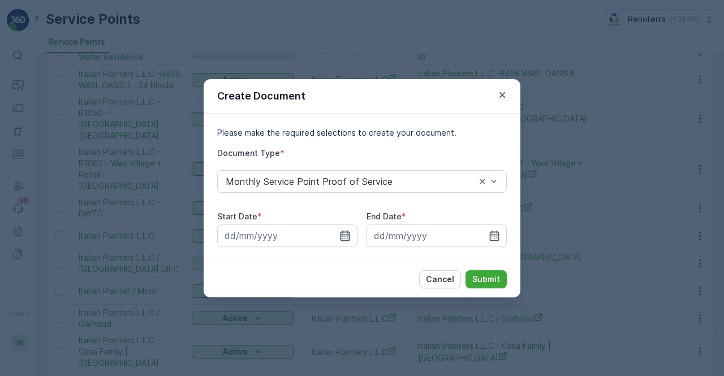
click at [346, 237] on icon "button" at bounding box center [344, 235] width 11 height 11
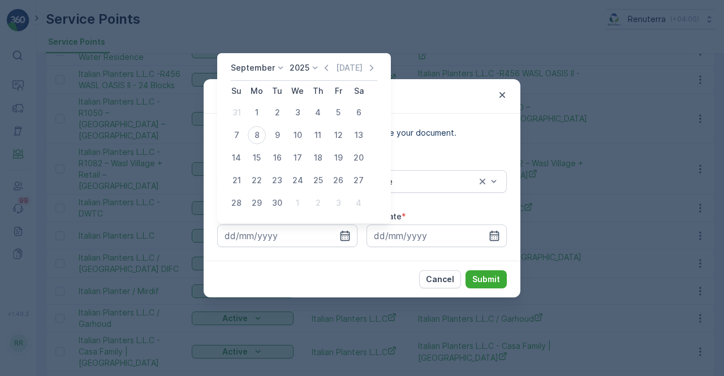
click at [328, 73] on icon "button" at bounding box center [326, 67] width 11 height 11
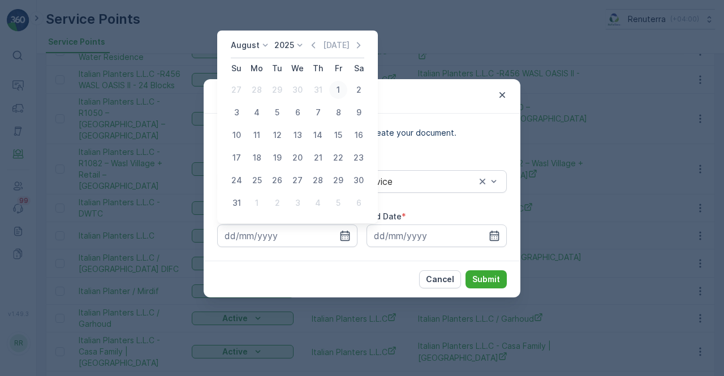
click at [336, 94] on div "1" at bounding box center [338, 90] width 18 height 18
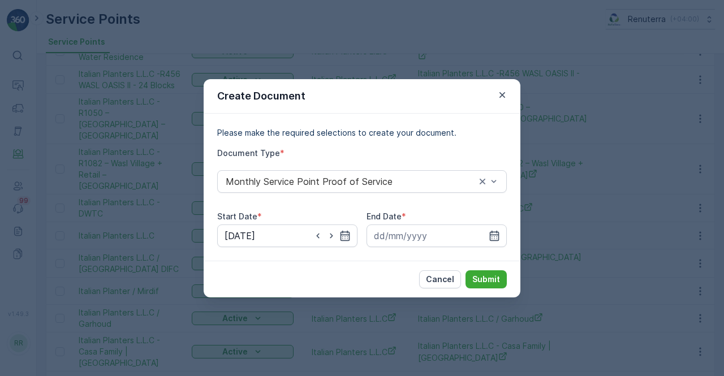
type input "01.08.2025"
drag, startPoint x: 498, startPoint y: 236, endPoint x: 491, endPoint y: 225, distance: 13.7
click at [495, 235] on icon "button" at bounding box center [494, 235] width 11 height 11
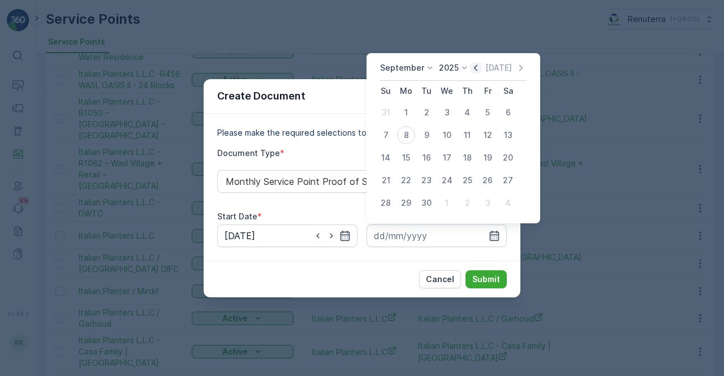
click at [472, 67] on icon "button" at bounding box center [475, 67] width 11 height 11
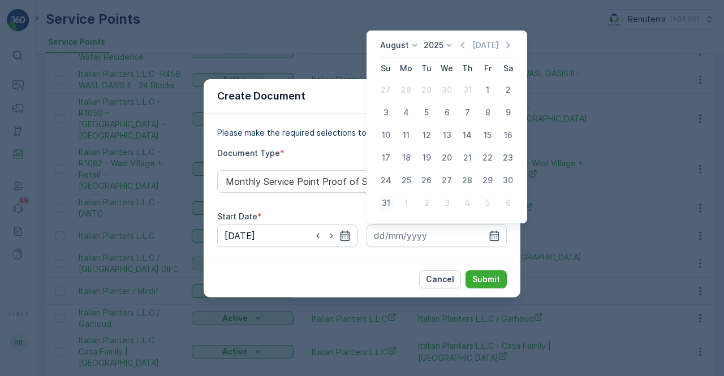
click at [380, 207] on div "31" at bounding box center [386, 203] width 18 height 18
type input "31.08.2025"
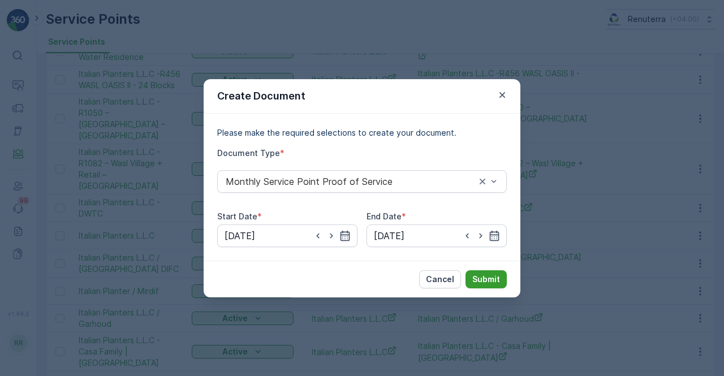
click at [484, 282] on p "Submit" at bounding box center [486, 279] width 28 height 11
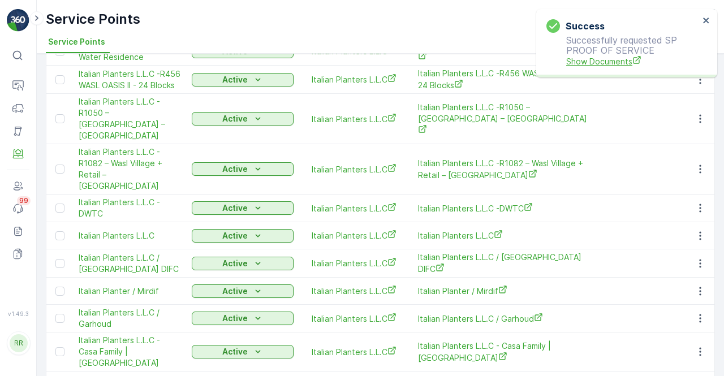
click at [574, 61] on span "Show Documents" at bounding box center [632, 61] width 133 height 12
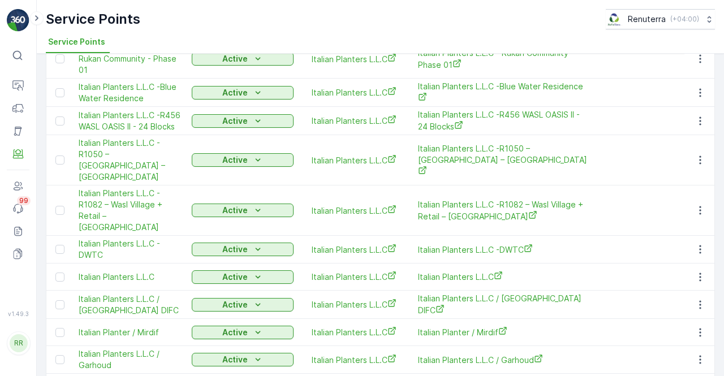
scroll to position [105, 0]
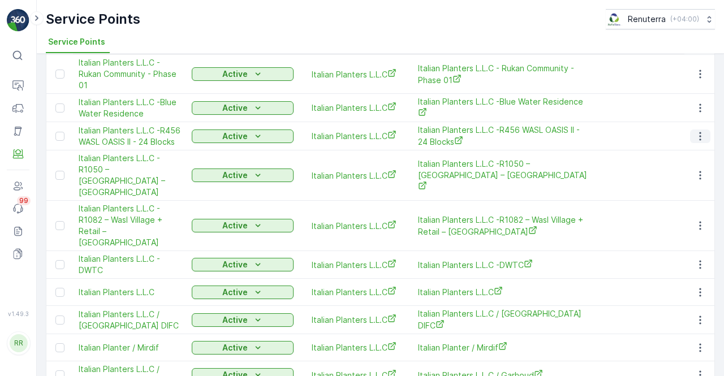
click at [697, 142] on icon "button" at bounding box center [699, 136] width 11 height 11
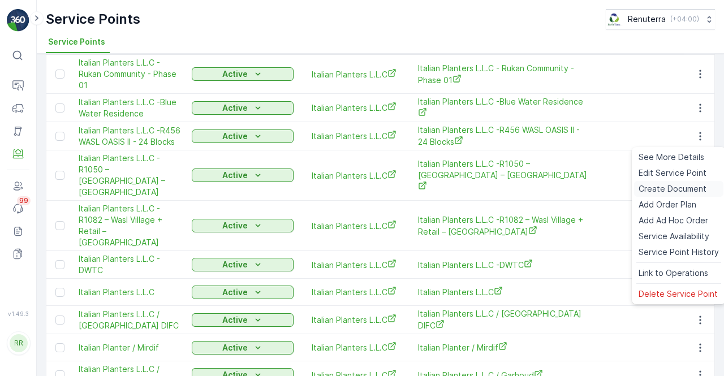
click at [668, 189] on span "Create Document" at bounding box center [673, 188] width 68 height 11
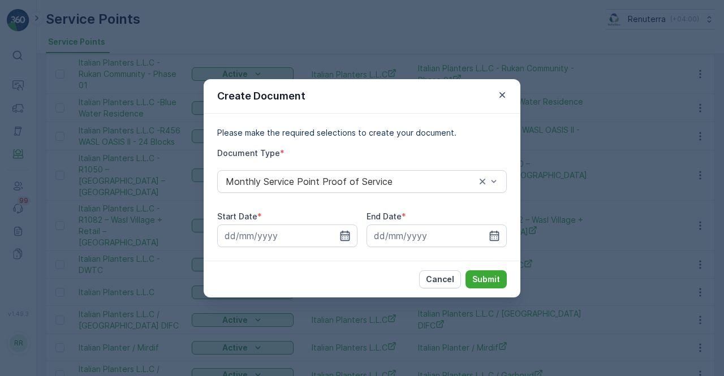
click at [341, 237] on icon "button" at bounding box center [345, 235] width 10 height 10
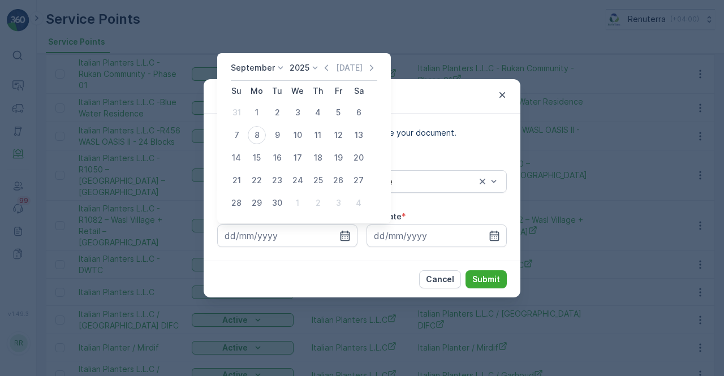
click at [321, 62] on div "September 2025 Today Su Mo Tu We Th Fr Sa 31 1 2 3 4 5 6 7 8 9 10 11 12 13 14 1…" at bounding box center [304, 138] width 174 height 170
click at [323, 66] on icon "button" at bounding box center [326, 67] width 11 height 11
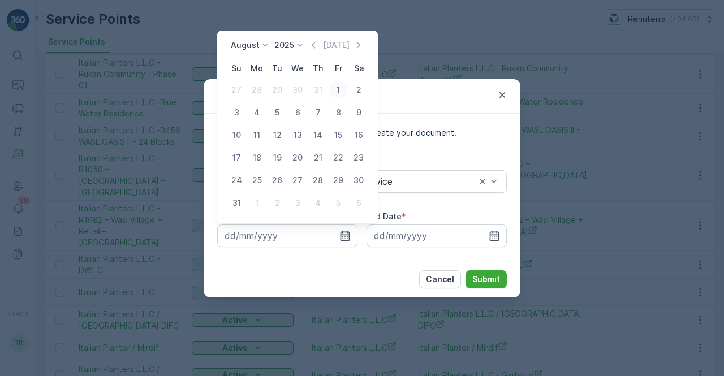
click at [338, 92] on div "1" at bounding box center [338, 90] width 18 height 18
type input "01.08.2025"
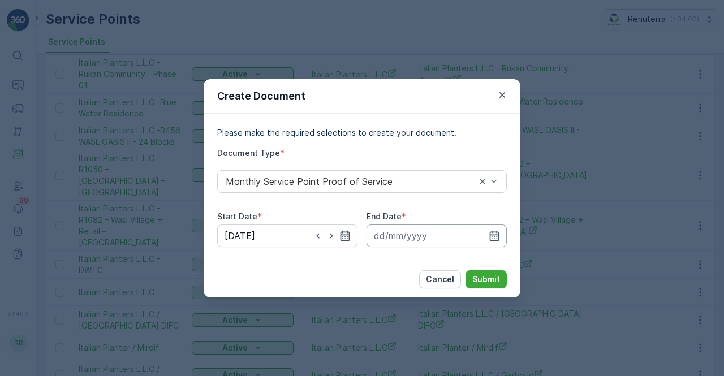
drag, startPoint x: 497, startPoint y: 232, endPoint x: 497, endPoint y: 225, distance: 6.8
click at [497, 231] on icon "button" at bounding box center [494, 235] width 11 height 11
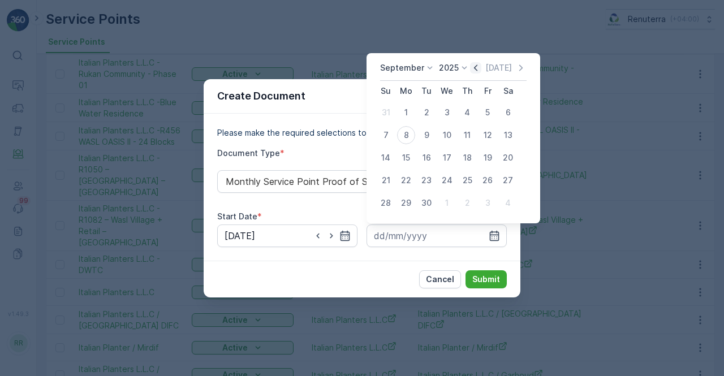
click at [475, 69] on icon "button" at bounding box center [475, 67] width 11 height 11
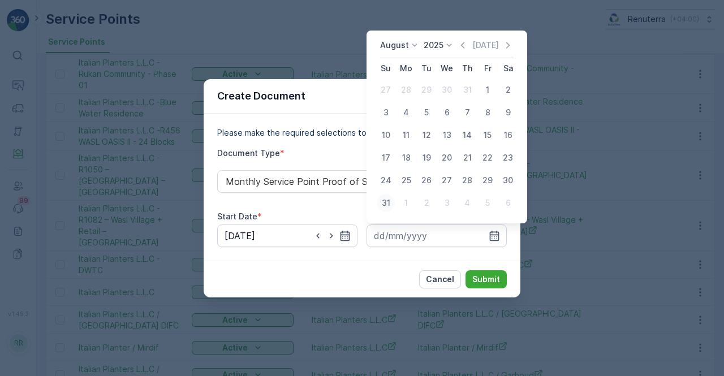
click at [388, 202] on div "31" at bounding box center [386, 203] width 18 height 18
type input "31.08.2025"
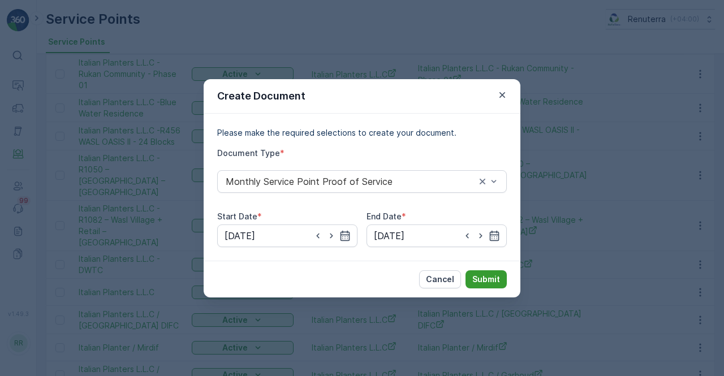
click at [490, 273] on button "Submit" at bounding box center [485, 279] width 41 height 18
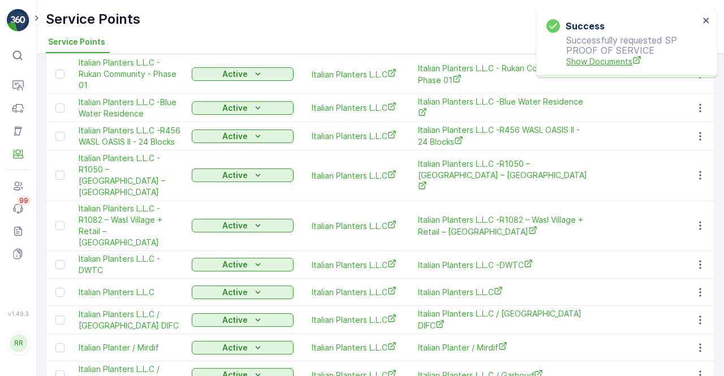
click at [601, 62] on span "Show Documents" at bounding box center [632, 61] width 133 height 12
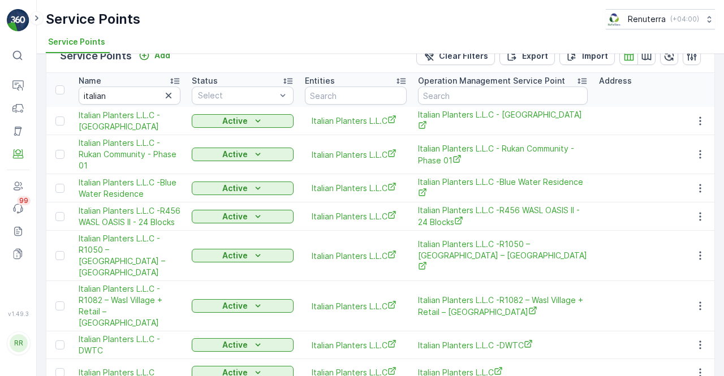
scroll to position [0, 0]
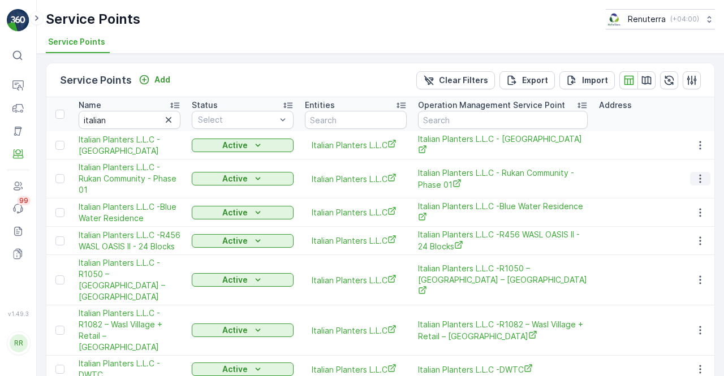
click at [705, 178] on button "button" at bounding box center [700, 179] width 20 height 14
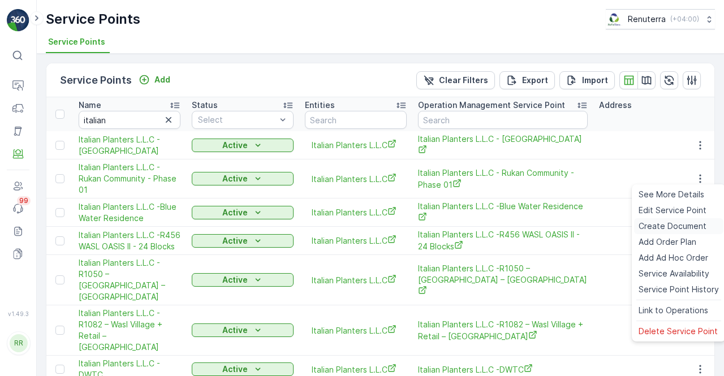
drag, startPoint x: 654, startPoint y: 224, endPoint x: 647, endPoint y: 226, distance: 7.0
click at [647, 226] on span "Create Document" at bounding box center [673, 226] width 68 height 11
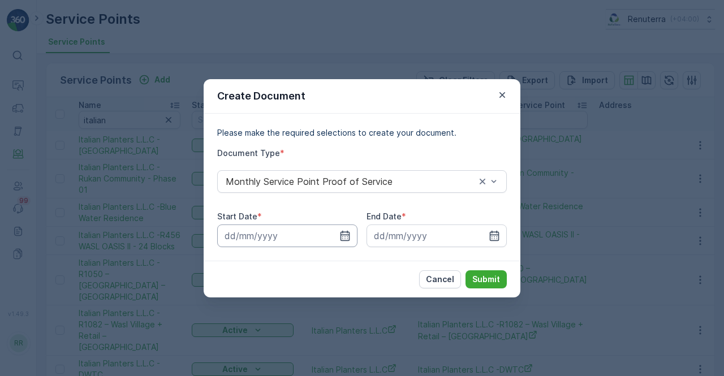
drag, startPoint x: 340, startPoint y: 235, endPoint x: 337, endPoint y: 228, distance: 7.6
click at [339, 235] on icon "button" at bounding box center [344, 235] width 11 height 11
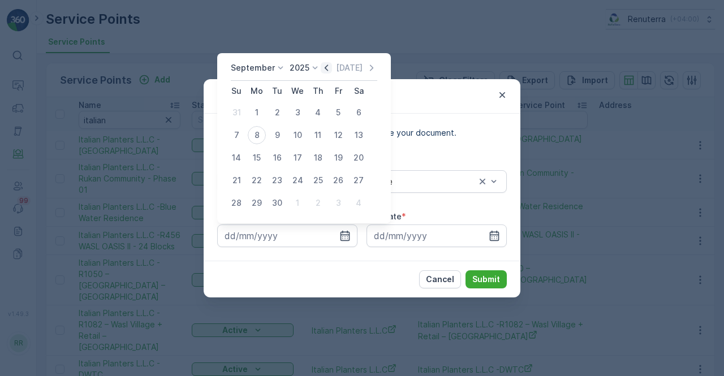
click at [325, 68] on icon "button" at bounding box center [326, 67] width 3 height 6
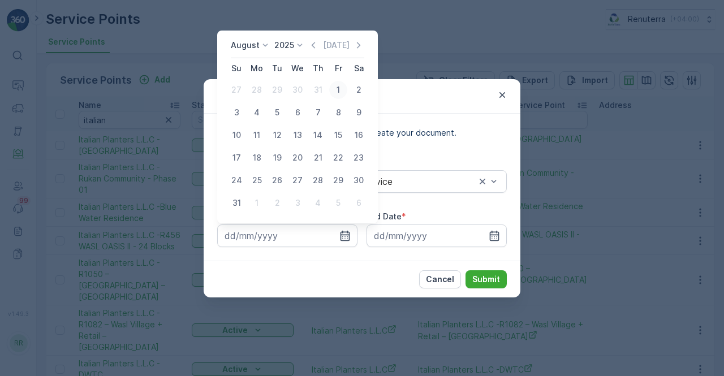
click at [337, 90] on div "1" at bounding box center [338, 90] width 18 height 18
type input "01.08.2025"
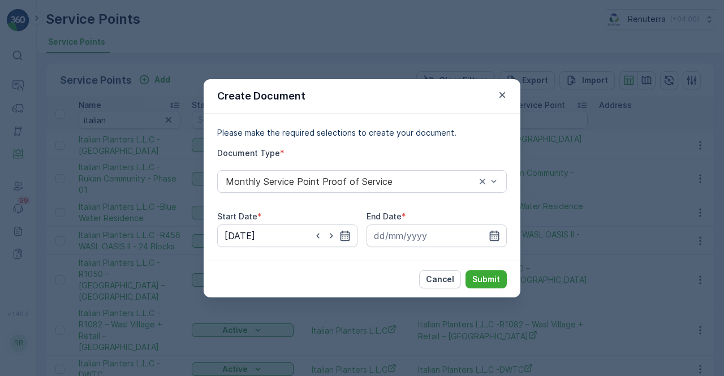
click at [493, 231] on icon "button" at bounding box center [494, 235] width 11 height 11
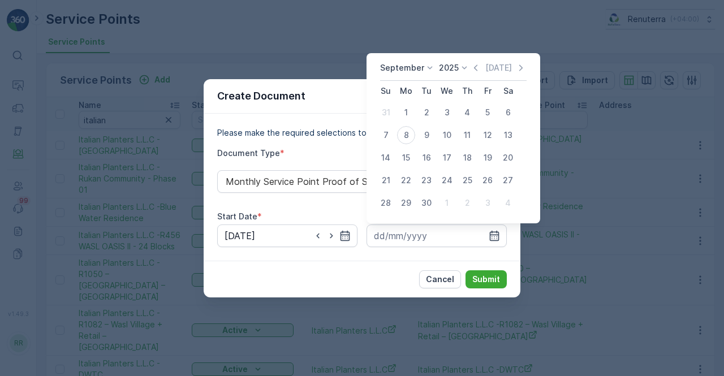
drag, startPoint x: 474, startPoint y: 64, endPoint x: 467, endPoint y: 72, distance: 10.4
click at [471, 65] on icon "button" at bounding box center [475, 67] width 11 height 11
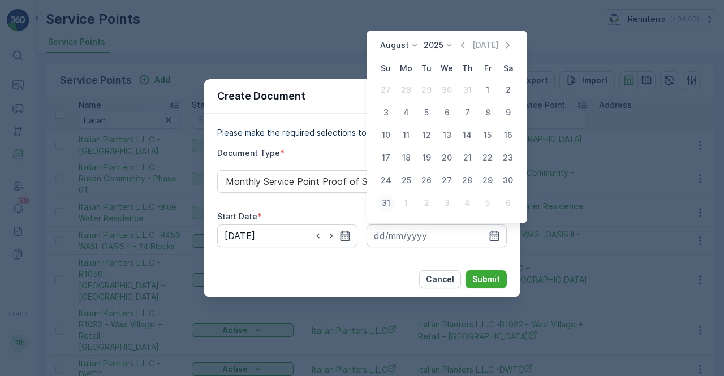
click at [382, 208] on div "31" at bounding box center [386, 203] width 18 height 18
type input "31.08.2025"
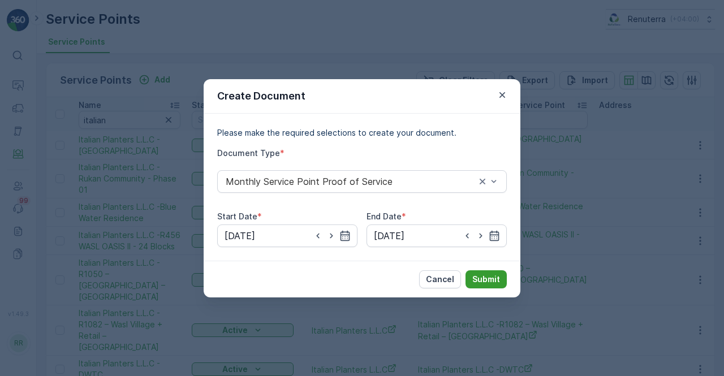
click at [489, 279] on p "Submit" at bounding box center [486, 279] width 28 height 11
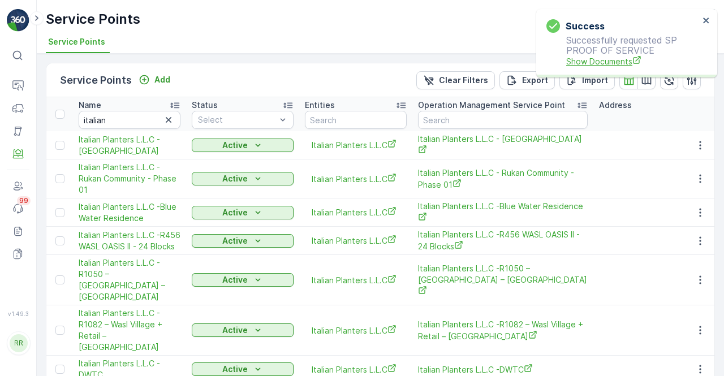
click at [637, 66] on span "Show Documents" at bounding box center [632, 61] width 133 height 12
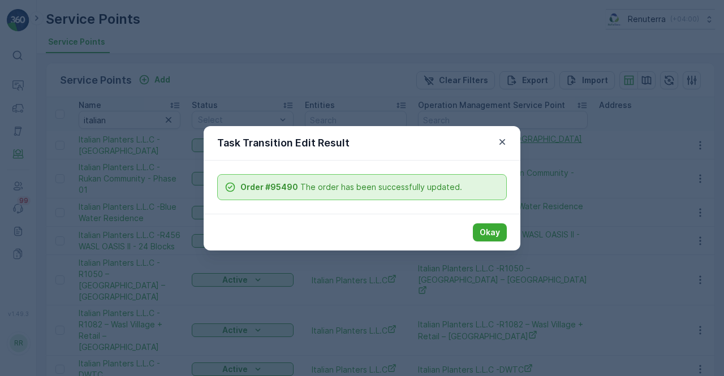
click at [499, 139] on icon "button" at bounding box center [502, 141] width 11 height 11
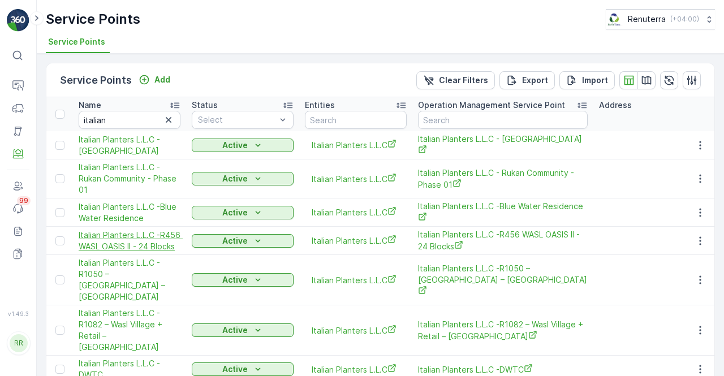
scroll to position [57, 0]
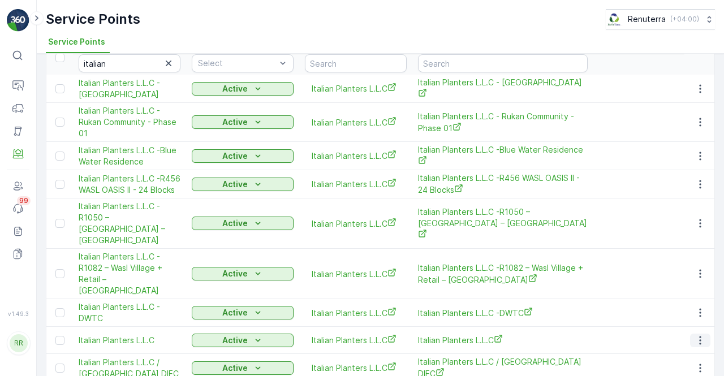
click at [702, 335] on icon "button" at bounding box center [699, 340] width 11 height 11
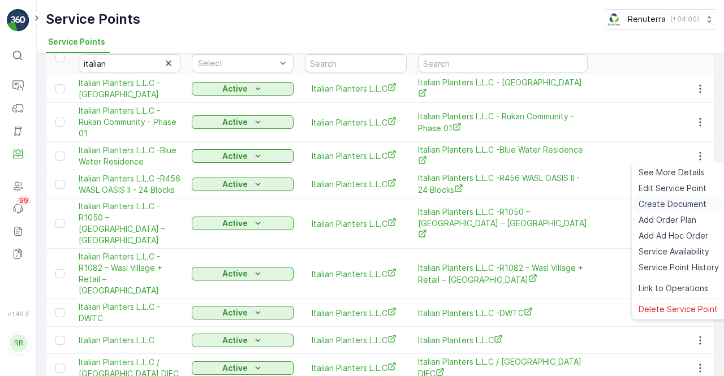
click at [662, 197] on div "Create Document" at bounding box center [678, 204] width 89 height 16
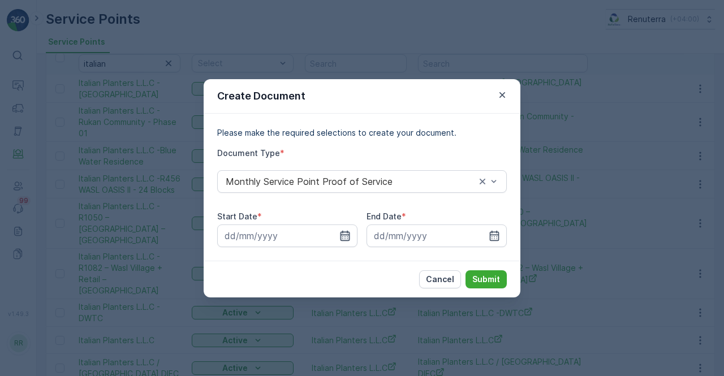
drag, startPoint x: 357, startPoint y: 234, endPoint x: 350, endPoint y: 234, distance: 7.4
click at [353, 234] on input at bounding box center [287, 236] width 140 height 23
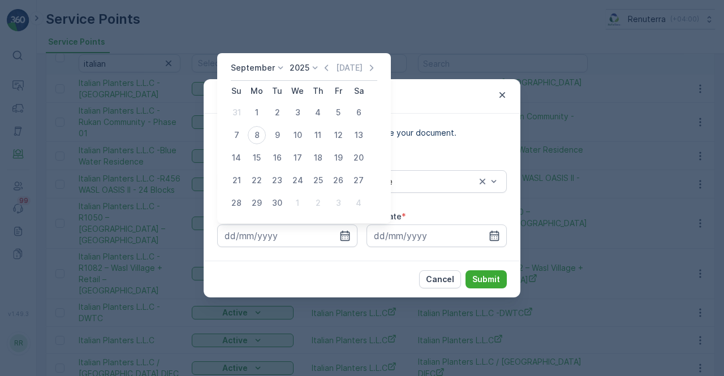
click at [322, 62] on div "September 2025 Today Su Mo Tu We Th Fr Sa 31 1 2 3 4 5 6 7 8 9 10 11 12 13 14 1…" at bounding box center [304, 138] width 174 height 170
click at [326, 68] on icon "button" at bounding box center [326, 67] width 11 height 11
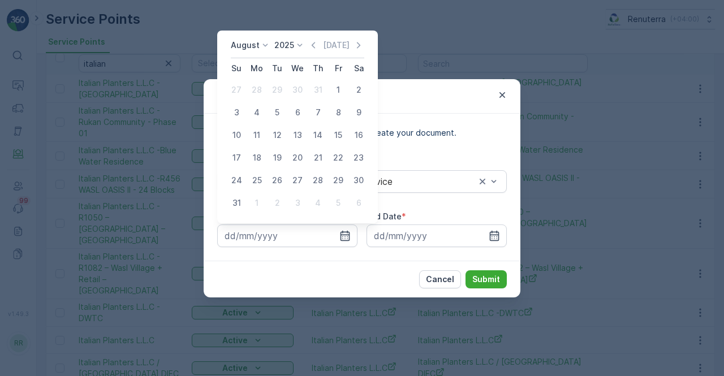
drag, startPoint x: 335, startPoint y: 88, endPoint x: 343, endPoint y: 104, distance: 18.2
click at [337, 89] on div "1" at bounding box center [338, 90] width 18 height 18
type input "01.08.2025"
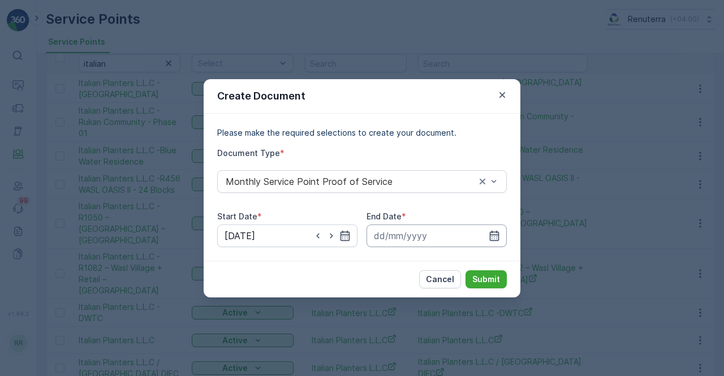
drag, startPoint x: 488, startPoint y: 233, endPoint x: 491, endPoint y: 224, distance: 9.7
click at [488, 232] on input at bounding box center [436, 236] width 140 height 23
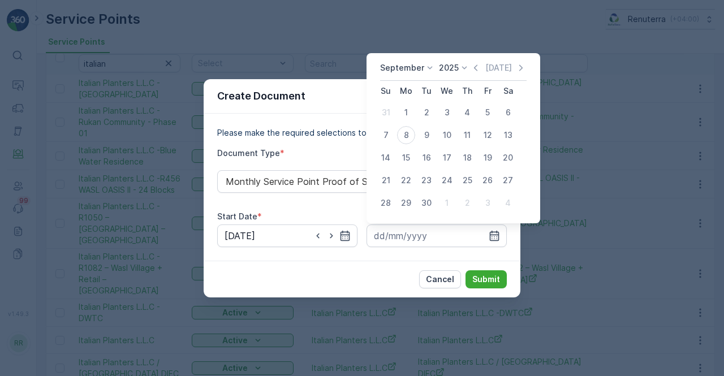
click at [471, 68] on icon "button" at bounding box center [475, 67] width 11 height 11
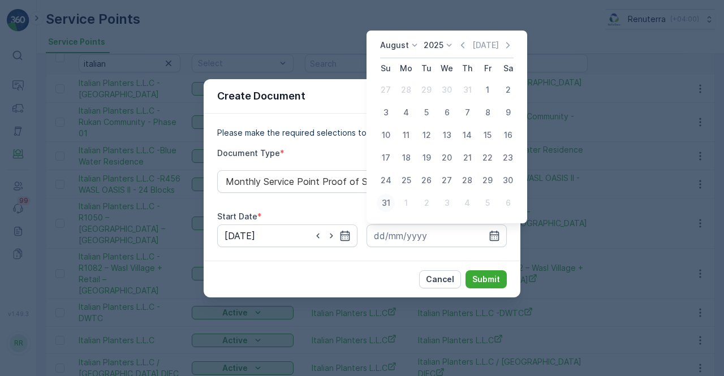
drag, startPoint x: 381, startPoint y: 201, endPoint x: 474, endPoint y: 253, distance: 106.6
click at [383, 203] on div "31" at bounding box center [386, 203] width 18 height 18
type input "31.08.2025"
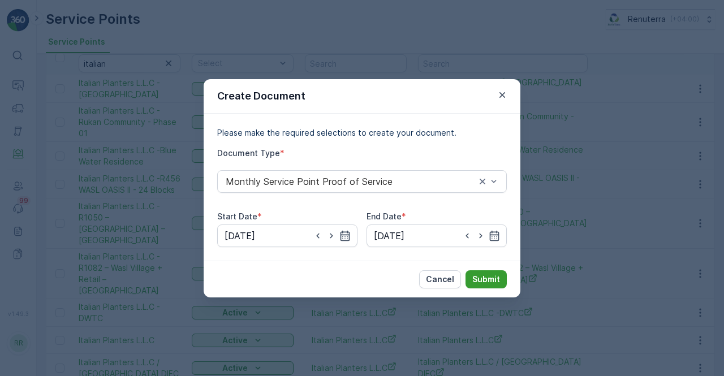
click at [500, 281] on button "Submit" at bounding box center [485, 279] width 41 height 18
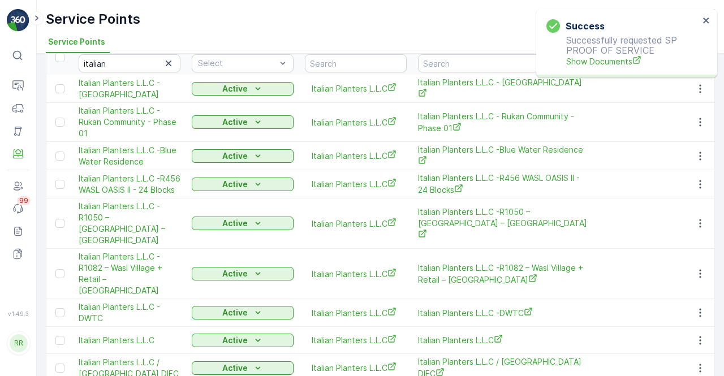
click at [600, 49] on p "Successfully requested SP PROOF OF SERVICE Show Documents" at bounding box center [622, 51] width 153 height 32
click at [601, 54] on p "Successfully requested SP PROOF OF SERVICE Show Documents" at bounding box center [622, 51] width 153 height 32
click at [601, 56] on p "Successfully requested SP PROOF OF SERVICE Show Documents" at bounding box center [622, 51] width 153 height 32
click at [600, 59] on span "Show Documents" at bounding box center [632, 61] width 133 height 12
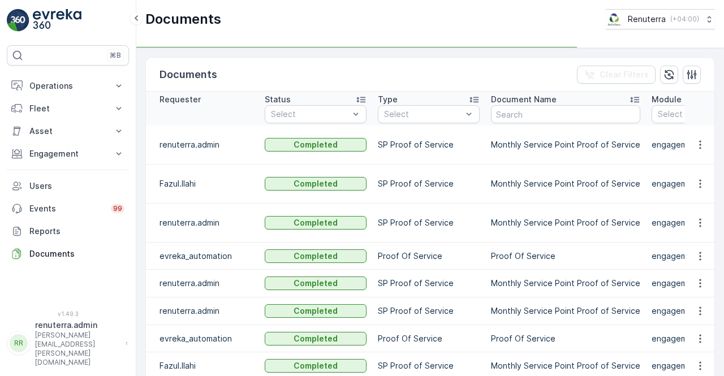
click at [700, 151] on td at bounding box center [699, 145] width 31 height 39
click at [701, 145] on icon "button" at bounding box center [699, 144] width 11 height 11
click at [696, 162] on span "See Details" at bounding box center [697, 160] width 44 height 11
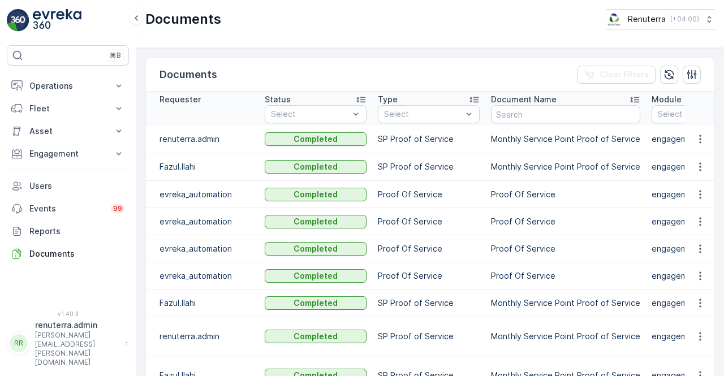
click at [708, 139] on td at bounding box center [699, 140] width 31 height 28
click at [688, 139] on td at bounding box center [699, 140] width 31 height 28
click at [697, 139] on icon "button" at bounding box center [699, 138] width 11 height 11
click at [693, 157] on span "See Details" at bounding box center [697, 154] width 44 height 11
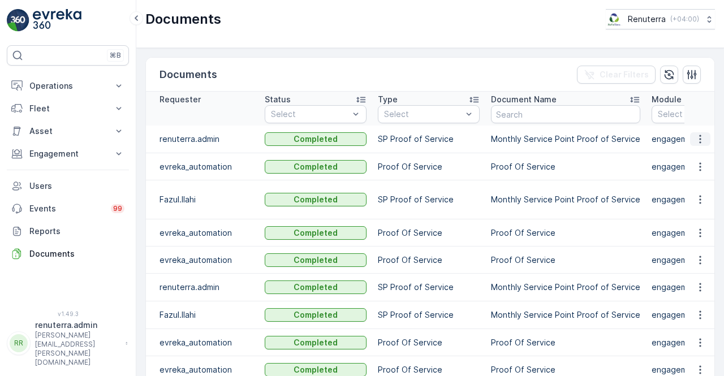
click at [696, 142] on icon "button" at bounding box center [699, 138] width 11 height 11
click at [697, 156] on span "See Details" at bounding box center [697, 154] width 44 height 11
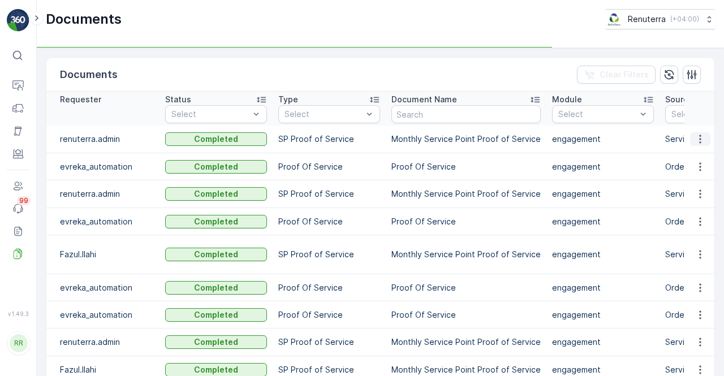
click at [702, 137] on icon "button" at bounding box center [699, 138] width 11 height 11
click at [691, 156] on span "See Details" at bounding box center [697, 154] width 44 height 11
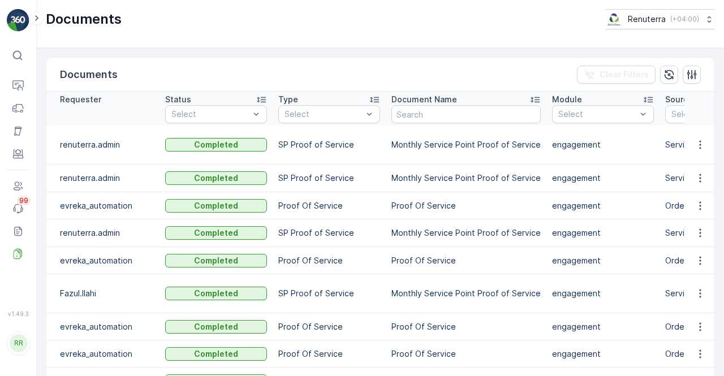
click at [691, 151] on td at bounding box center [699, 145] width 31 height 39
click at [695, 144] on icon "button" at bounding box center [699, 144] width 11 height 11
click at [695, 158] on span "See Details" at bounding box center [697, 160] width 44 height 11
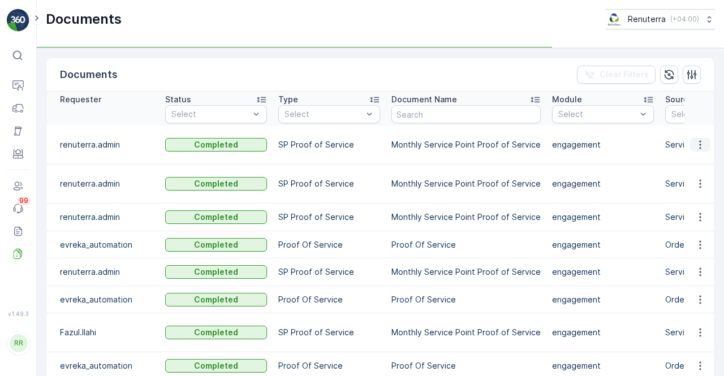
click at [700, 141] on icon "button" at bounding box center [699, 144] width 11 height 11
click at [700, 146] on td at bounding box center [699, 145] width 31 height 39
click at [700, 139] on icon "button" at bounding box center [699, 144] width 11 height 11
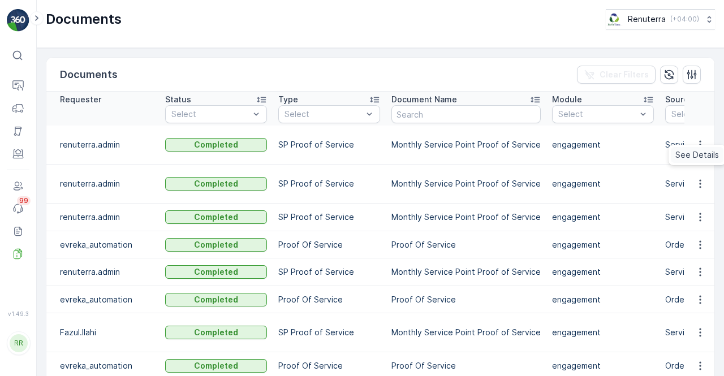
click at [701, 157] on span "See Details" at bounding box center [697, 154] width 44 height 11
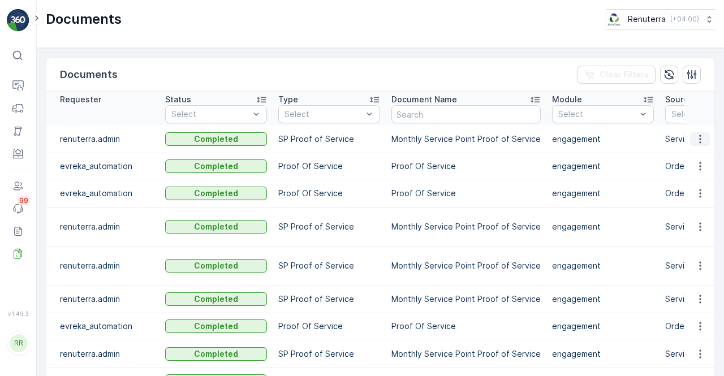
click at [702, 136] on icon "button" at bounding box center [699, 138] width 11 height 11
click at [694, 152] on span "See Details" at bounding box center [697, 154] width 44 height 11
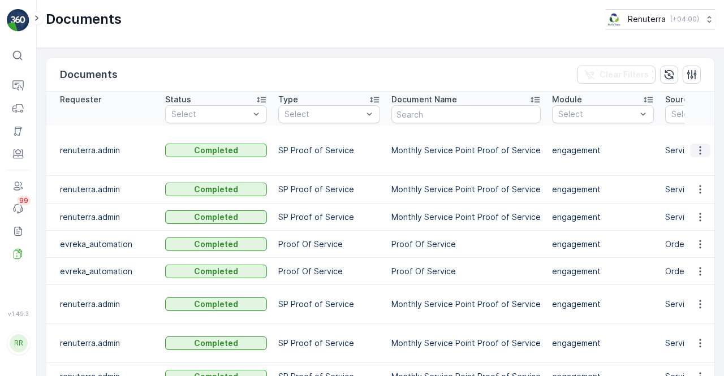
click at [701, 145] on icon "button" at bounding box center [699, 150] width 11 height 11
drag, startPoint x: 702, startPoint y: 150, endPoint x: 704, endPoint y: 159, distance: 9.2
click at [704, 159] on span "See Details" at bounding box center [697, 160] width 44 height 11
click at [615, 181] on td "engagement" at bounding box center [602, 190] width 113 height 28
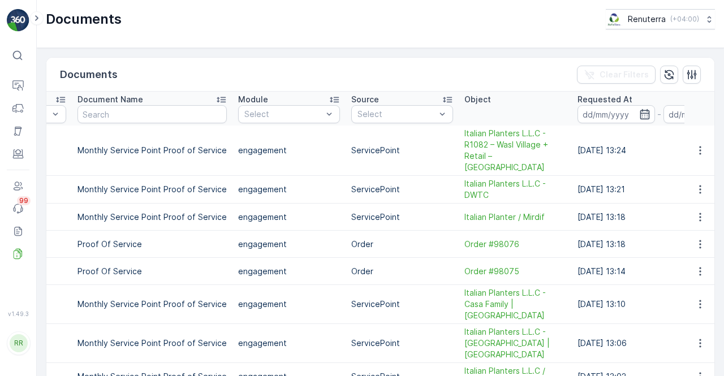
scroll to position [0, 373]
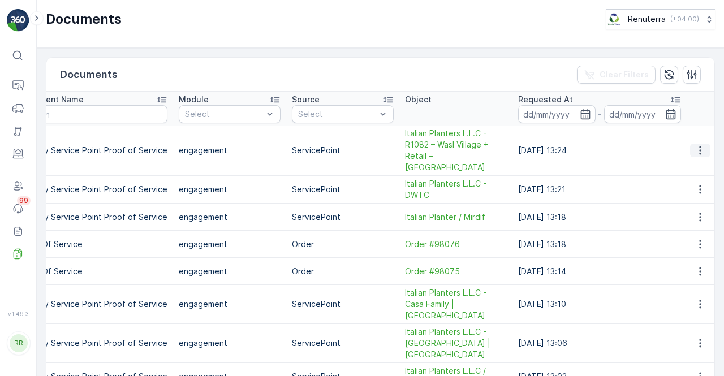
click at [702, 149] on icon "button" at bounding box center [699, 150] width 11 height 11
click at [697, 159] on span "See Details" at bounding box center [697, 160] width 44 height 11
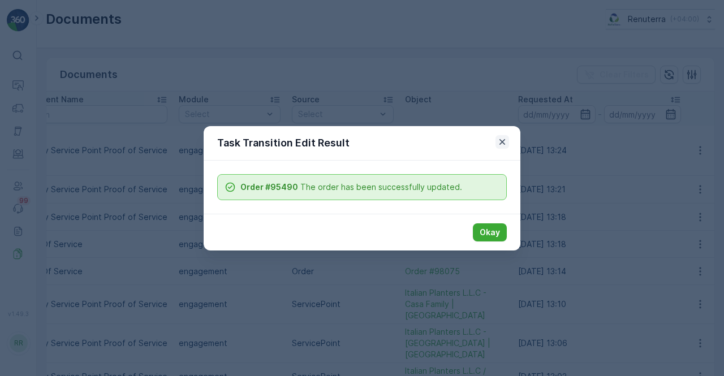
click at [497, 144] on icon "button" at bounding box center [502, 141] width 11 height 11
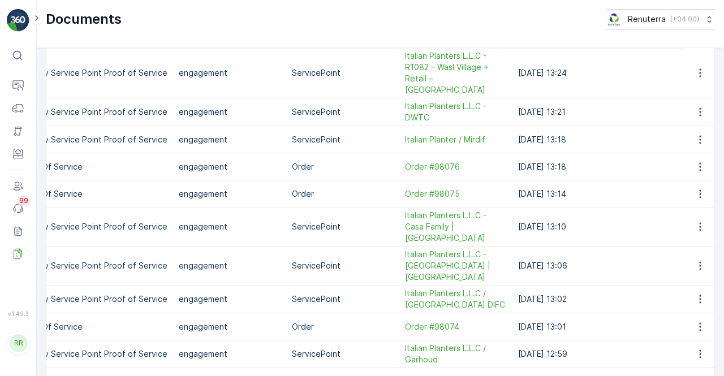
scroll to position [226, 0]
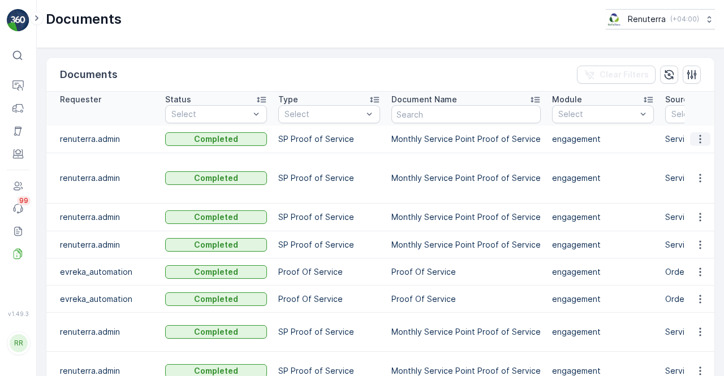
click at [704, 141] on button "button" at bounding box center [700, 139] width 20 height 14
click at [694, 157] on span "See Details" at bounding box center [697, 160] width 44 height 11
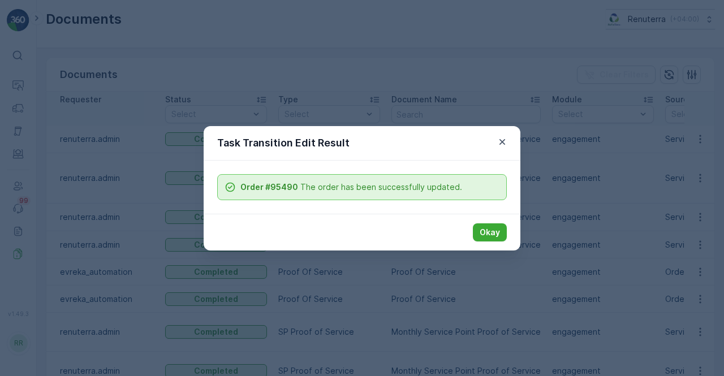
drag, startPoint x: 497, startPoint y: 146, endPoint x: 491, endPoint y: 146, distance: 6.2
click at [494, 146] on div "Task Transition Edit Result" at bounding box center [362, 143] width 317 height 34
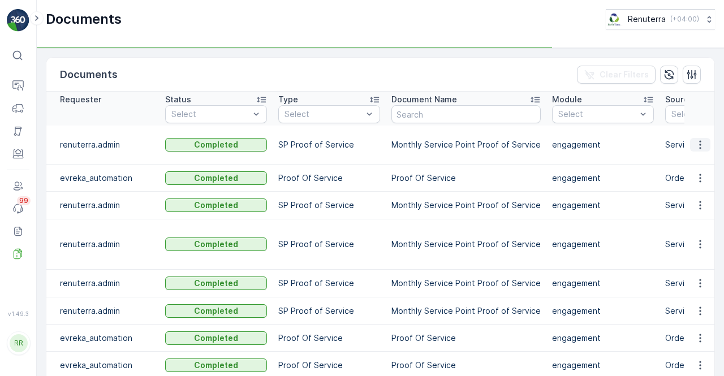
drag, startPoint x: 700, startPoint y: 141, endPoint x: 698, endPoint y: 151, distance: 10.3
click at [701, 141] on icon "button" at bounding box center [699, 144] width 11 height 11
drag, startPoint x: 698, startPoint y: 143, endPoint x: 698, endPoint y: 150, distance: 6.8
click at [698, 143] on icon "button" at bounding box center [699, 144] width 11 height 11
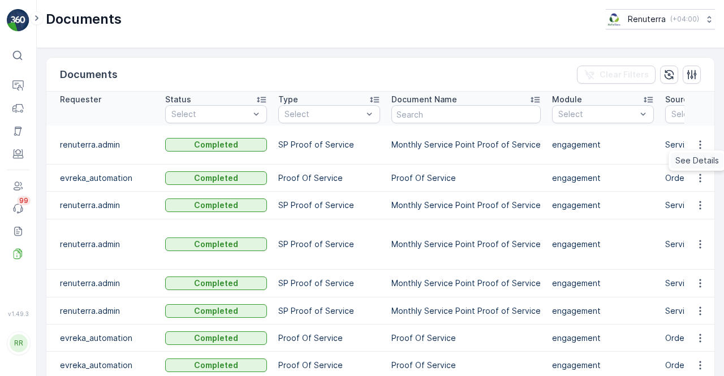
click at [698, 159] on span "See Details" at bounding box center [697, 160] width 44 height 11
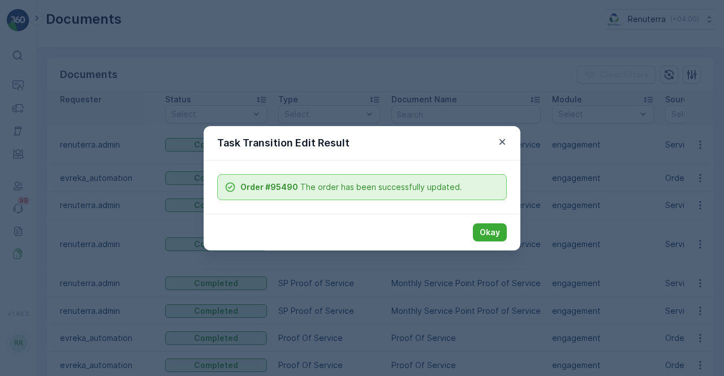
click at [498, 144] on icon "button" at bounding box center [502, 141] width 11 height 11
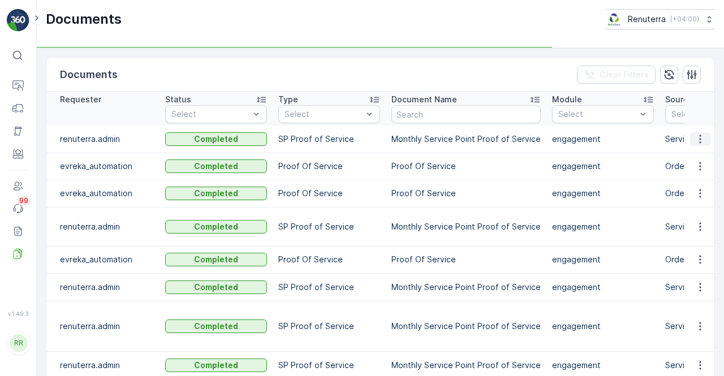
click at [699, 141] on icon "button" at bounding box center [700, 139] width 2 height 8
click at [698, 136] on icon "button" at bounding box center [699, 138] width 11 height 11
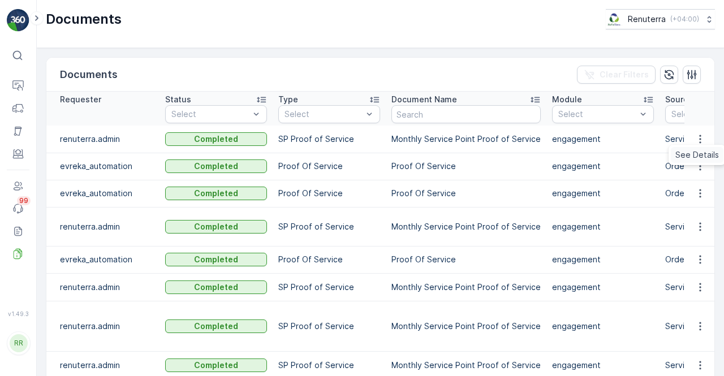
click at [694, 156] on span "See Details" at bounding box center [697, 154] width 44 height 11
